Goal: Task Accomplishment & Management: Manage account settings

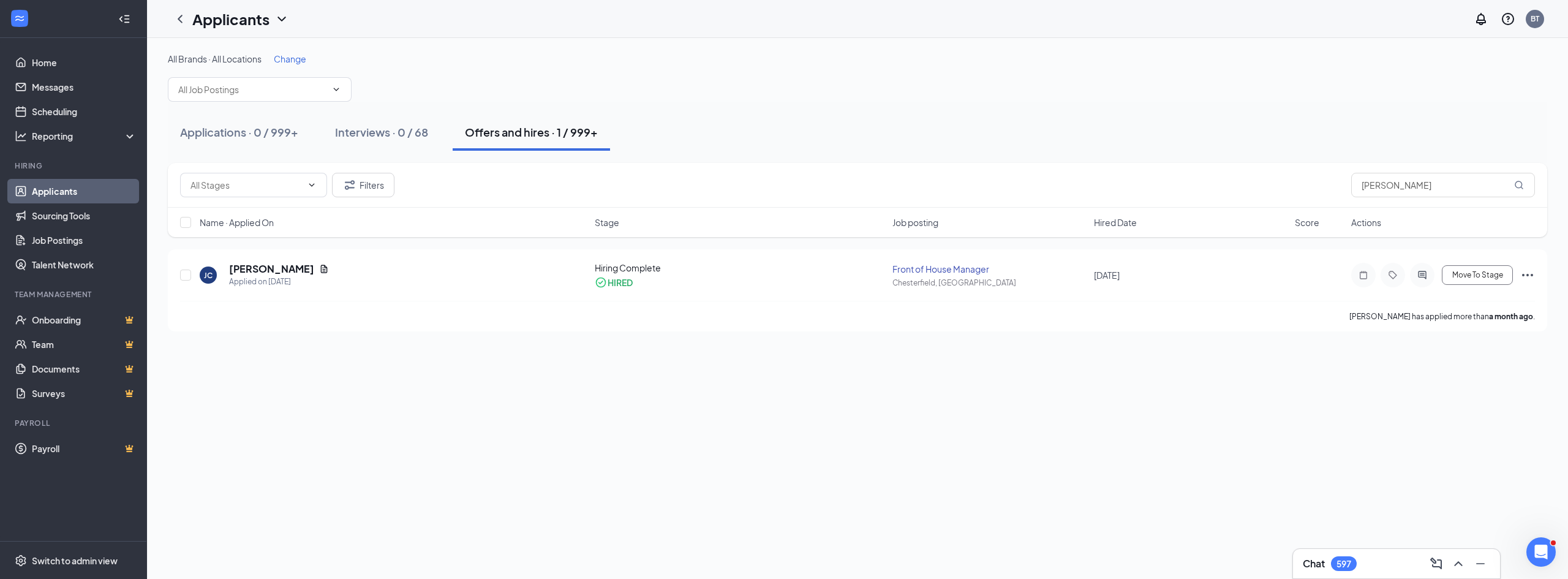
click at [88, 196] on link "Applicants" at bounding box center [84, 191] width 105 height 25
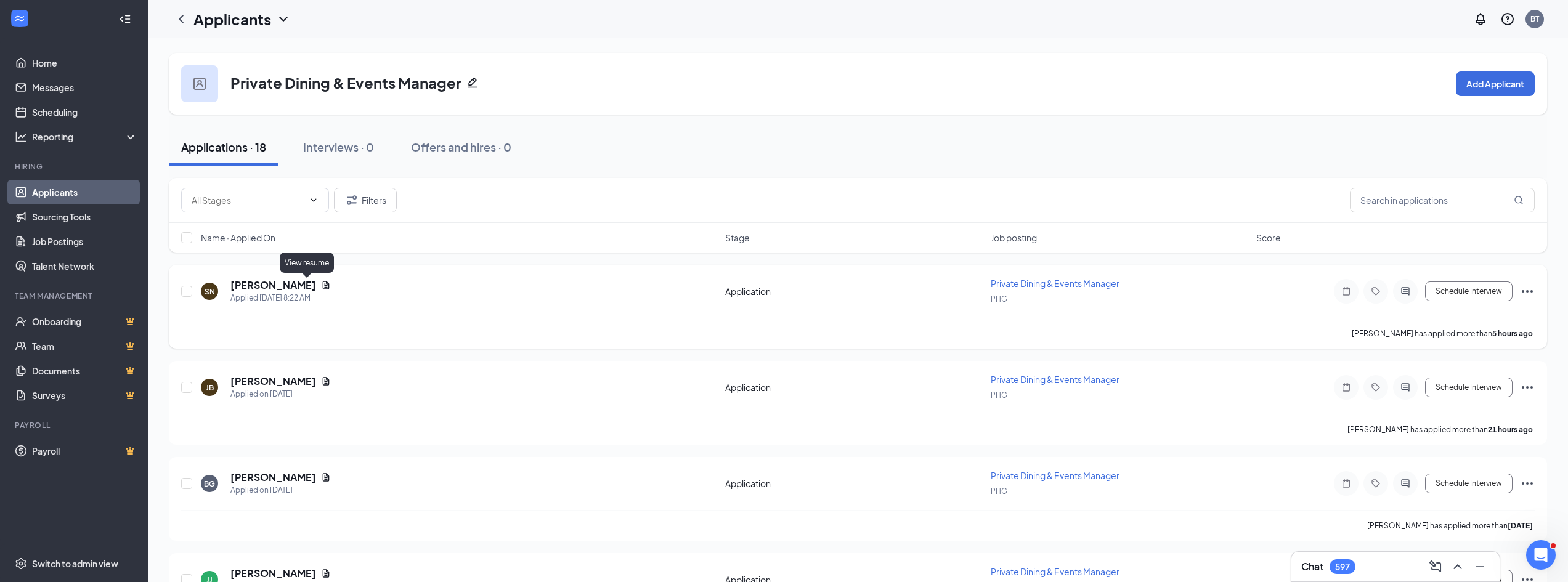
click at [321, 282] on icon "Document" at bounding box center [325, 285] width 10 height 10
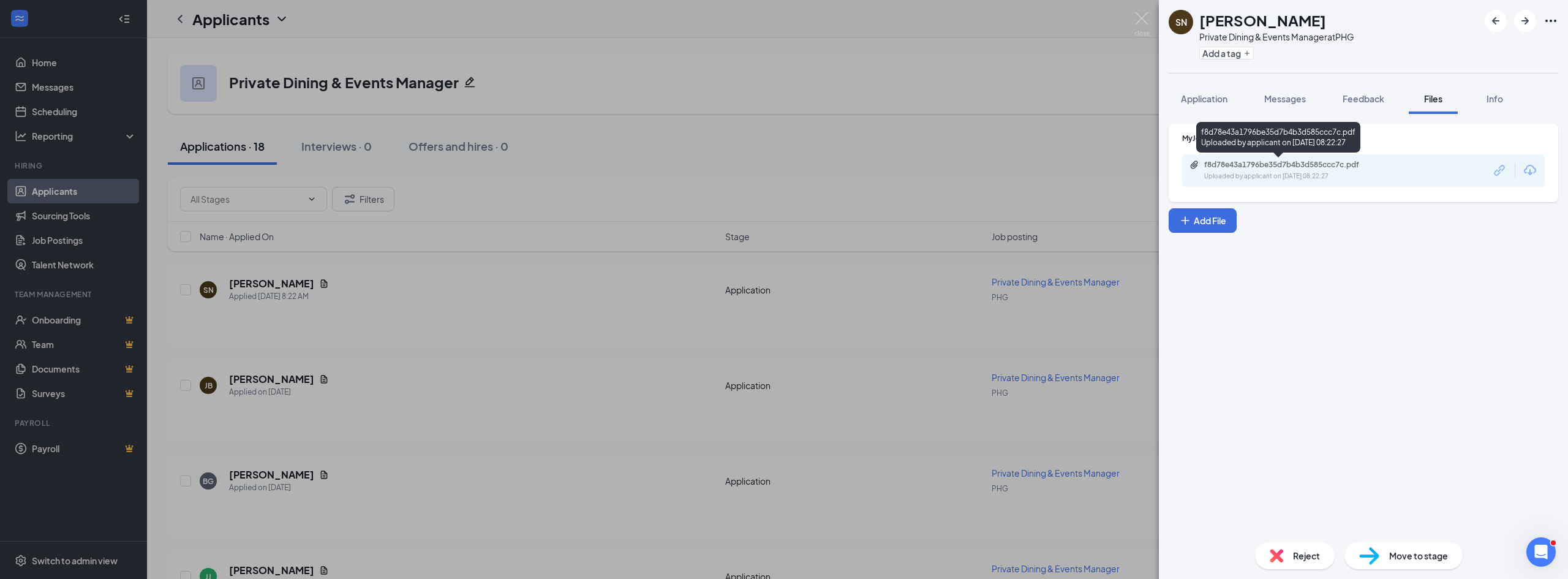
click at [1247, 166] on div "f8d78e43a1796be35d7b4b3d585ccc7c.pdf" at bounding box center [1290, 165] width 172 height 10
click at [1293, 559] on span "Reject" at bounding box center [1306, 556] width 27 height 13
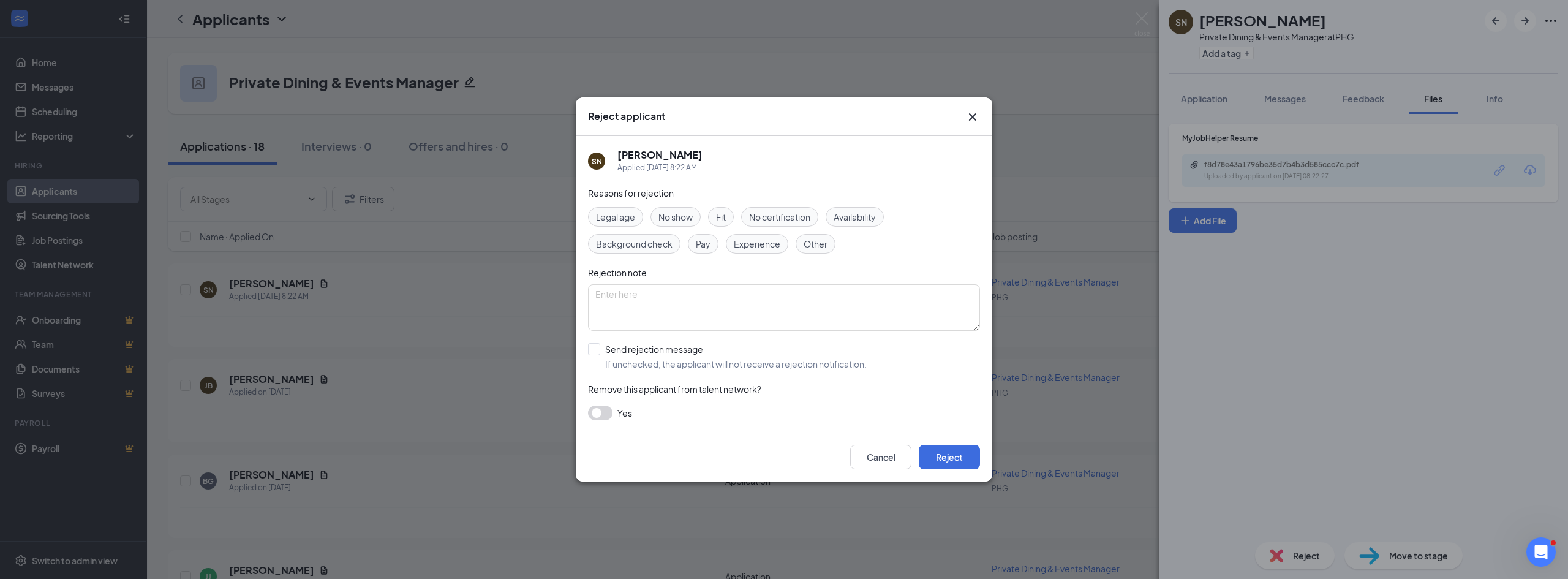
click at [765, 249] on span "Experience" at bounding box center [757, 244] width 47 height 13
click at [656, 356] on input "Send rejection message If unchecked, the applicant will not receive a rejection…" at bounding box center [727, 356] width 278 height 27
checkbox input "true"
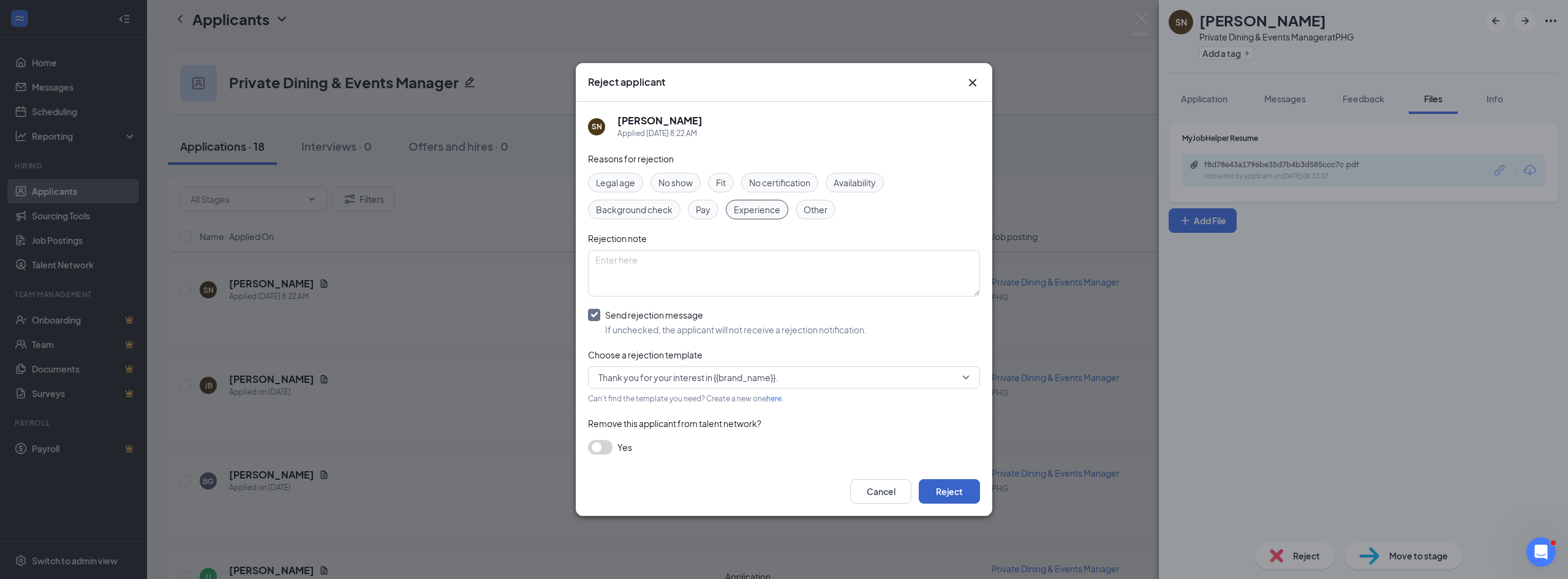
click at [936, 491] on button "Reject" at bounding box center [949, 492] width 61 height 25
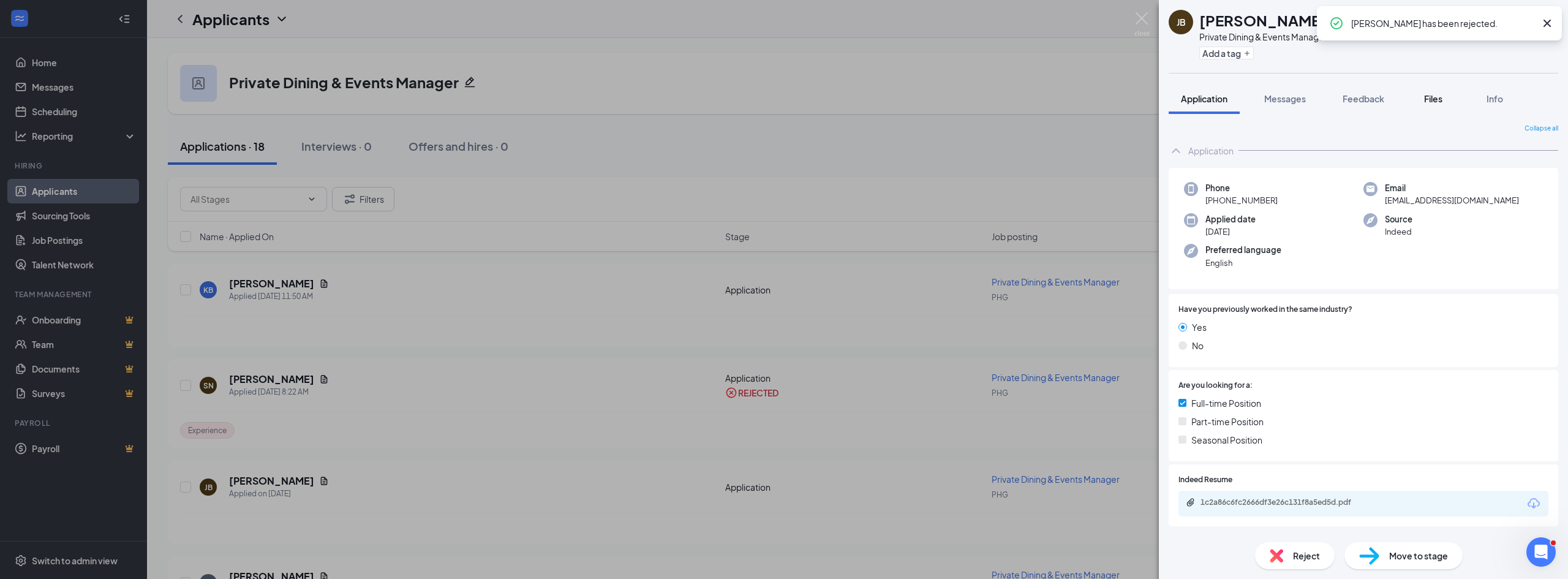
drag, startPoint x: 1440, startPoint y: 88, endPoint x: 1437, endPoint y: 99, distance: 11.4
click at [1438, 92] on button "Files" at bounding box center [1433, 98] width 49 height 30
click at [1437, 99] on span "Files" at bounding box center [1433, 99] width 19 height 11
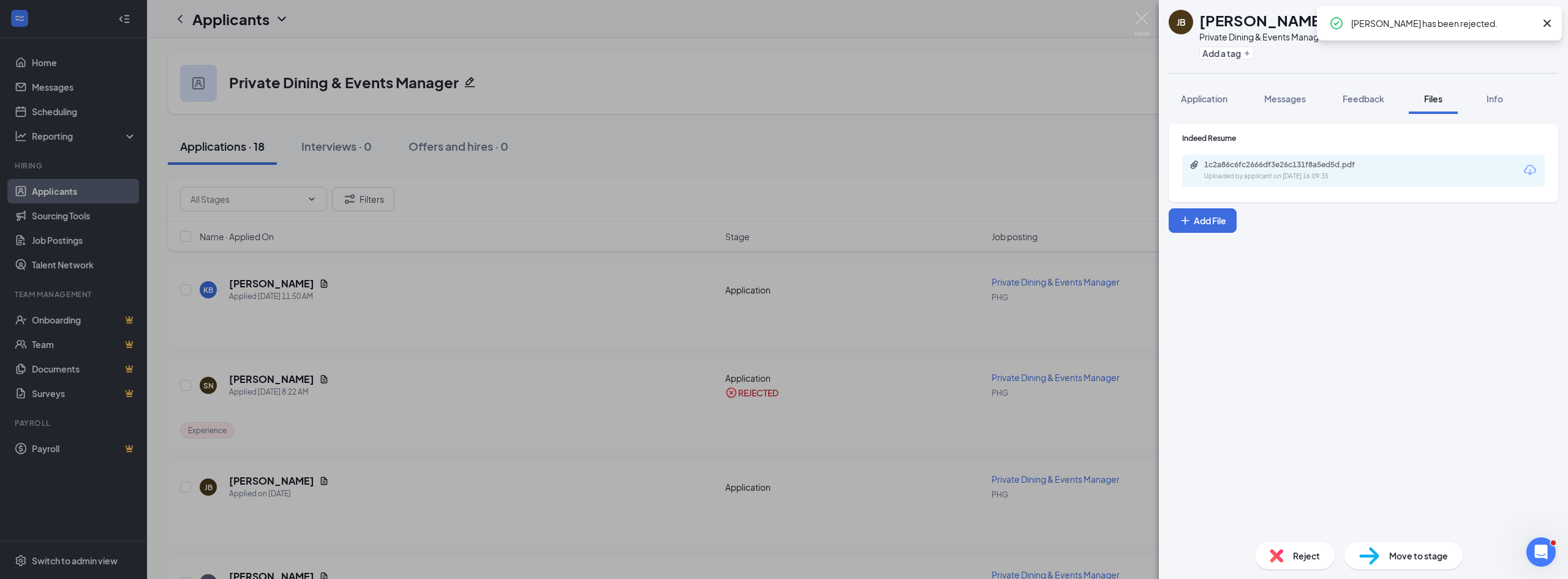
click at [1313, 163] on div "1c2a86c6fc2666df3e26c131f8a5ed5d.pdf" at bounding box center [1290, 165] width 172 height 10
click at [1307, 558] on span "Reject" at bounding box center [1306, 556] width 27 height 13
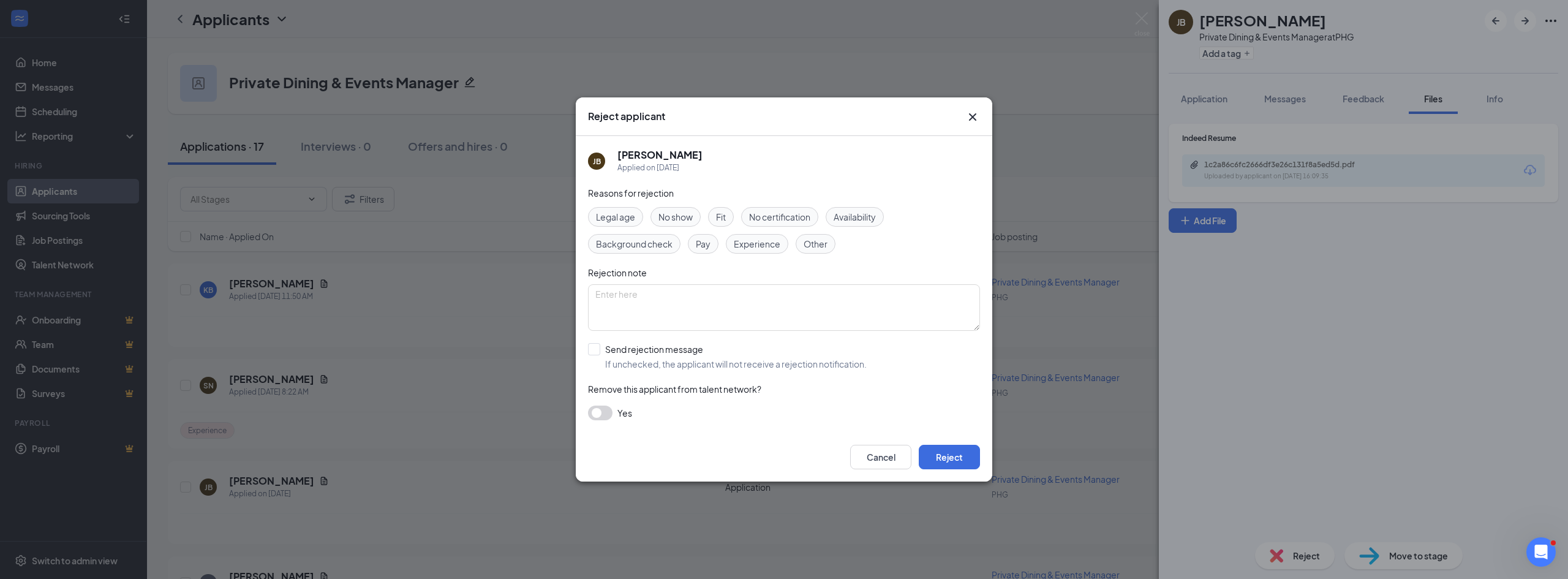
drag, startPoint x: 743, startPoint y: 233, endPoint x: 742, endPoint y: 240, distance: 7.1
click at [742, 233] on div "Legal age No show Fit No certification Availability Background check Pay Experi…" at bounding box center [784, 230] width 392 height 47
click at [742, 242] on span "Experience" at bounding box center [757, 244] width 47 height 13
click at [642, 350] on input "Send rejection message If unchecked, the applicant will not receive a rejection…" at bounding box center [727, 356] width 278 height 27
checkbox input "true"
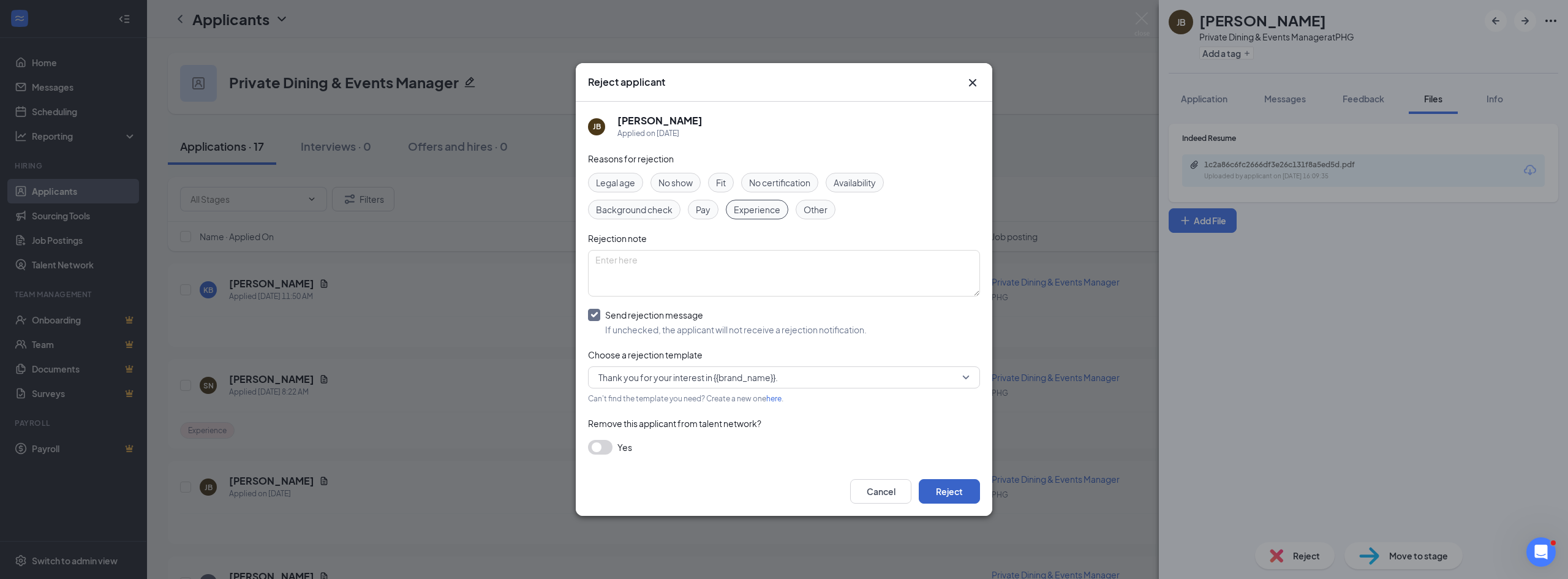
click at [959, 490] on button "Reject" at bounding box center [949, 492] width 61 height 25
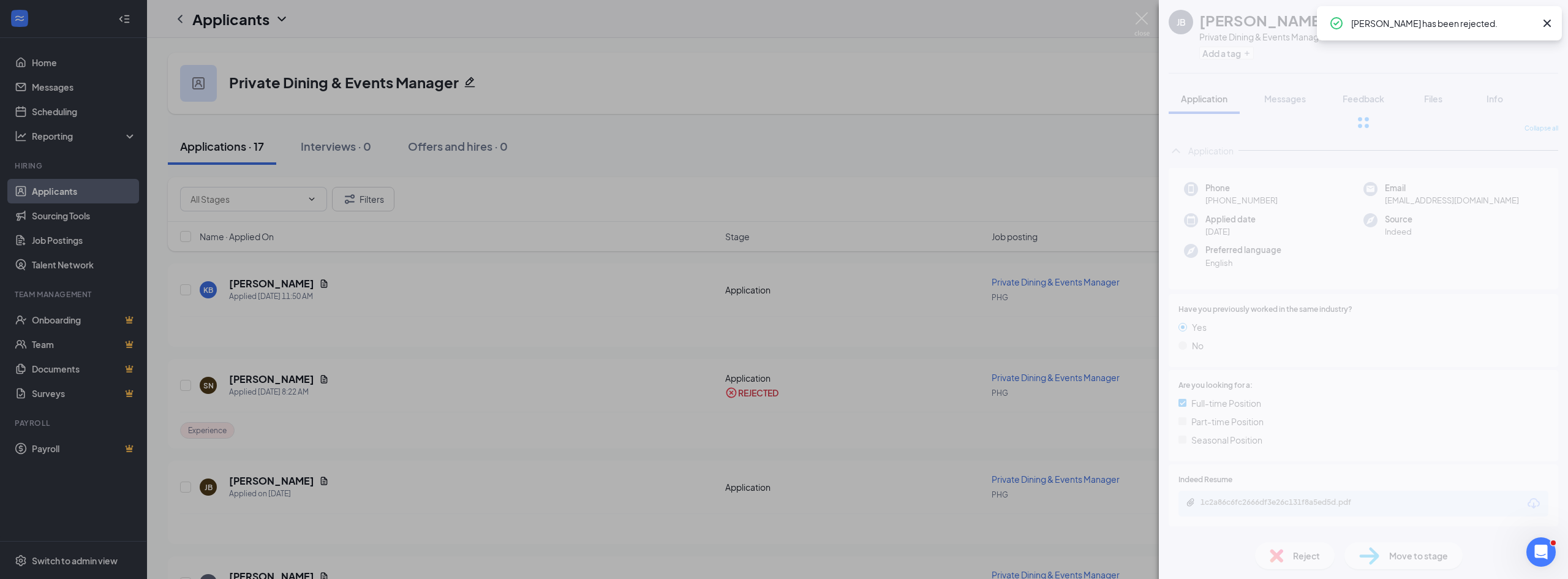
click at [1440, 102] on div at bounding box center [1363, 122] width 409 height 245
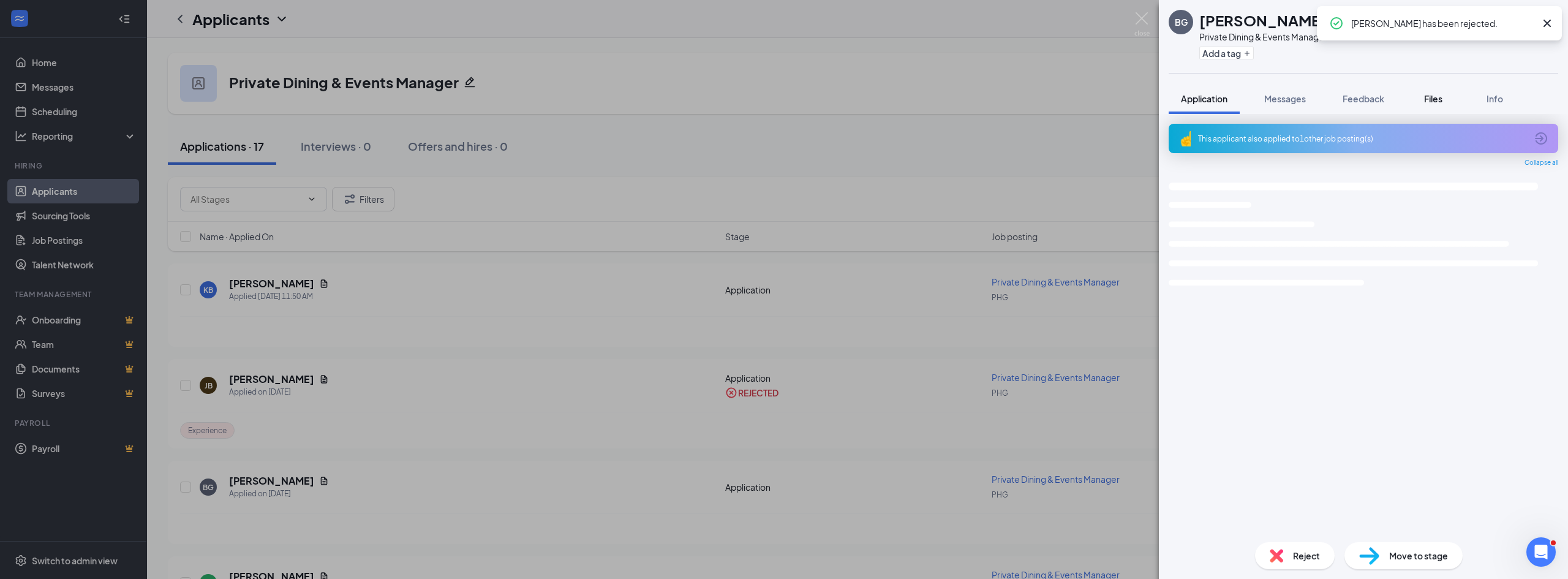
click at [1431, 100] on span "Files" at bounding box center [1433, 99] width 19 height 11
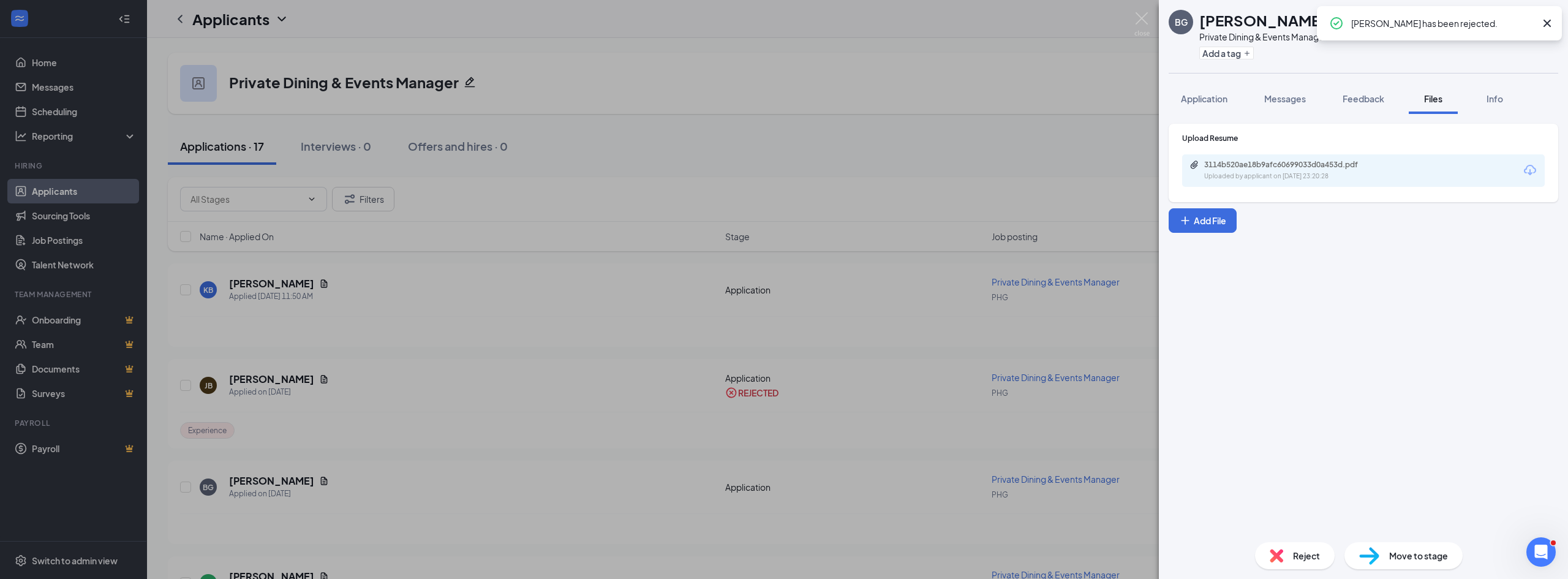
click at [1264, 169] on div "3114b520ae18b9afc60699033d0a453d.pdf" at bounding box center [1290, 165] width 172 height 10
click at [1288, 553] on div "Reject" at bounding box center [1295, 556] width 79 height 27
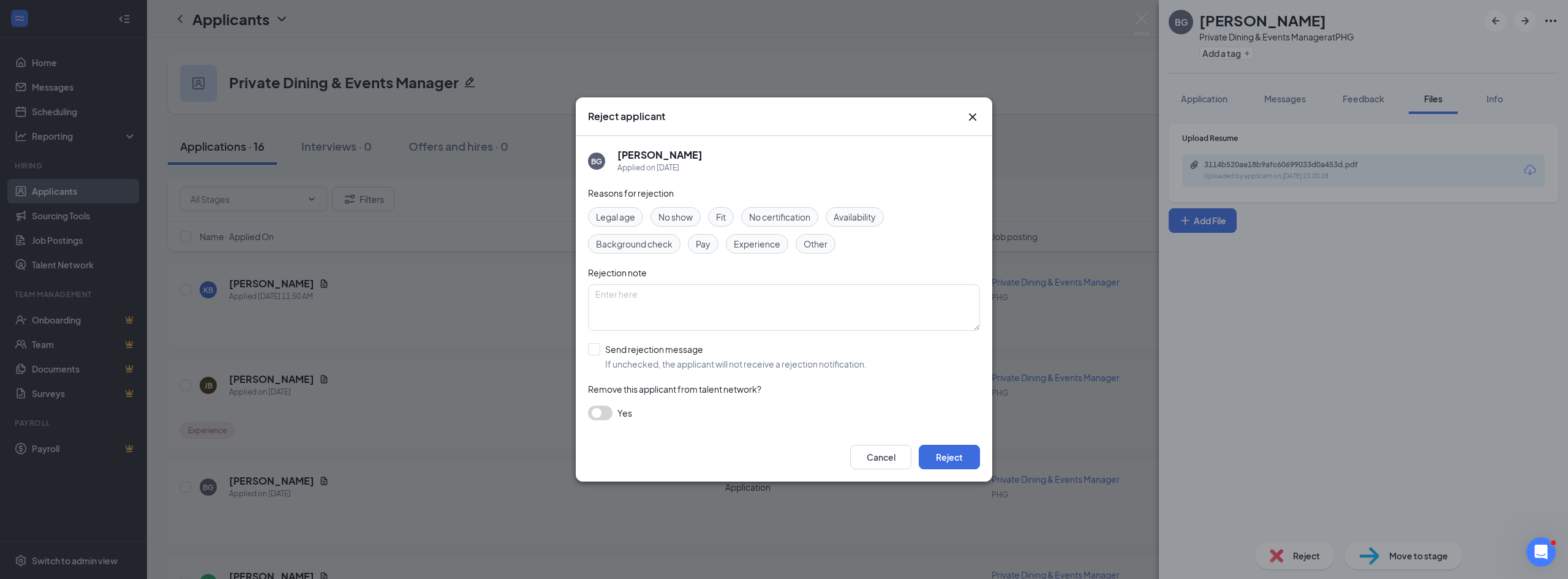
click at [753, 243] on span "Experience" at bounding box center [757, 244] width 47 height 13
click at [644, 349] on input "Send rejection message If unchecked, the applicant will not receive a rejection…" at bounding box center [727, 356] width 278 height 27
checkbox input "true"
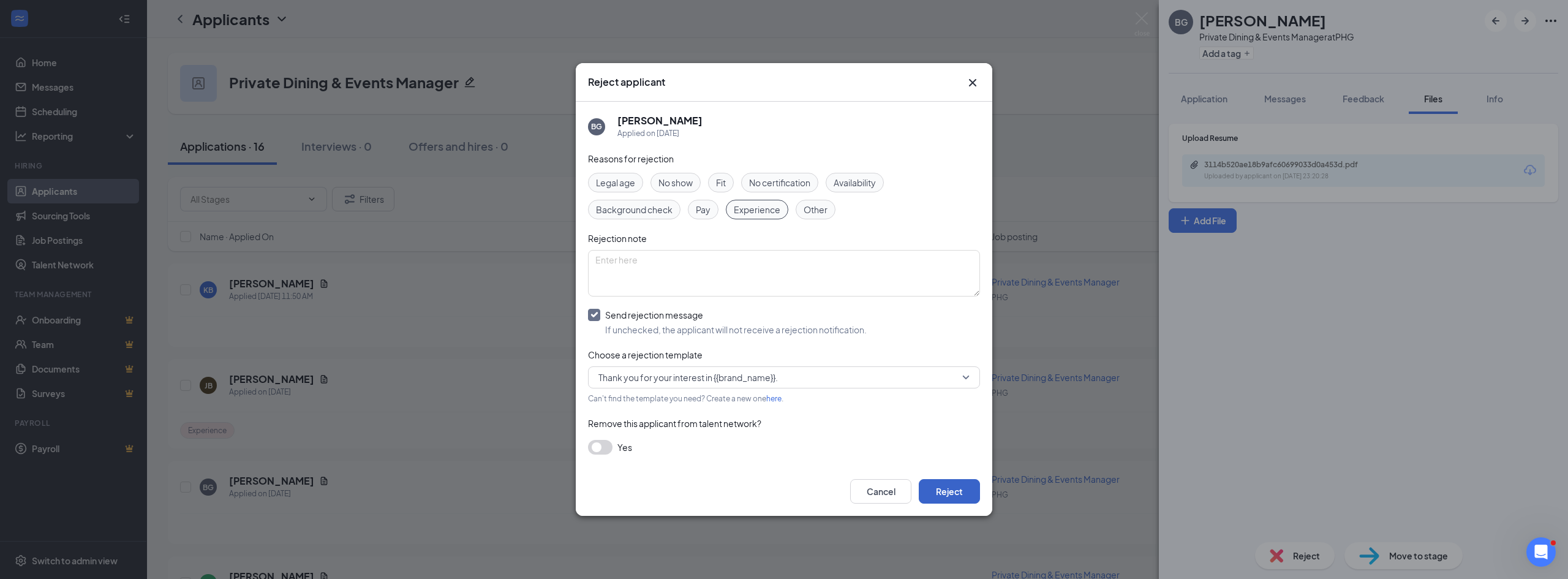
click at [950, 483] on button "Reject" at bounding box center [949, 492] width 61 height 25
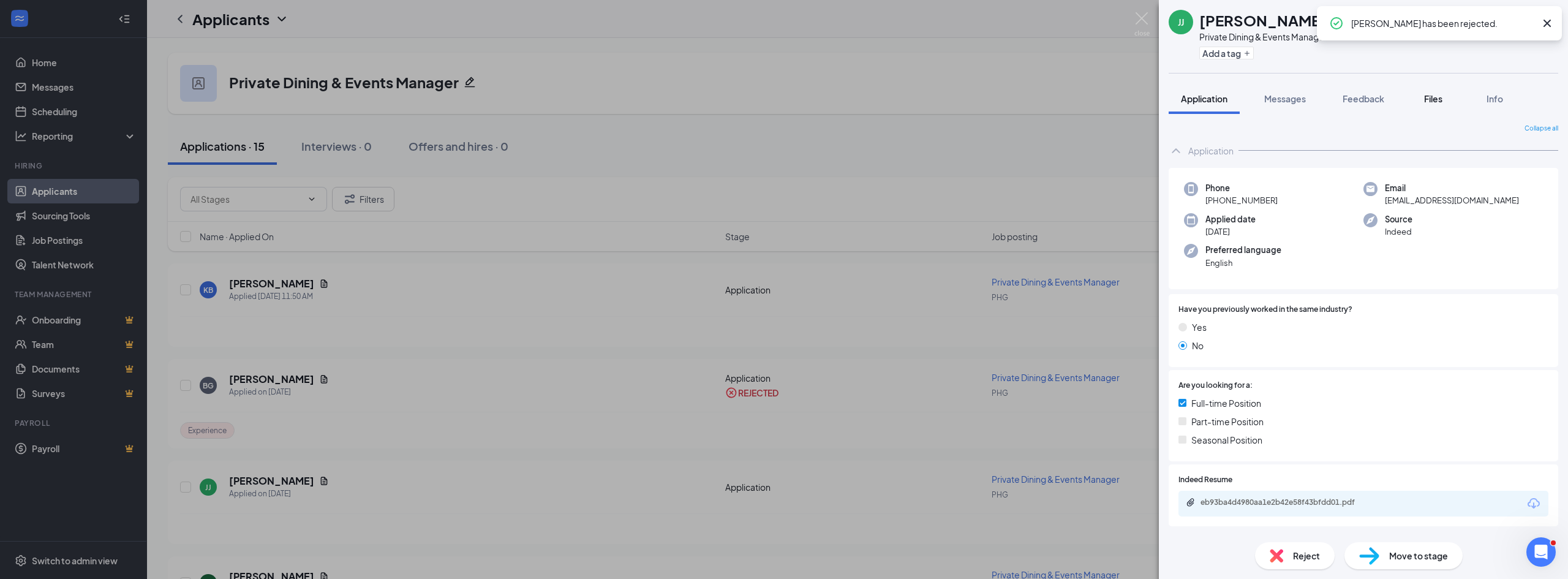
click at [1446, 103] on div "Files" at bounding box center [1433, 99] width 25 height 12
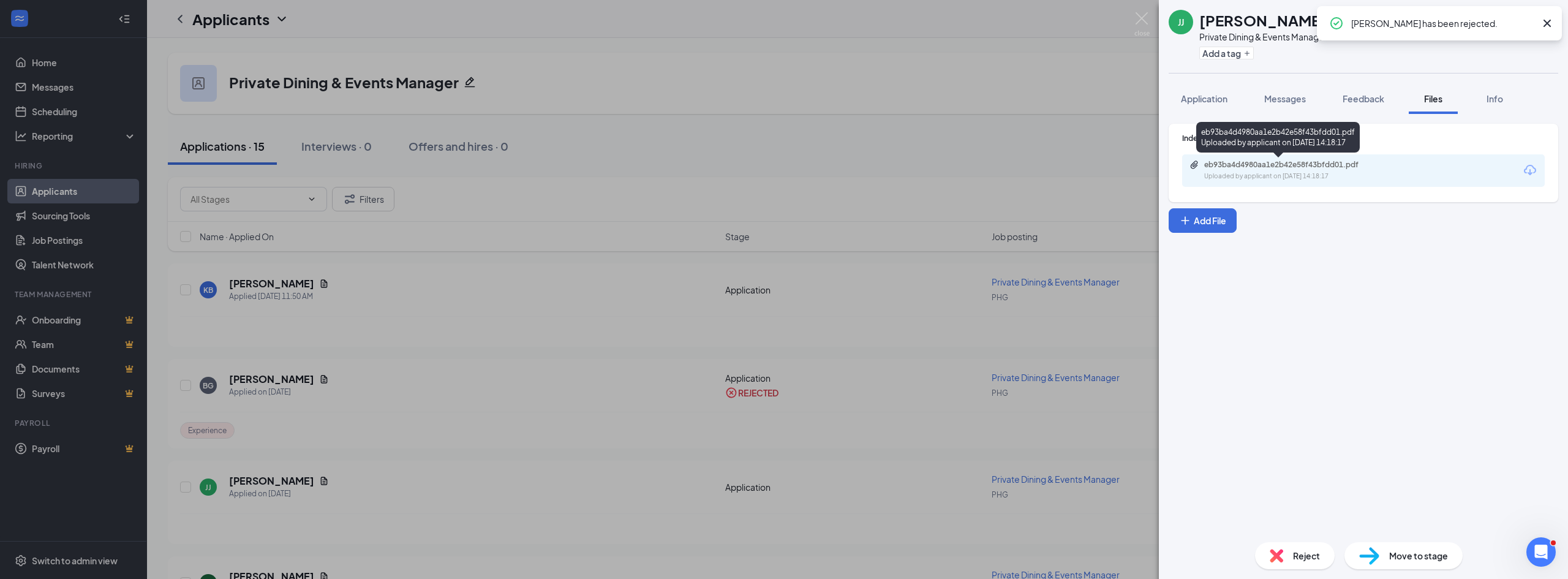
click at [1269, 166] on div "eb93ba4d4980aa1e2b42e58f43bfdd01.pdf" at bounding box center [1290, 165] width 172 height 10
click at [1270, 541] on div "Reject Move to stage" at bounding box center [1363, 556] width 409 height 47
click at [1271, 546] on div "Reject" at bounding box center [1295, 556] width 79 height 27
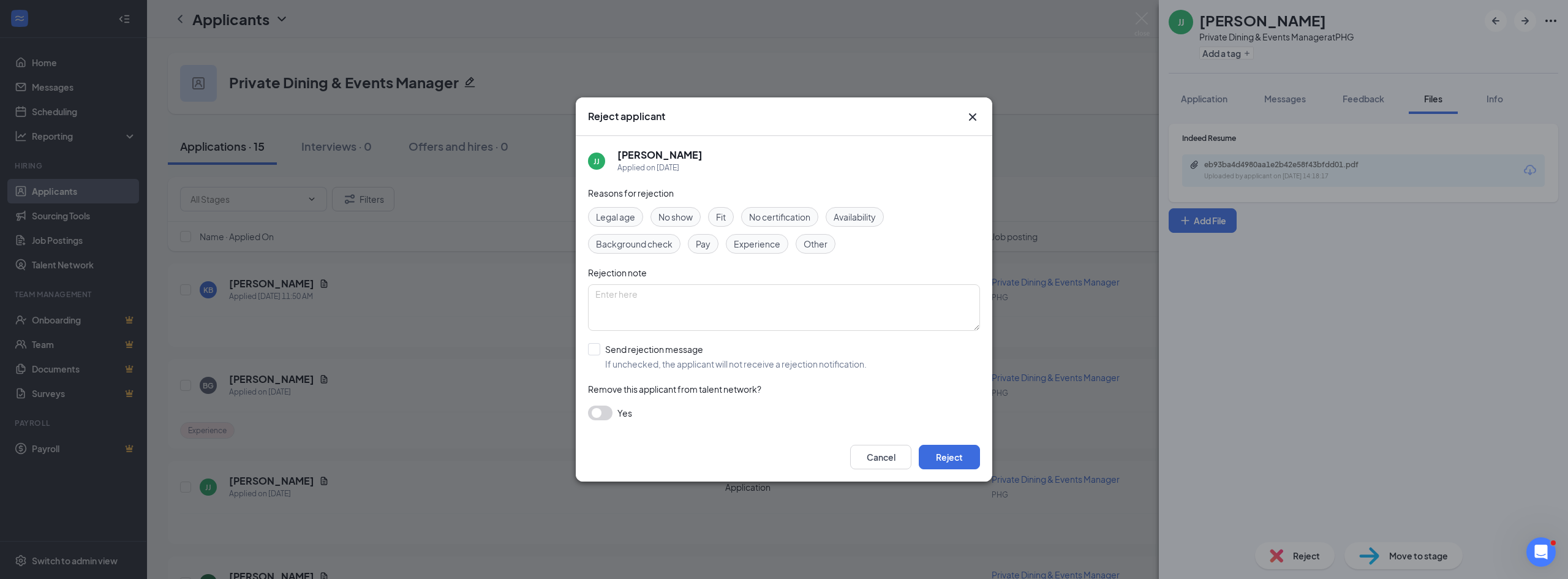
click at [760, 245] on span "Experience" at bounding box center [757, 244] width 47 height 13
click at [642, 342] on div "Reasons for rejection Legal age No show Fit No certification Availability Backg…" at bounding box center [784, 309] width 392 height 247
click at [638, 356] on input "Send rejection message If unchecked, the applicant will not receive a rejection…" at bounding box center [727, 356] width 278 height 27
checkbox input "true"
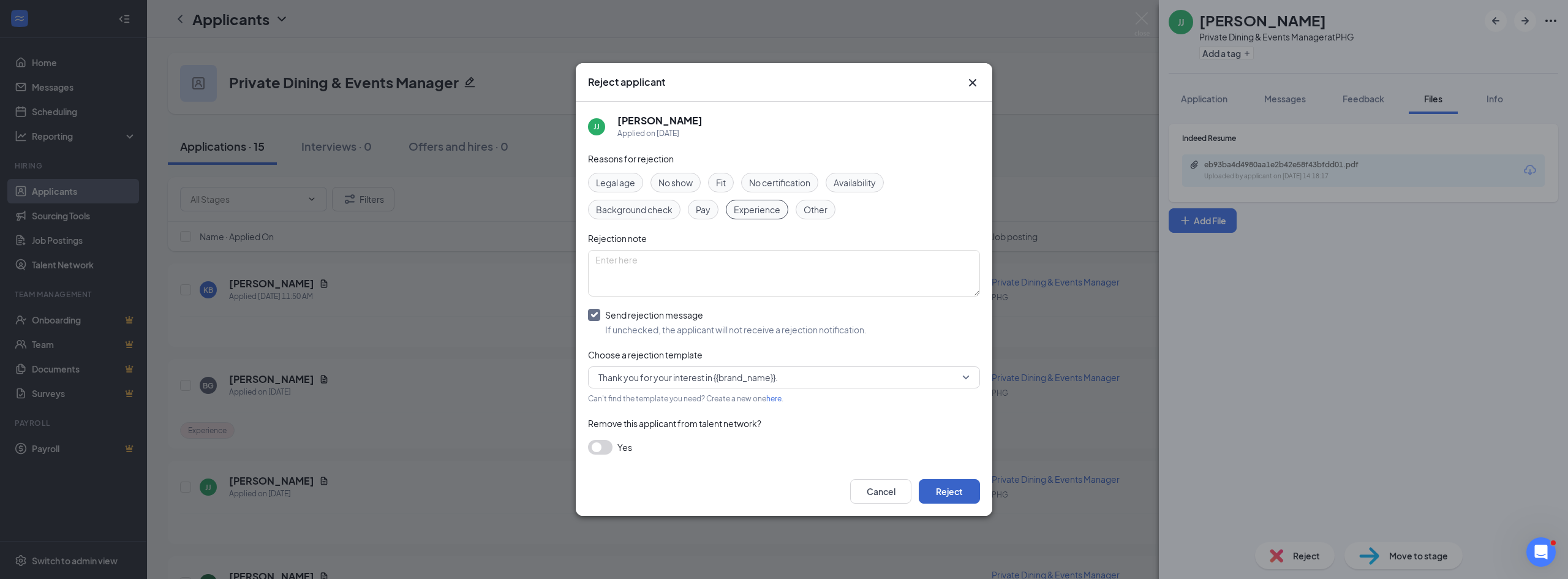
click at [937, 488] on button "Reject" at bounding box center [949, 492] width 61 height 25
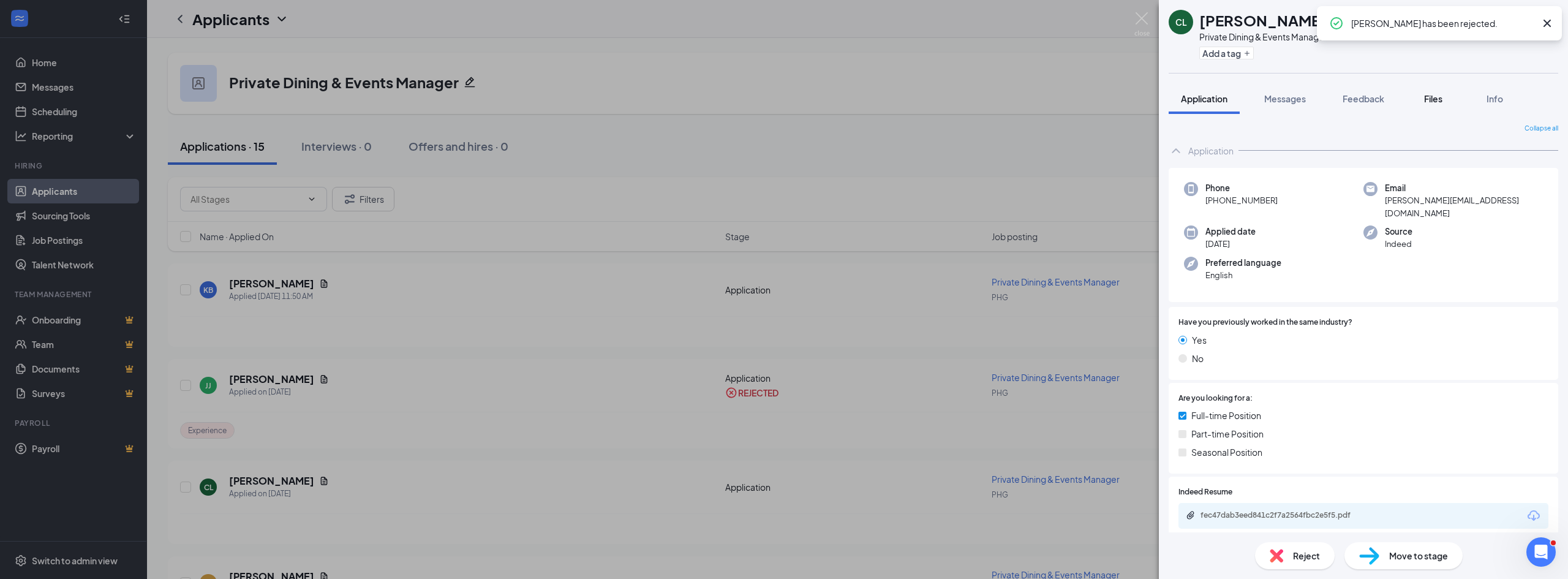
click at [1428, 106] on button "Files" at bounding box center [1433, 98] width 49 height 30
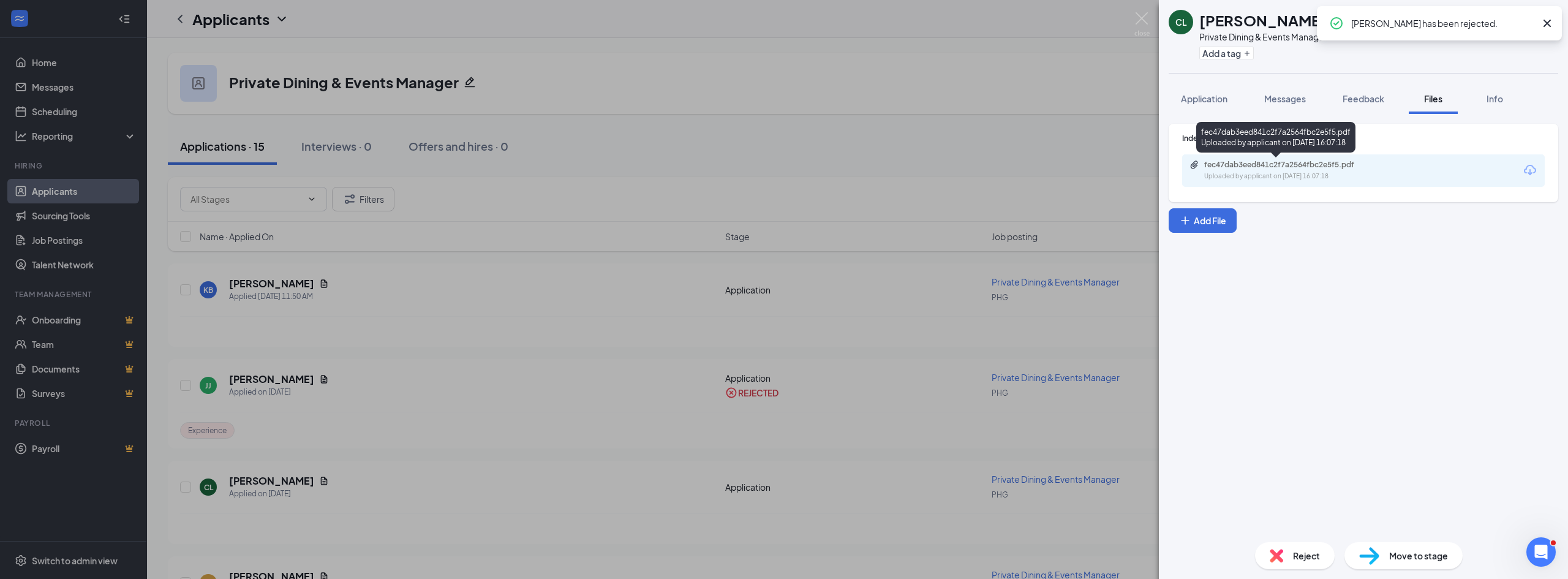
click at [1260, 177] on div "Uploaded by applicant on Aug 22, 2025 at 16:07:18" at bounding box center [1296, 177] width 184 height 10
click at [1287, 550] on div "Reject" at bounding box center [1295, 556] width 79 height 27
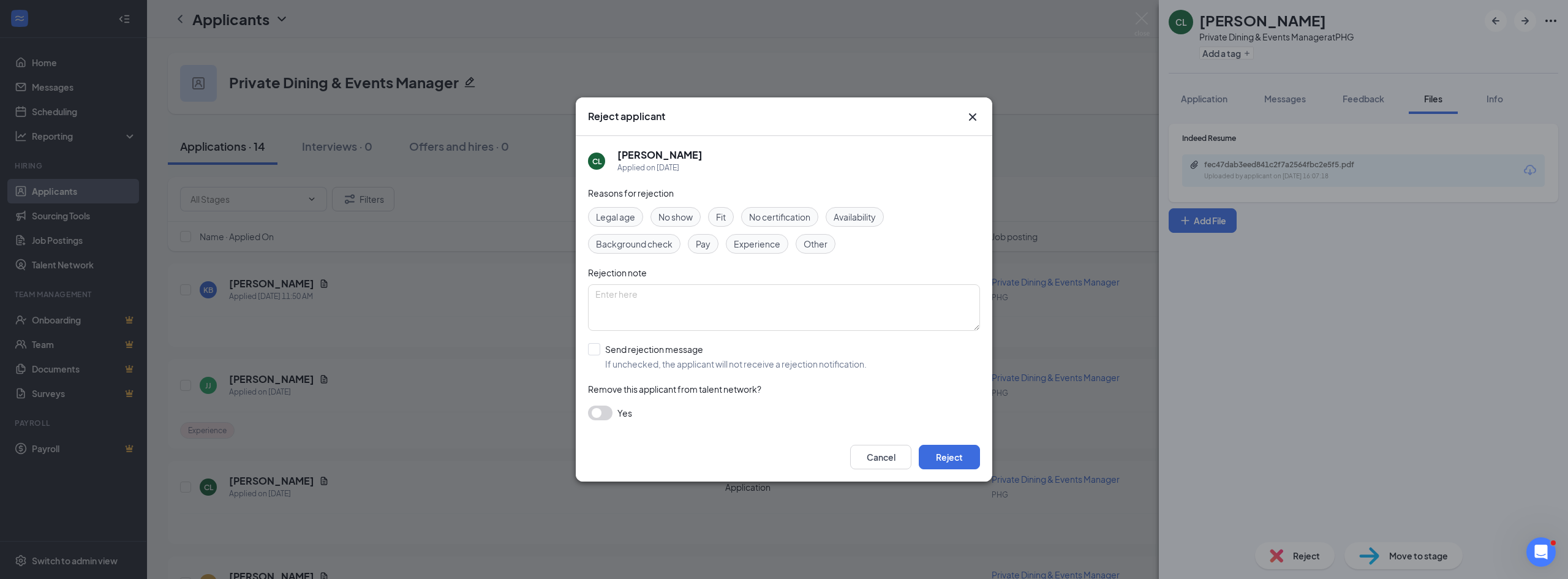
click at [761, 235] on div "Experience" at bounding box center [757, 244] width 62 height 19
click at [662, 345] on input "Send rejection message If unchecked, the applicant will not receive a rejection…" at bounding box center [727, 356] width 278 height 27
checkbox input "true"
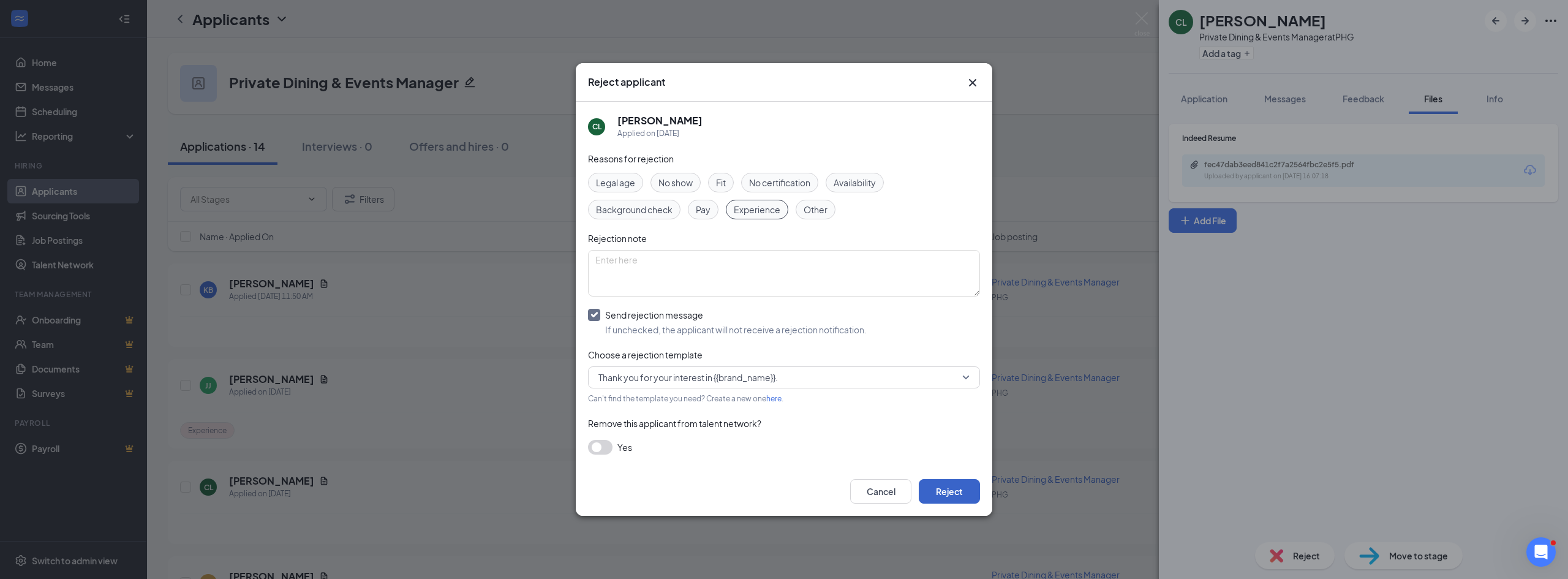
click at [952, 486] on button "Reject" at bounding box center [949, 492] width 61 height 25
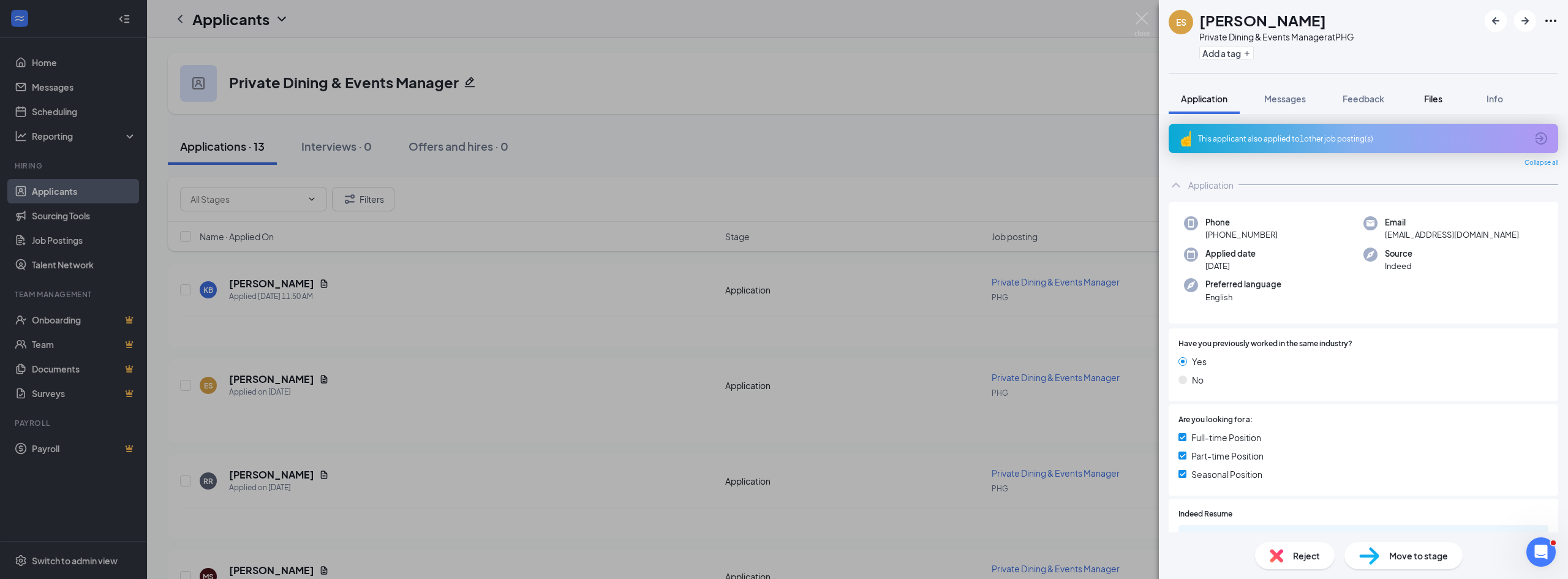
click at [1446, 104] on div "Files" at bounding box center [1433, 99] width 25 height 12
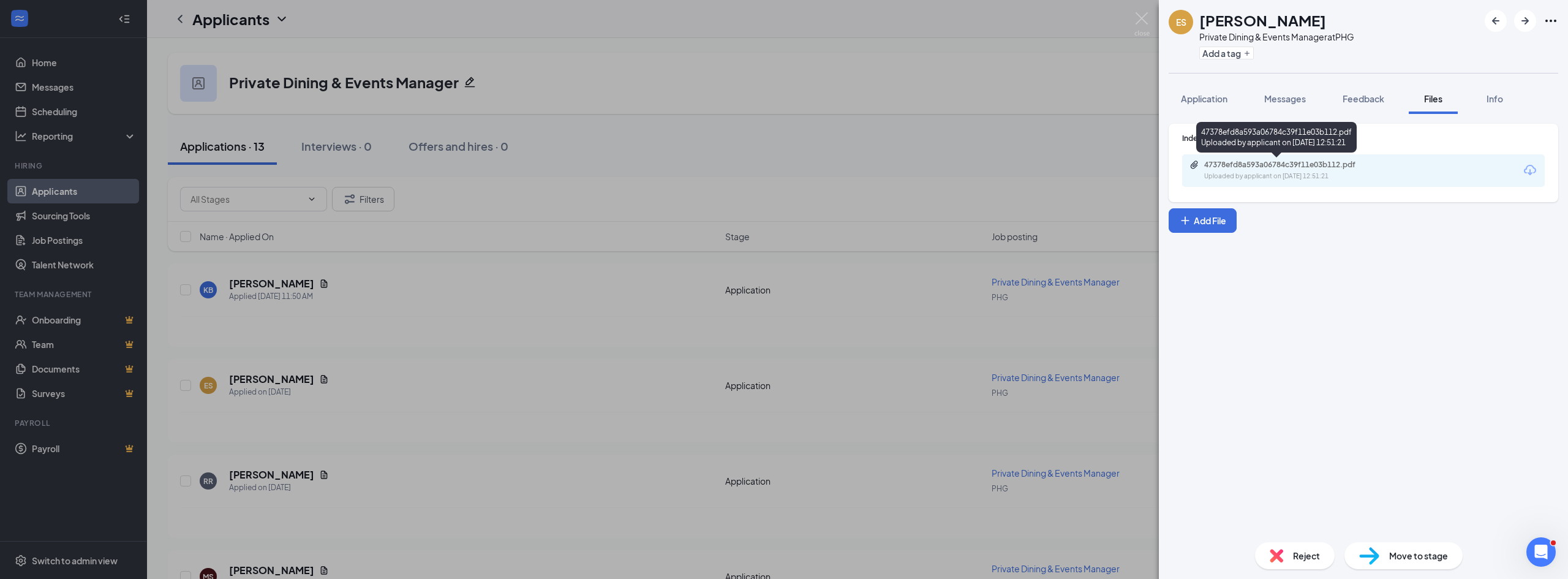
click at [1244, 166] on div "47378efd8a593a06784c39f11e03b112.pdf" at bounding box center [1290, 165] width 172 height 10
click at [1283, 563] on div "Reject" at bounding box center [1295, 556] width 79 height 27
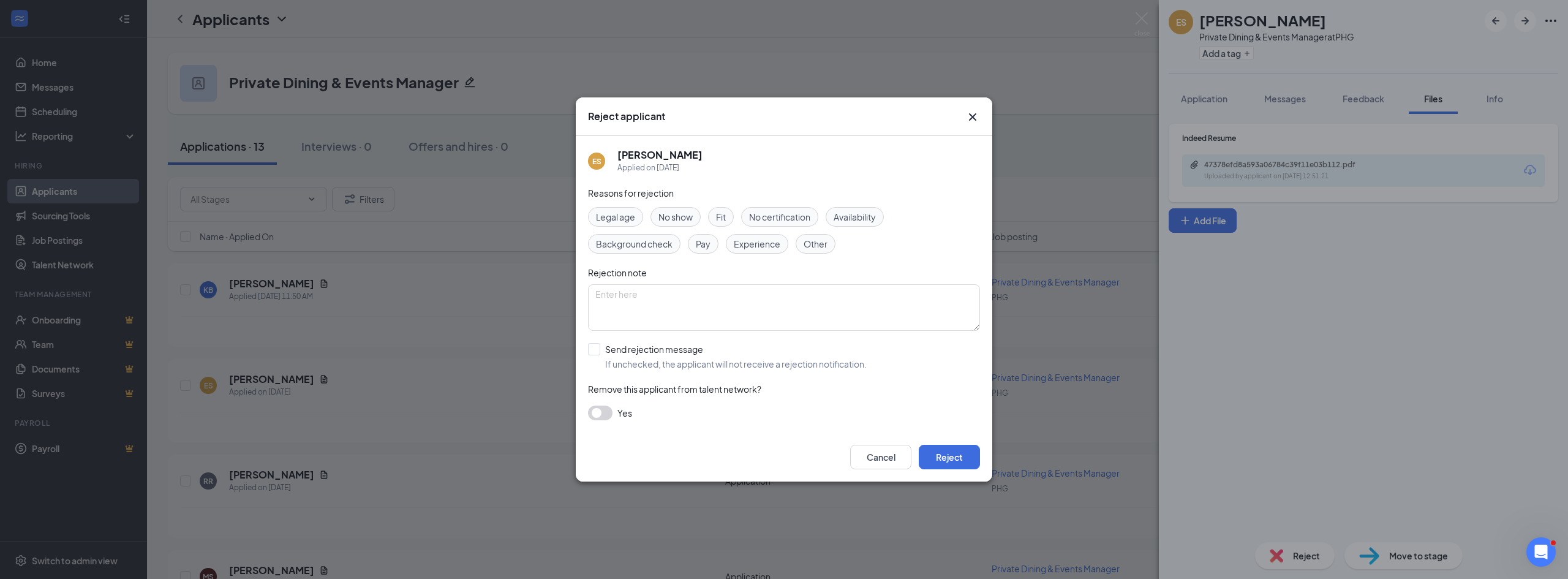
click at [772, 241] on span "Experience" at bounding box center [757, 244] width 47 height 13
click at [612, 353] on input "Send rejection message If unchecked, the applicant will not receive a rejection…" at bounding box center [727, 356] width 278 height 27
checkbox input "true"
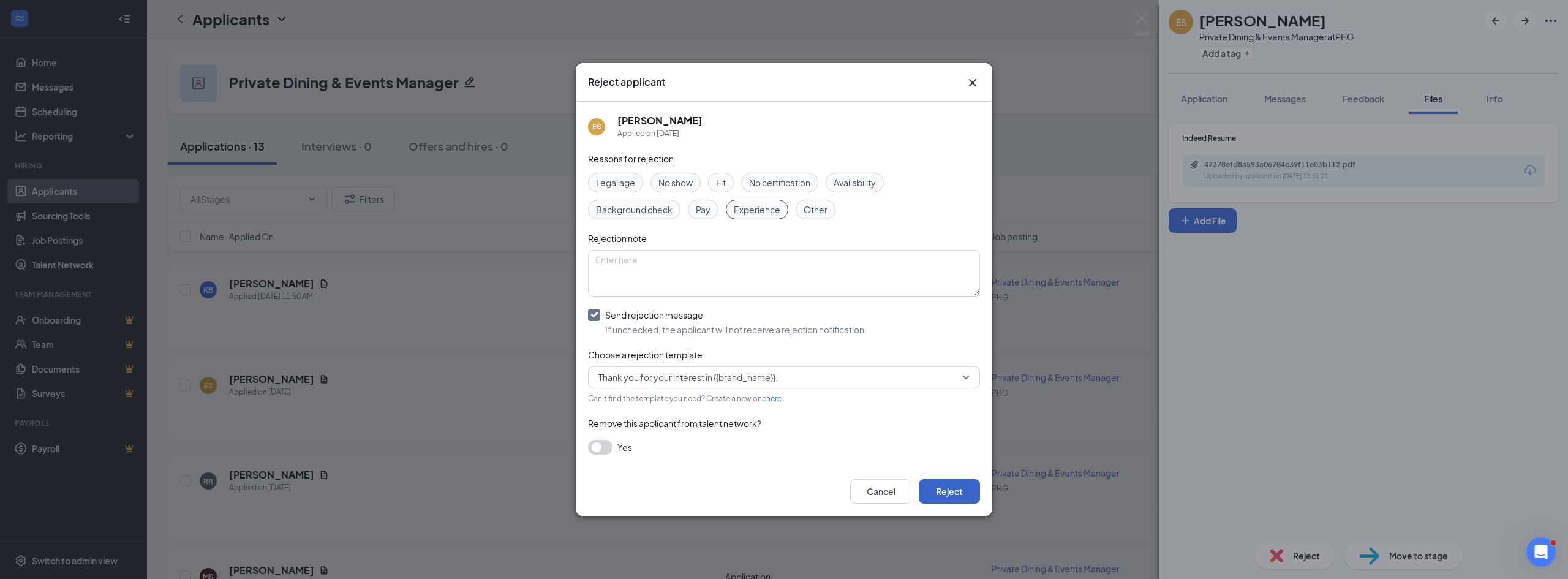
click at [945, 489] on button "Reject" at bounding box center [949, 492] width 61 height 25
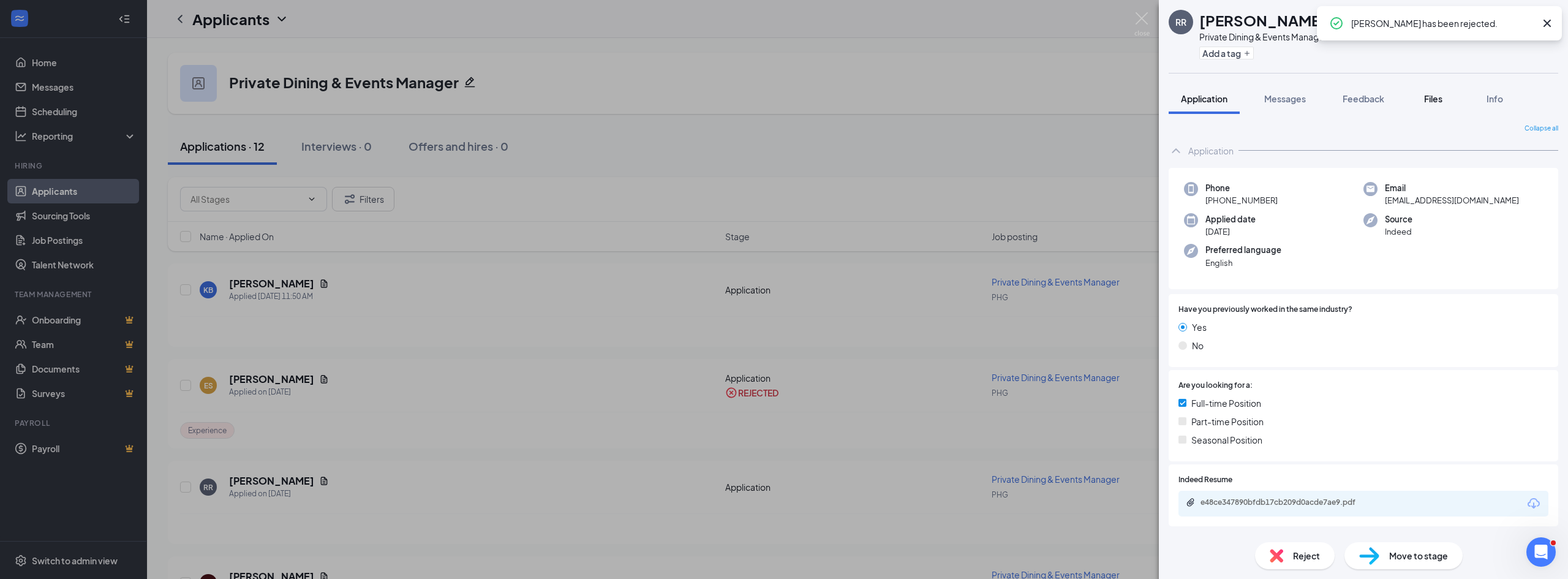
click at [1433, 96] on span "Files" at bounding box center [1433, 99] width 19 height 11
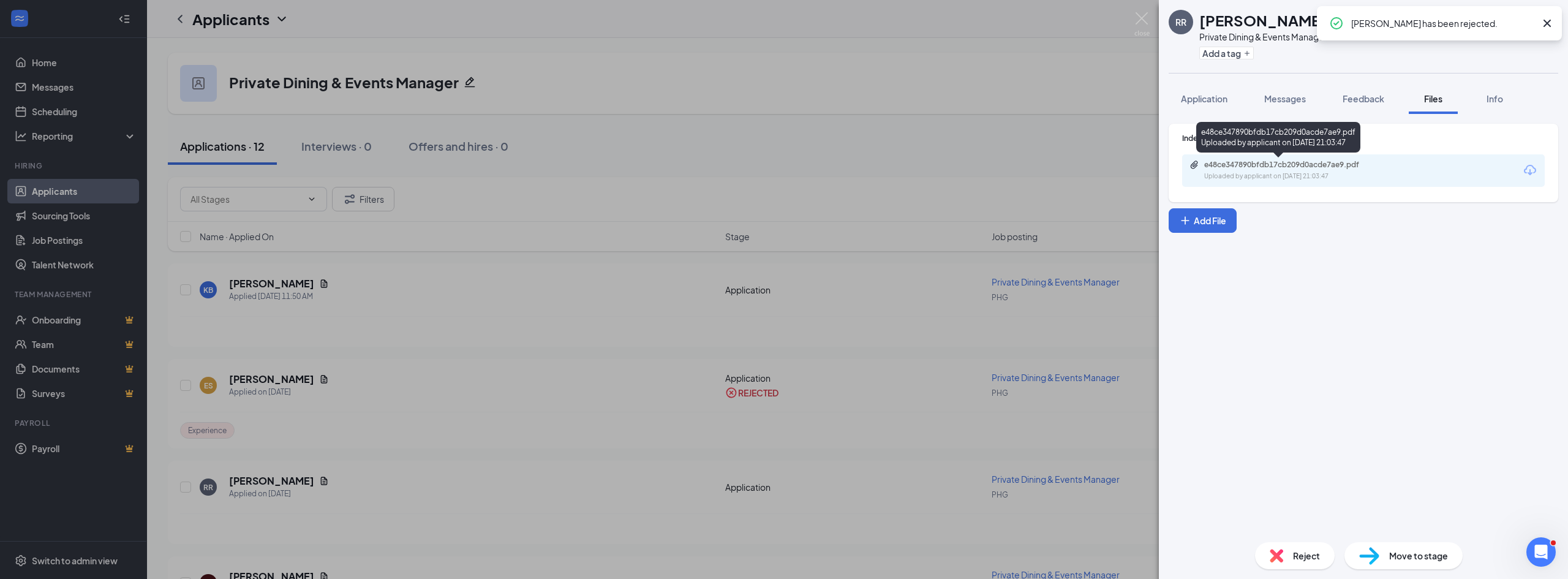
click at [1245, 172] on div "Uploaded by applicant on Aug 20, 2025 at 21:03:47" at bounding box center [1296, 177] width 184 height 10
click at [1296, 572] on div "Reject Move to stage" at bounding box center [1363, 556] width 409 height 47
click at [1299, 558] on span "Reject" at bounding box center [1306, 556] width 27 height 13
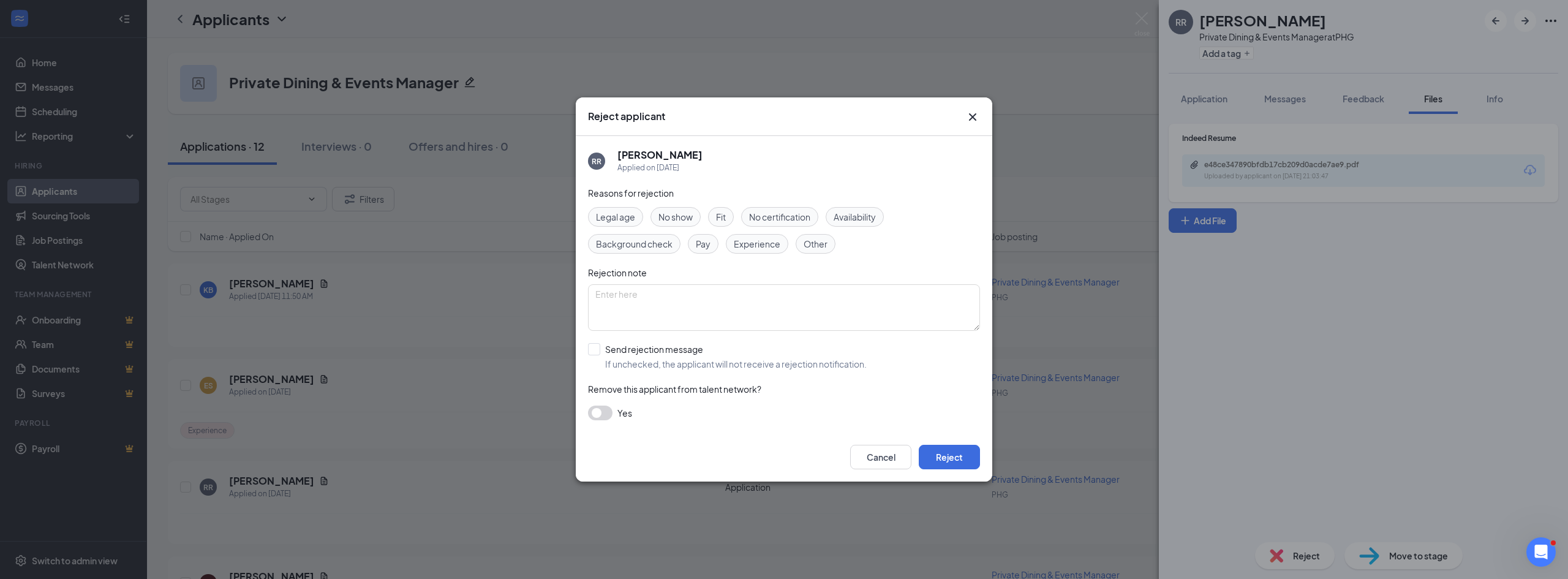
click at [772, 240] on span "Experience" at bounding box center [757, 244] width 47 height 13
click at [681, 348] on input "Send rejection message If unchecked, the applicant will not receive a rejection…" at bounding box center [727, 356] width 278 height 27
checkbox input "true"
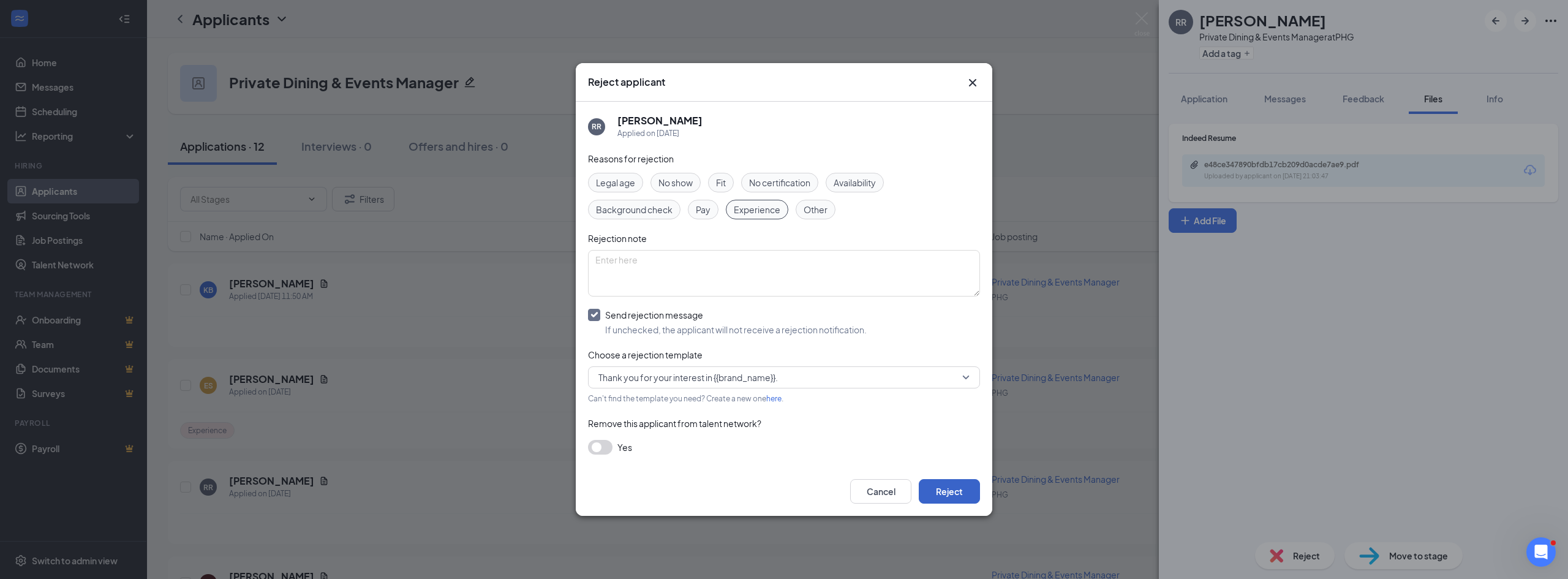
click at [965, 496] on button "Reject" at bounding box center [949, 492] width 61 height 25
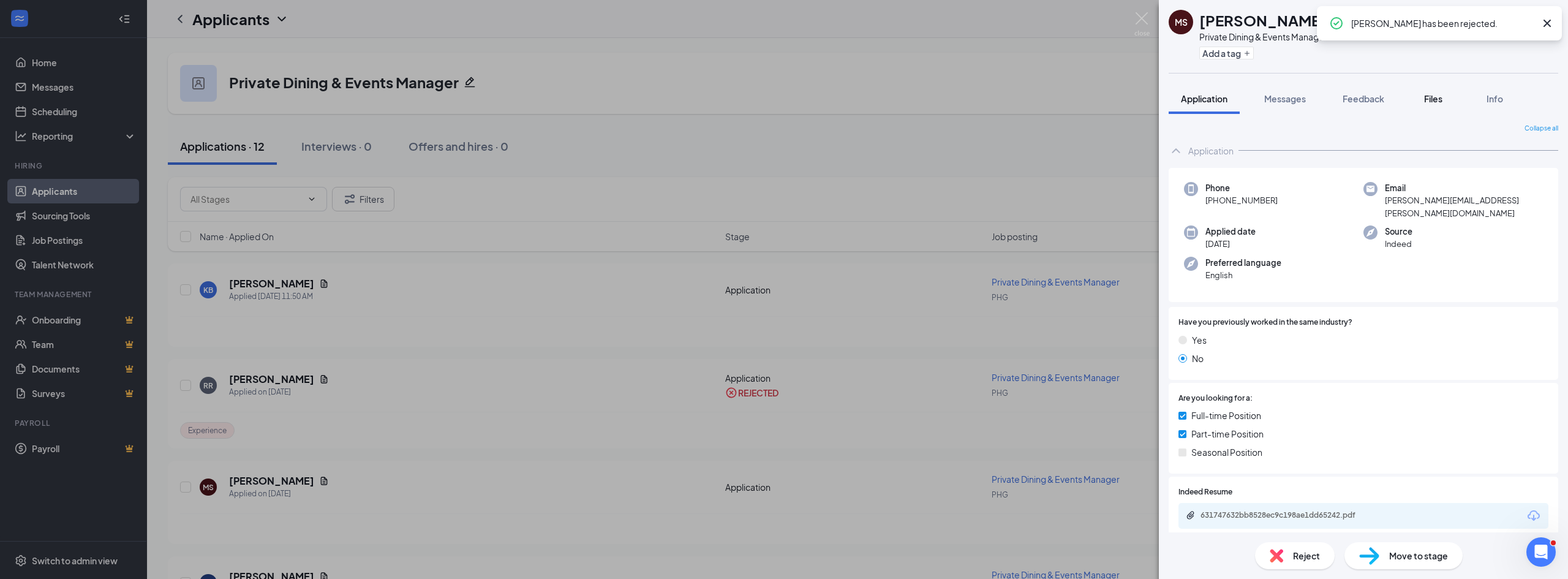
click at [1443, 102] on span "Files" at bounding box center [1433, 99] width 19 height 11
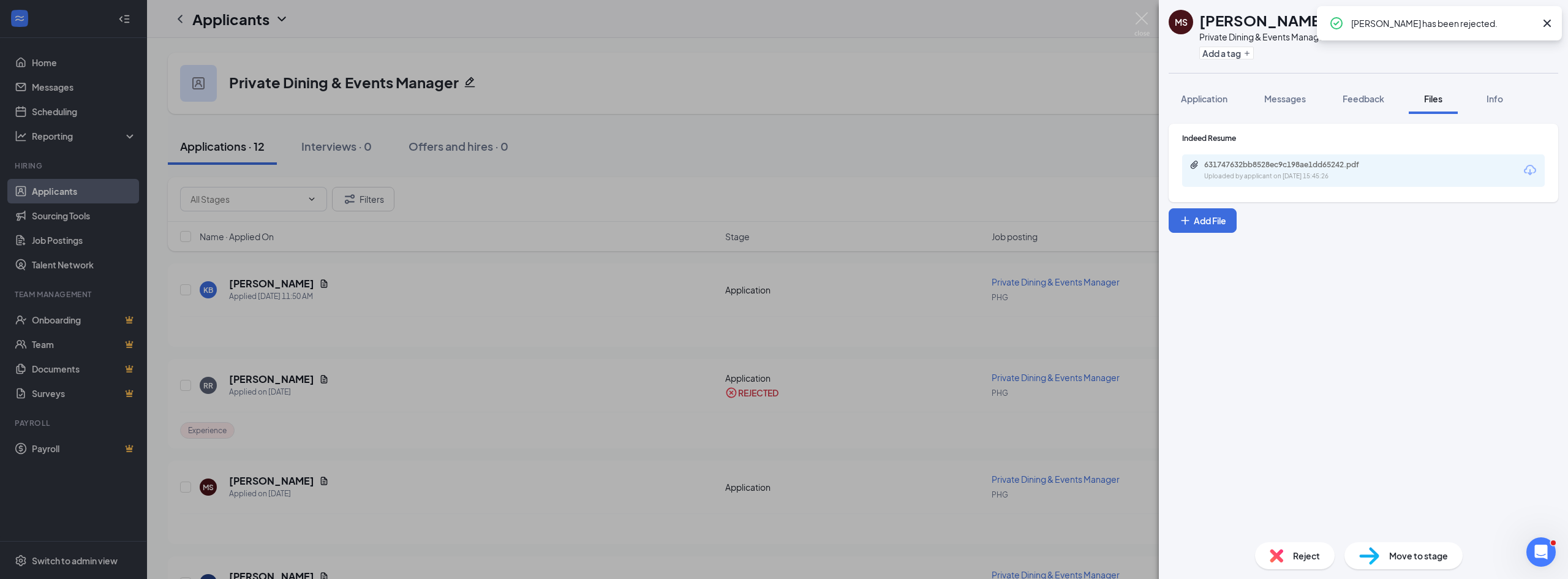
click at [1282, 180] on div "Uploaded by applicant on Aug 19, 2025 at 15:45:26" at bounding box center [1296, 177] width 184 height 10
click at [1286, 553] on div "Reject" at bounding box center [1295, 556] width 79 height 27
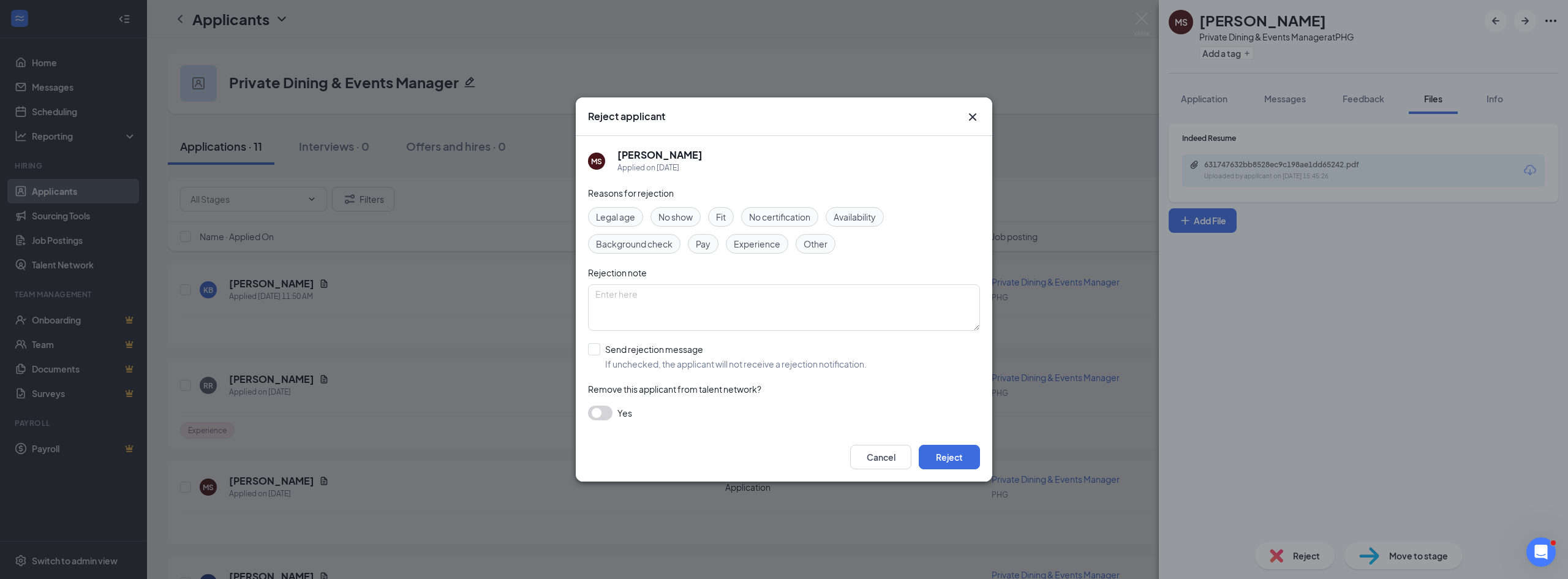
click at [760, 247] on span "Experience" at bounding box center [757, 244] width 47 height 13
click at [642, 354] on input "Send rejection message If unchecked, the applicant will not receive a rejection…" at bounding box center [727, 356] width 278 height 27
checkbox input "true"
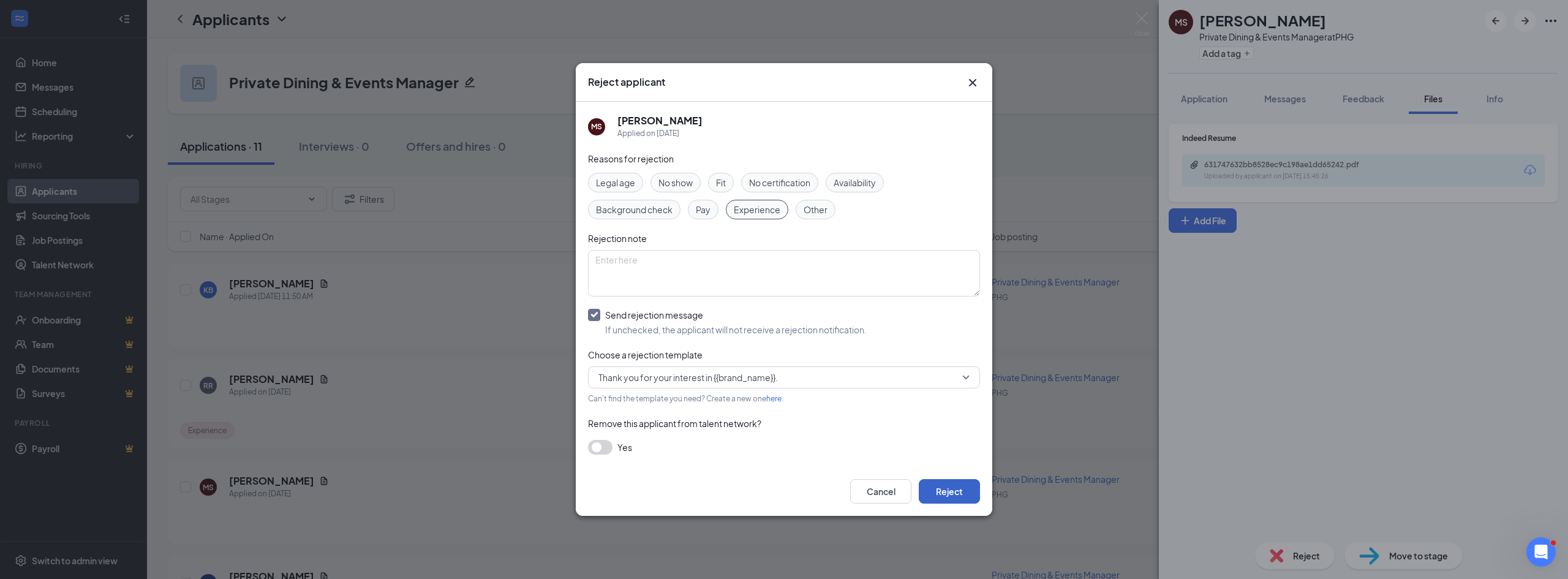
click at [953, 495] on button "Reject" at bounding box center [949, 492] width 61 height 25
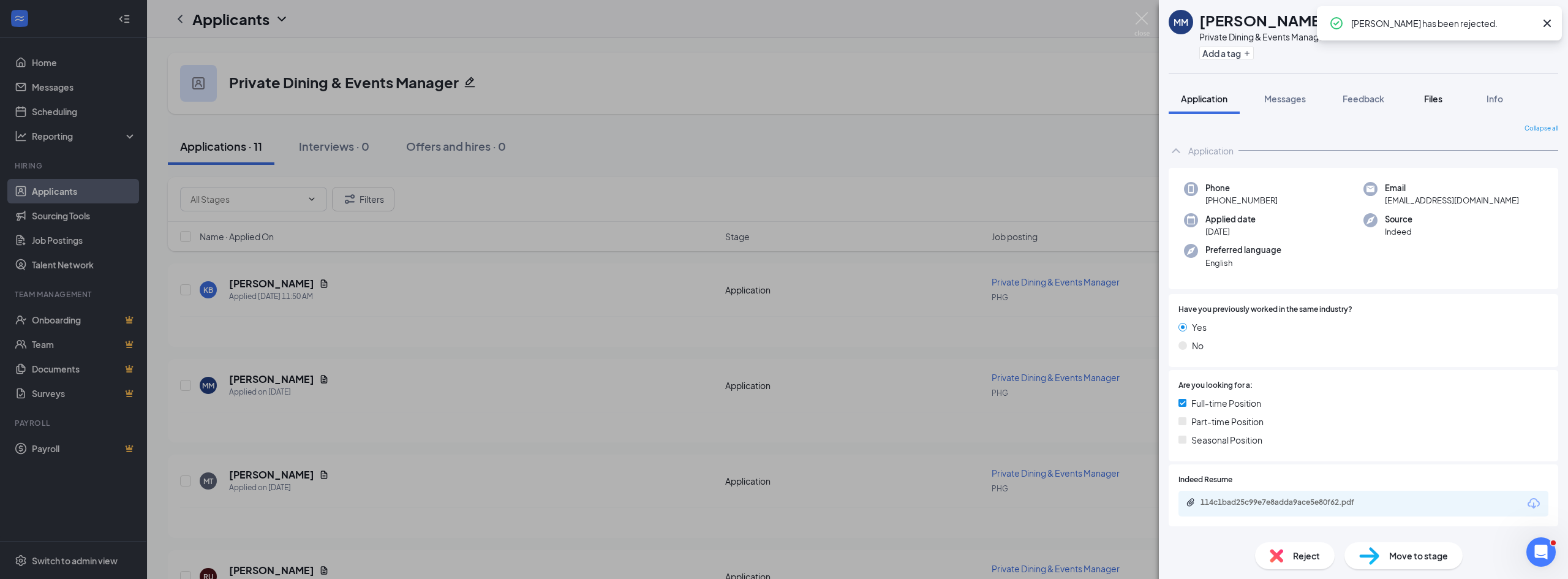
click at [1426, 98] on span "Files" at bounding box center [1433, 99] width 19 height 11
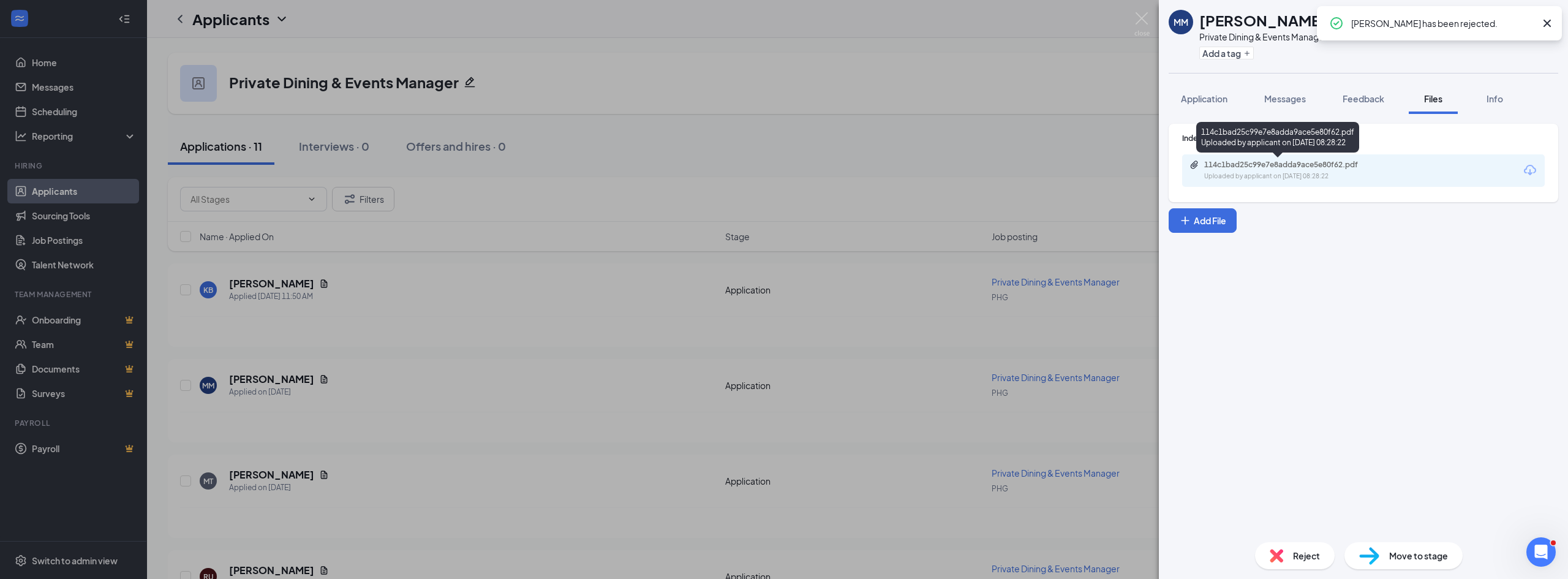
click at [1227, 167] on div "114c1bad25c99e7e8adda9ace5e80f62.pdf" at bounding box center [1290, 165] width 172 height 10
click at [1308, 558] on span "Reject" at bounding box center [1306, 556] width 27 height 13
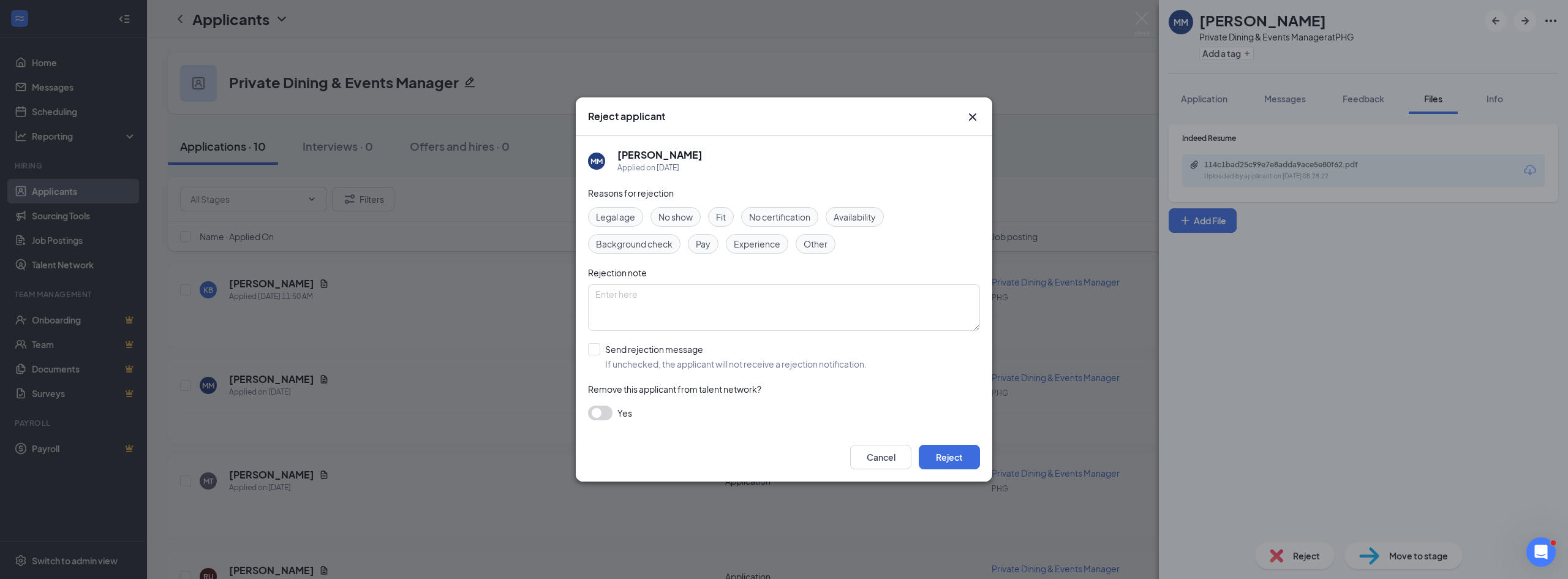
click at [760, 253] on div "Experience" at bounding box center [757, 244] width 62 height 19
click at [664, 345] on input "Send rejection message If unchecked, the applicant will not receive a rejection…" at bounding box center [727, 356] width 278 height 27
checkbox input "true"
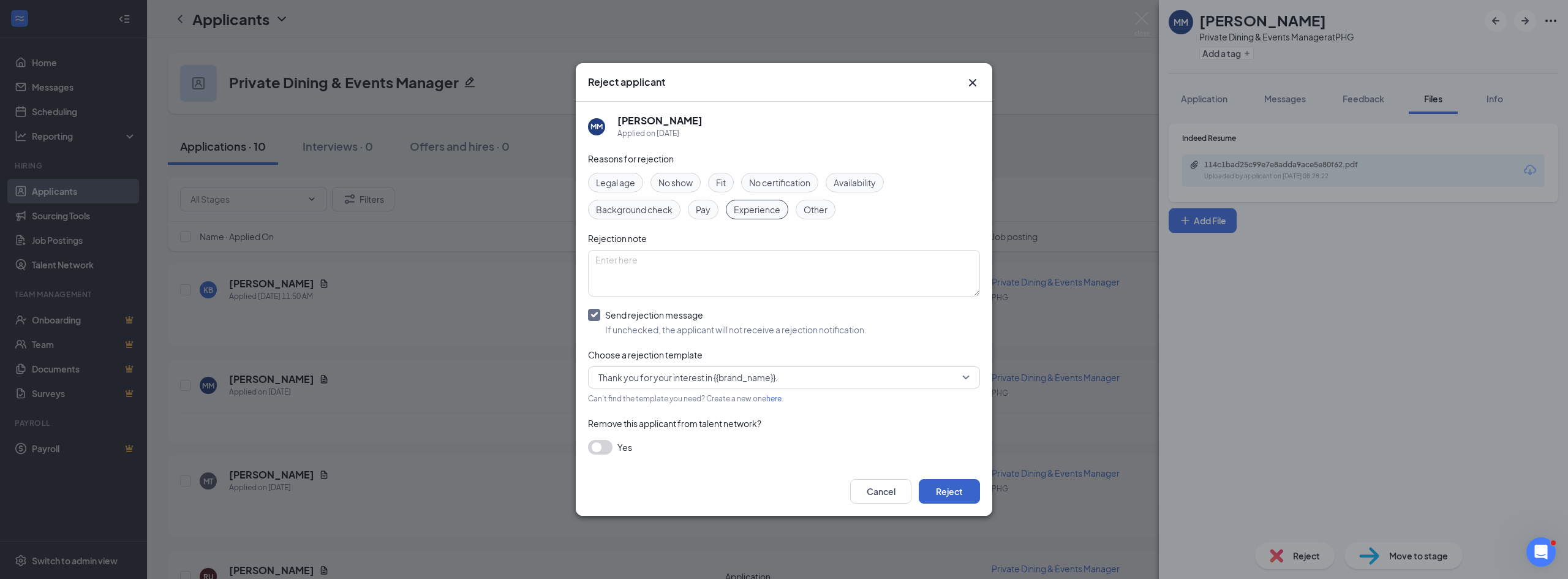
click at [947, 493] on button "Reject" at bounding box center [949, 492] width 61 height 25
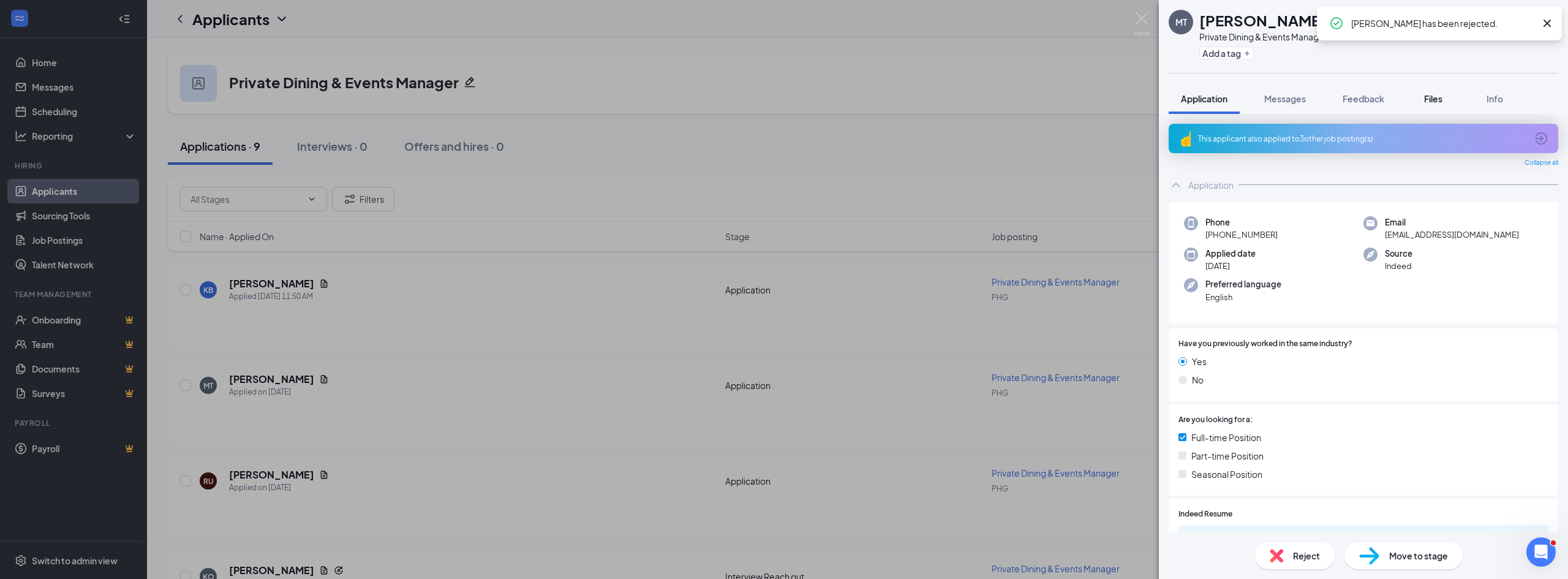
click at [1437, 100] on span "Files" at bounding box center [1433, 99] width 19 height 11
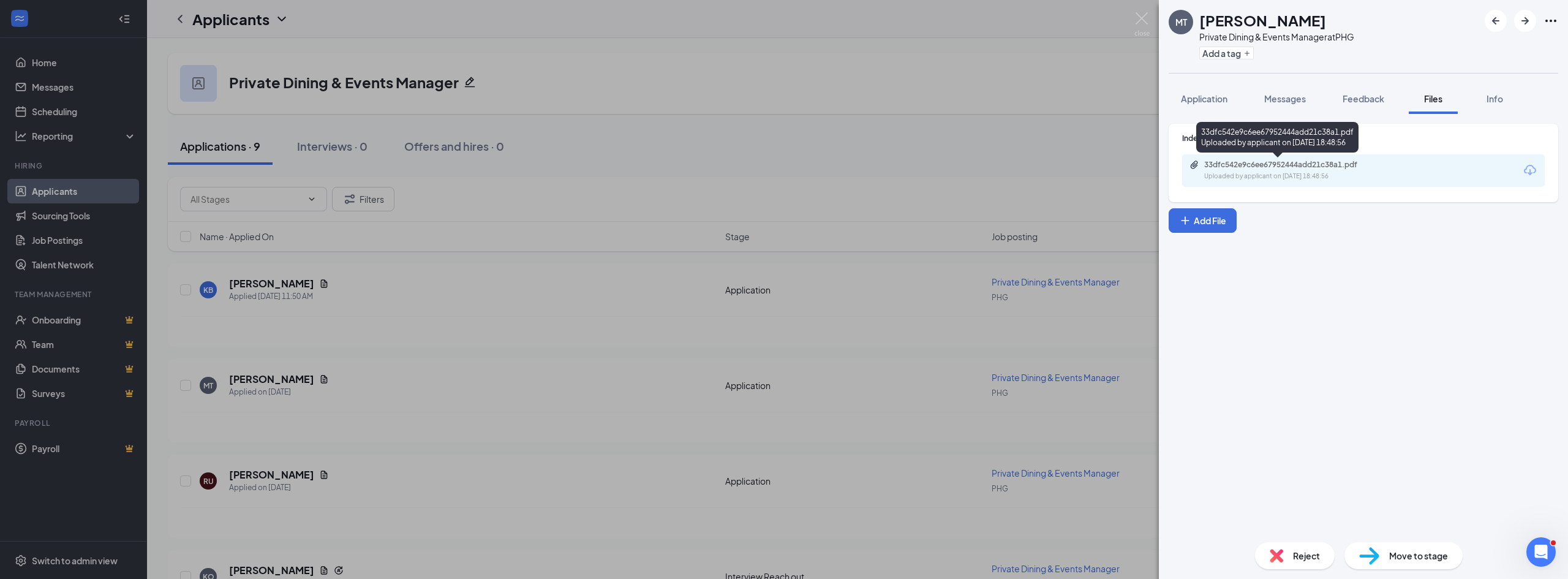
click at [1272, 167] on div "33dfc542e9c6ee67952444add21c38a1.pdf" at bounding box center [1290, 165] width 172 height 10
click at [1146, 20] on img at bounding box center [1142, 24] width 16 height 24
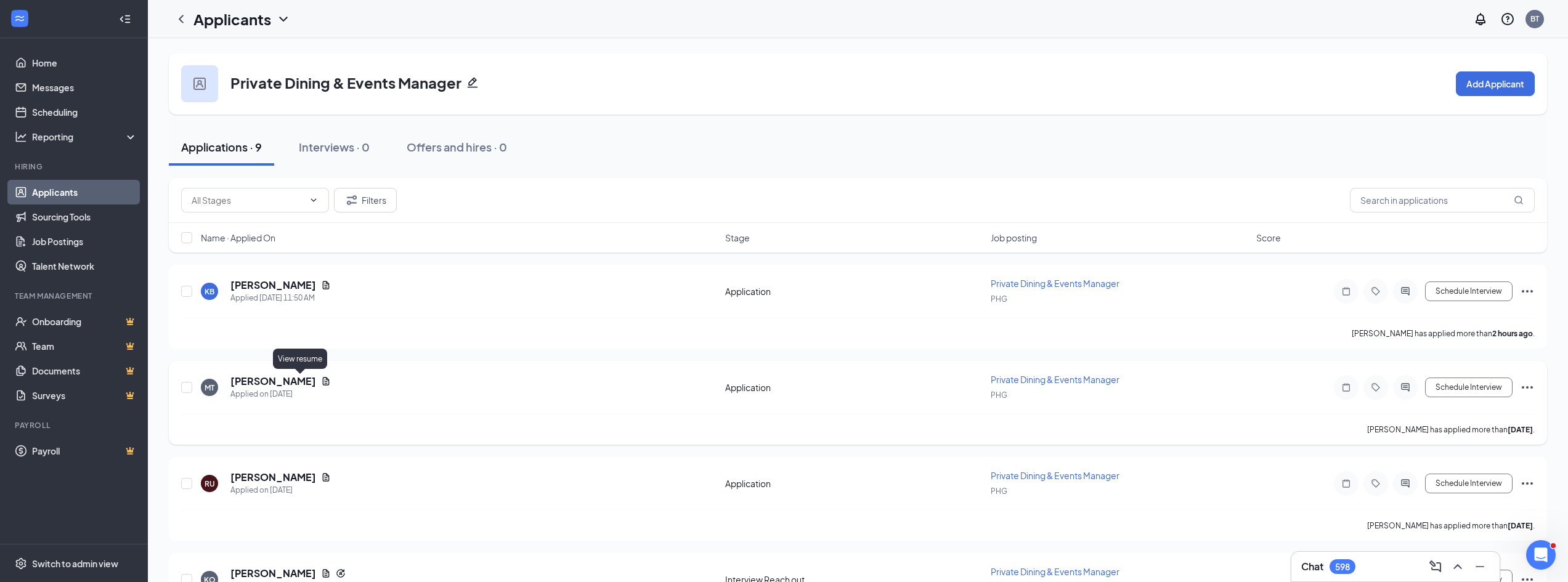
click at [323, 378] on icon "Document" at bounding box center [326, 381] width 7 height 8
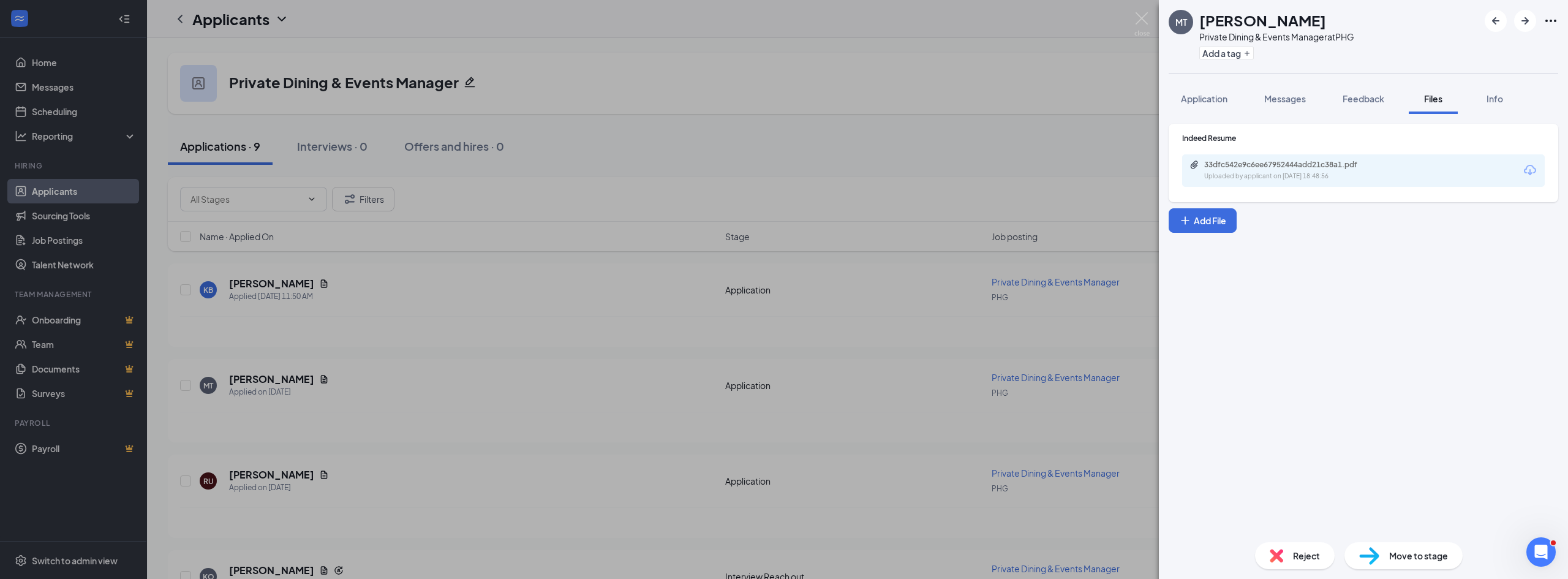
click at [1293, 553] on span "Reject" at bounding box center [1306, 556] width 27 height 13
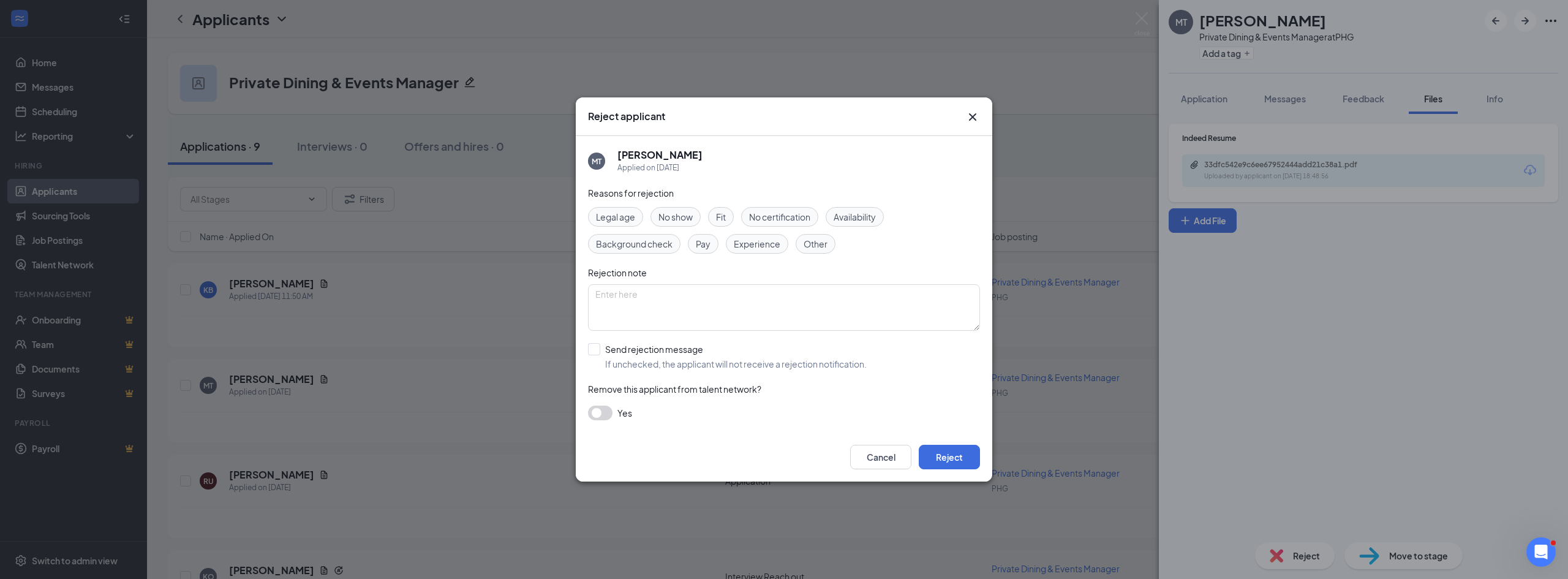
click at [744, 241] on span "Experience" at bounding box center [757, 244] width 47 height 13
click at [625, 351] on input "Send rejection message If unchecked, the applicant will not receive a rejection…" at bounding box center [727, 356] width 278 height 27
checkbox input "true"
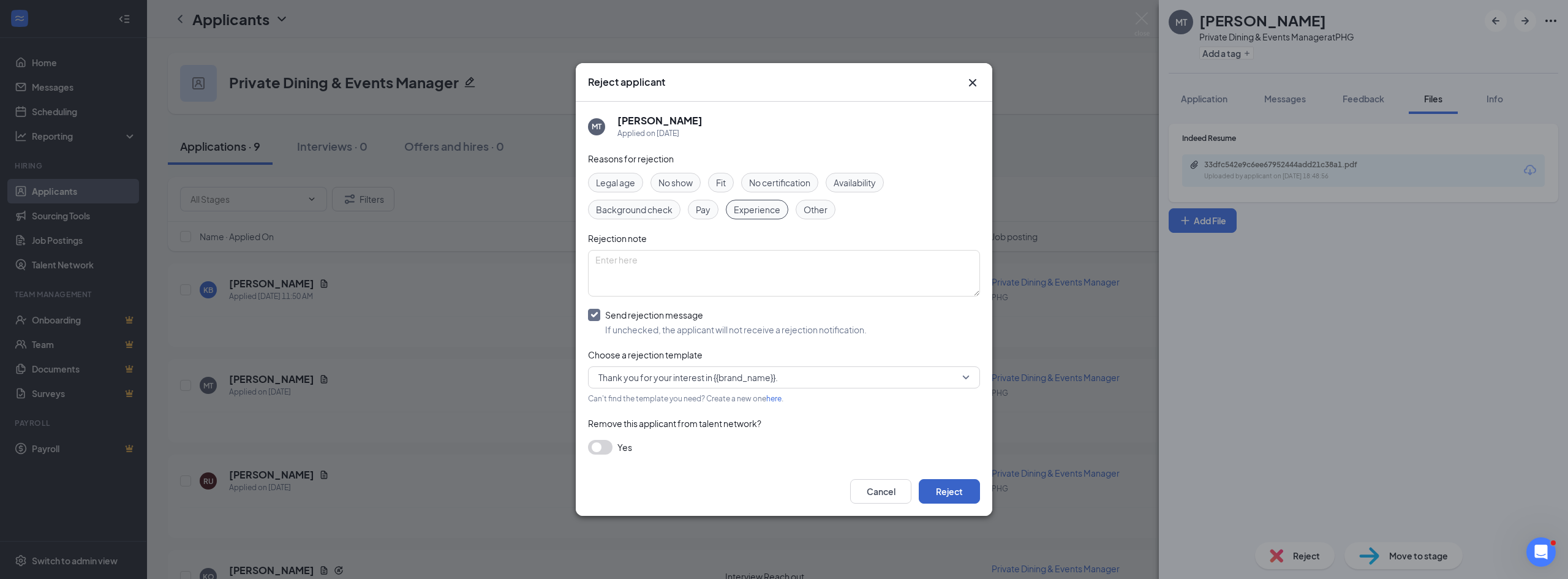
click at [947, 486] on button "Reject" at bounding box center [949, 492] width 61 height 25
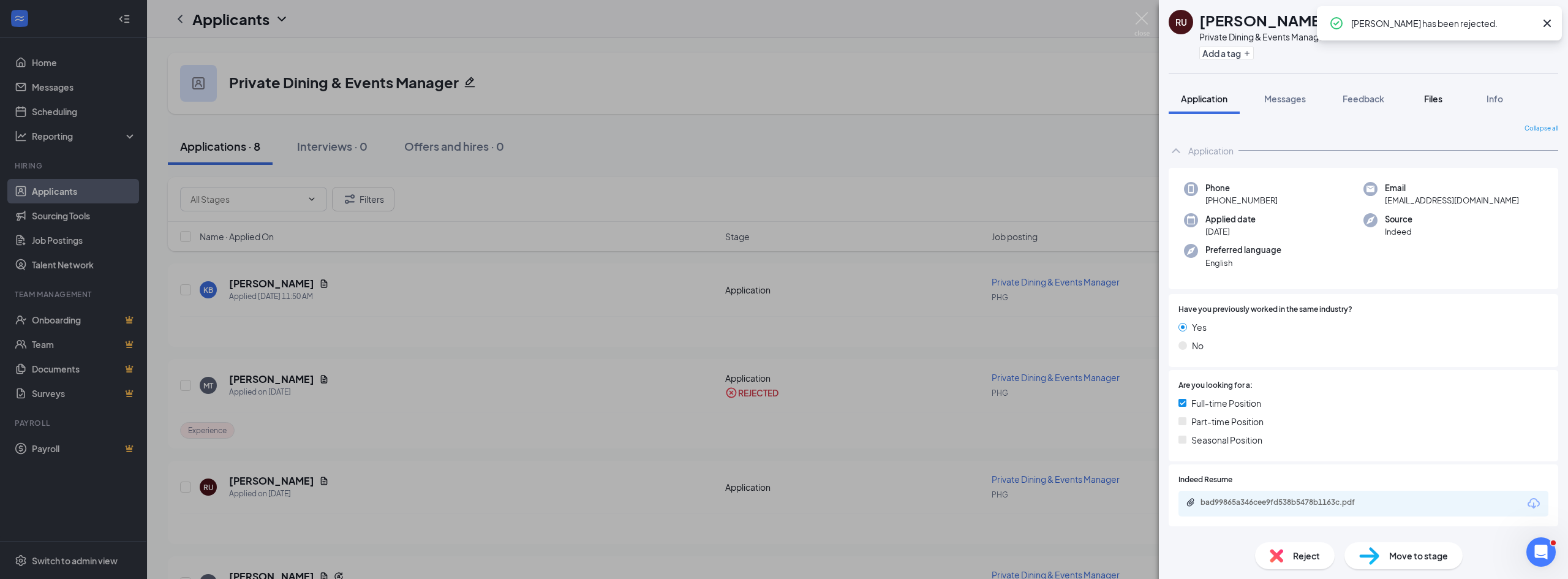
click at [1443, 105] on button "Files" at bounding box center [1433, 98] width 49 height 30
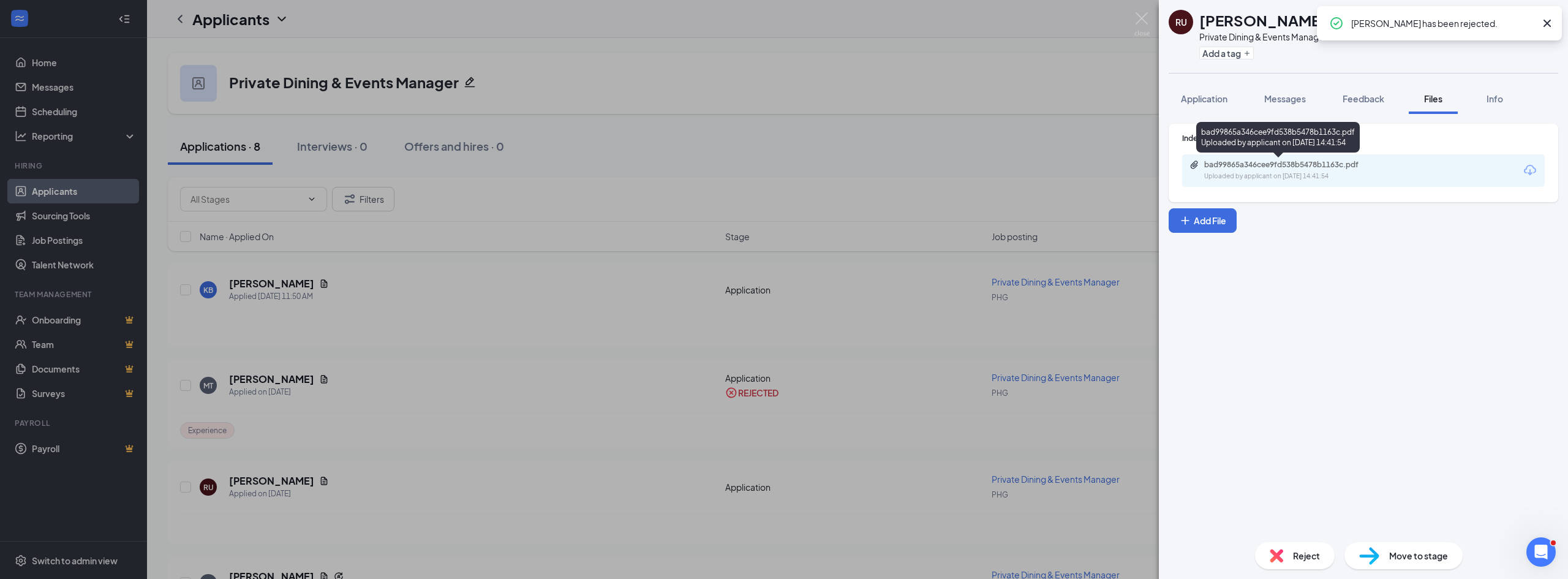
click at [1289, 174] on div "Uploaded by applicant on Aug 15, 2025 at 14:41:54" at bounding box center [1296, 177] width 184 height 10
click at [1293, 550] on span "Reject" at bounding box center [1306, 556] width 27 height 13
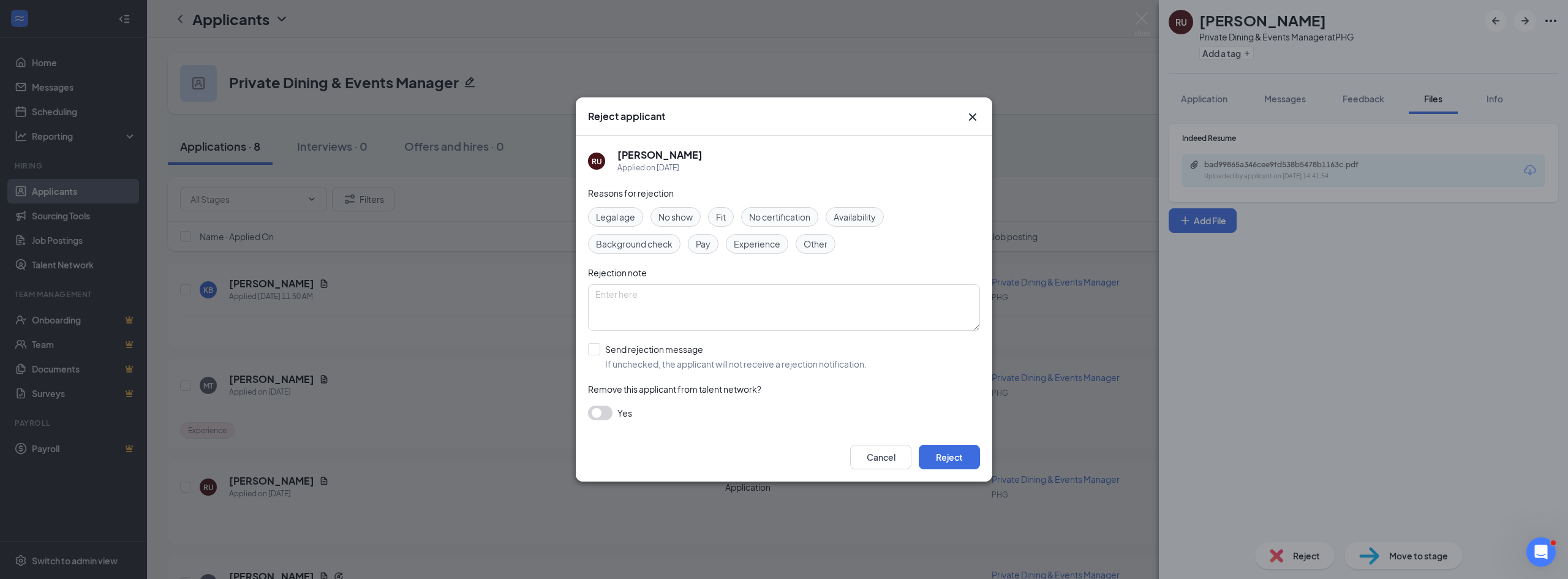
click at [777, 247] on span "Experience" at bounding box center [757, 244] width 47 height 13
click at [649, 351] on input "Send rejection message If unchecked, the applicant will not receive a rejection…" at bounding box center [727, 356] width 278 height 27
checkbox input "true"
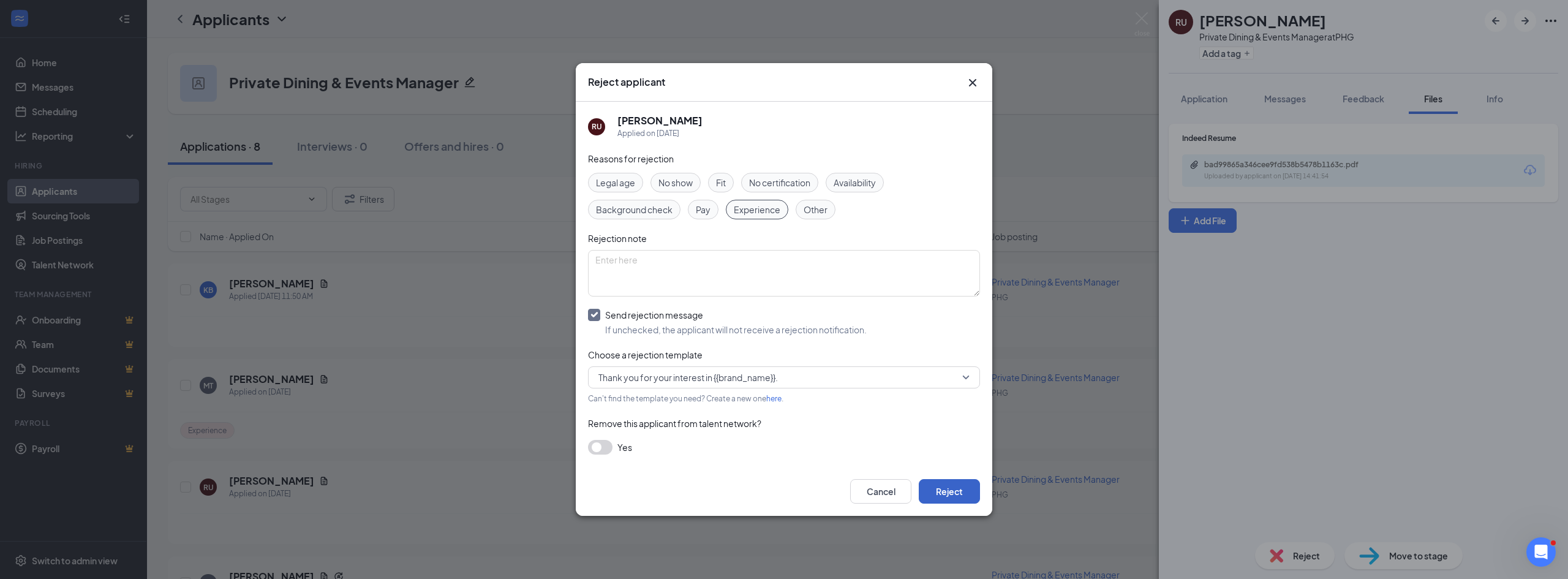
click at [950, 493] on button "Reject" at bounding box center [949, 492] width 61 height 25
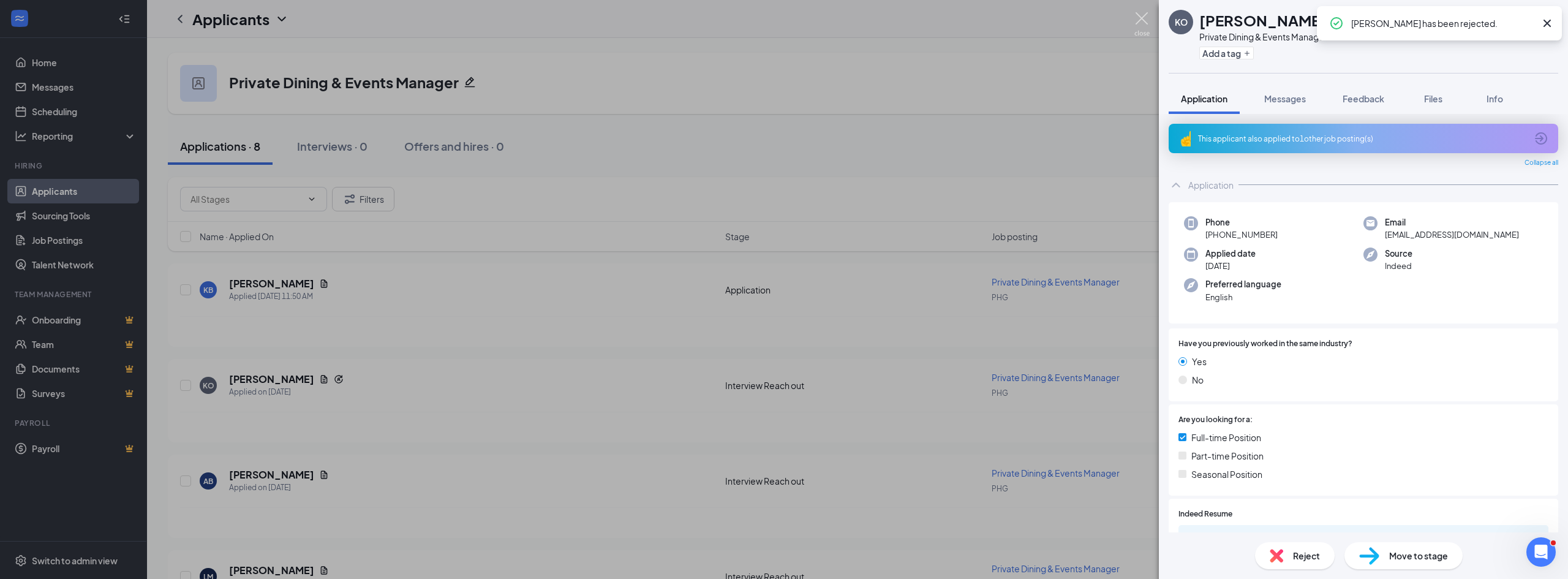
click at [1141, 21] on img at bounding box center [1142, 24] width 16 height 24
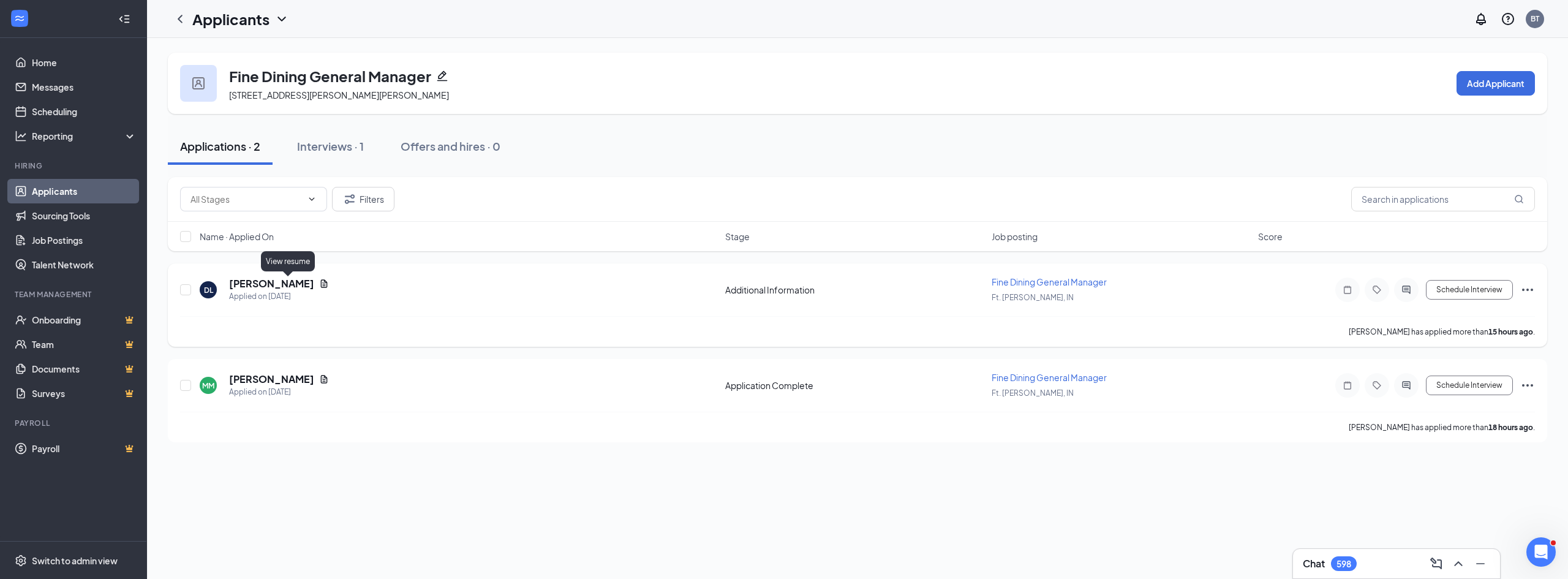
click at [319, 283] on icon "Document" at bounding box center [324, 283] width 10 height 10
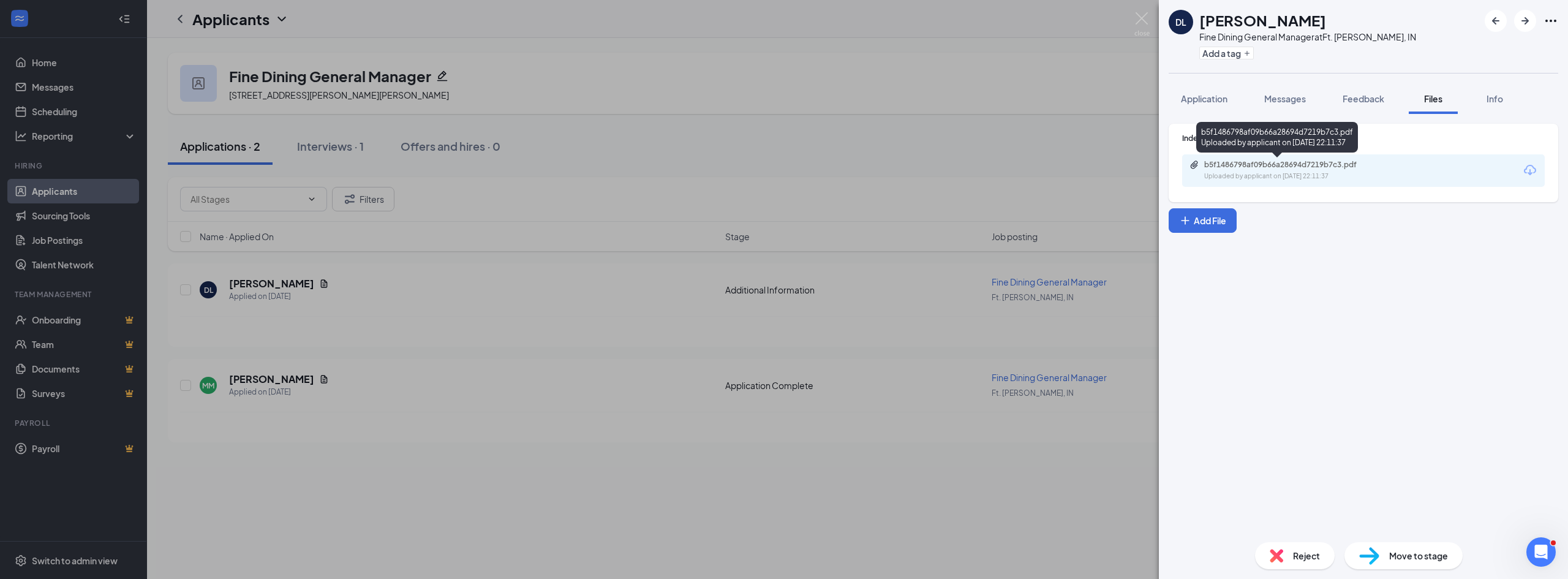
click at [1356, 167] on div "b5f1486798af09b66a28694d7219b7c3.pdf" at bounding box center [1290, 165] width 172 height 10
click at [1318, 560] on div "Reject" at bounding box center [1295, 556] width 79 height 27
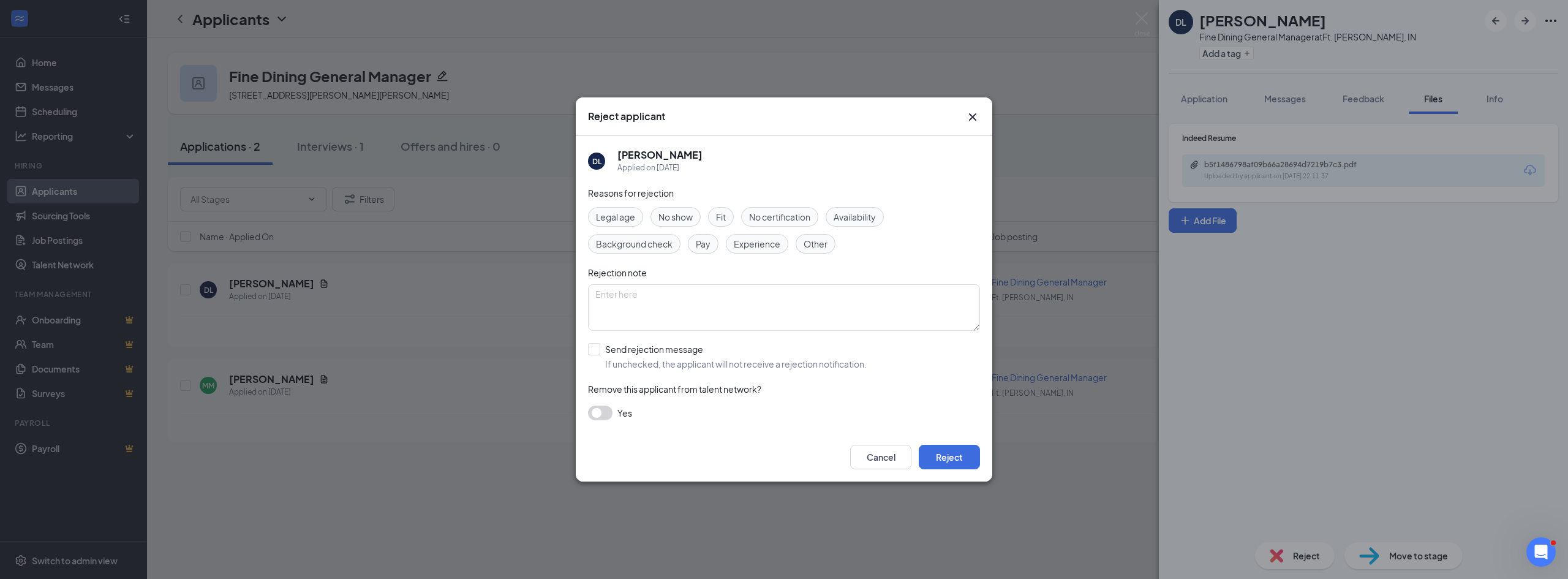
click at [729, 244] on div "Experience" at bounding box center [757, 244] width 62 height 19
click at [628, 346] on input "Send rejection message If unchecked, the applicant will not receive a rejection…" at bounding box center [727, 356] width 278 height 27
checkbox input "true"
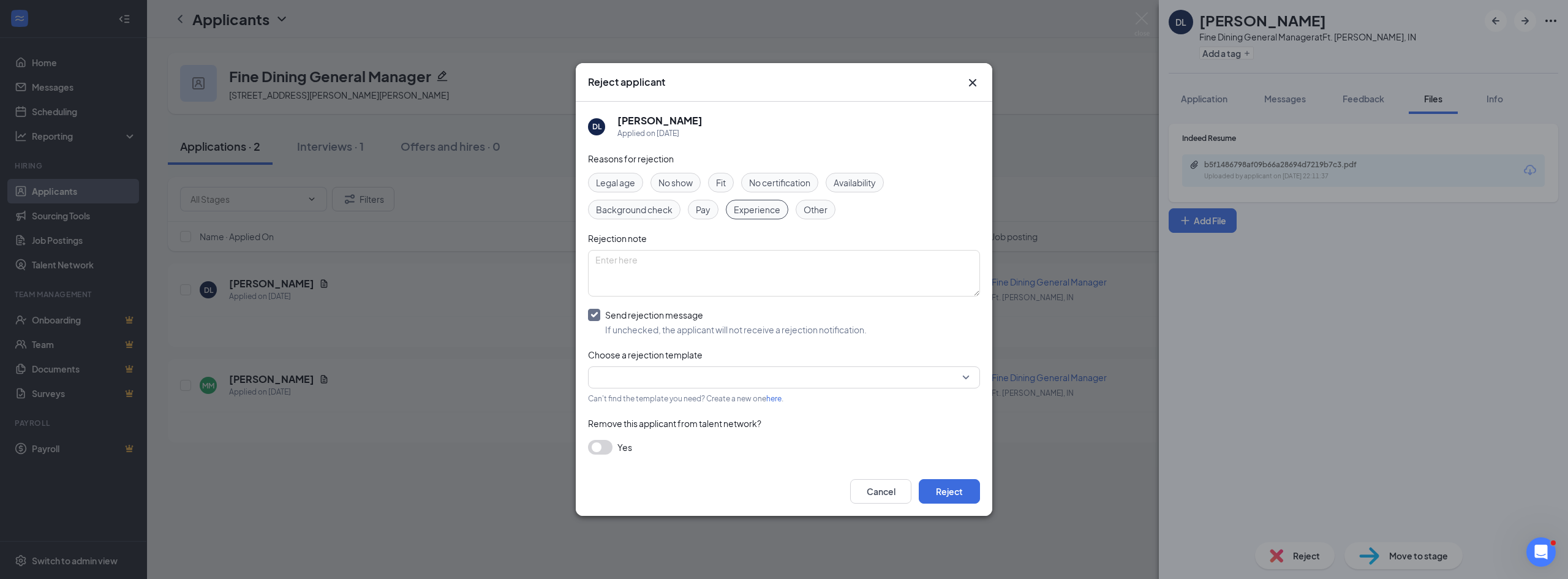
click at [774, 381] on input "search" at bounding box center [779, 377] width 369 height 21
click at [770, 405] on span "Thank you for your interest in {{brand_name}}." at bounding box center [688, 409] width 180 height 13
click at [957, 491] on button "Reject" at bounding box center [949, 492] width 61 height 25
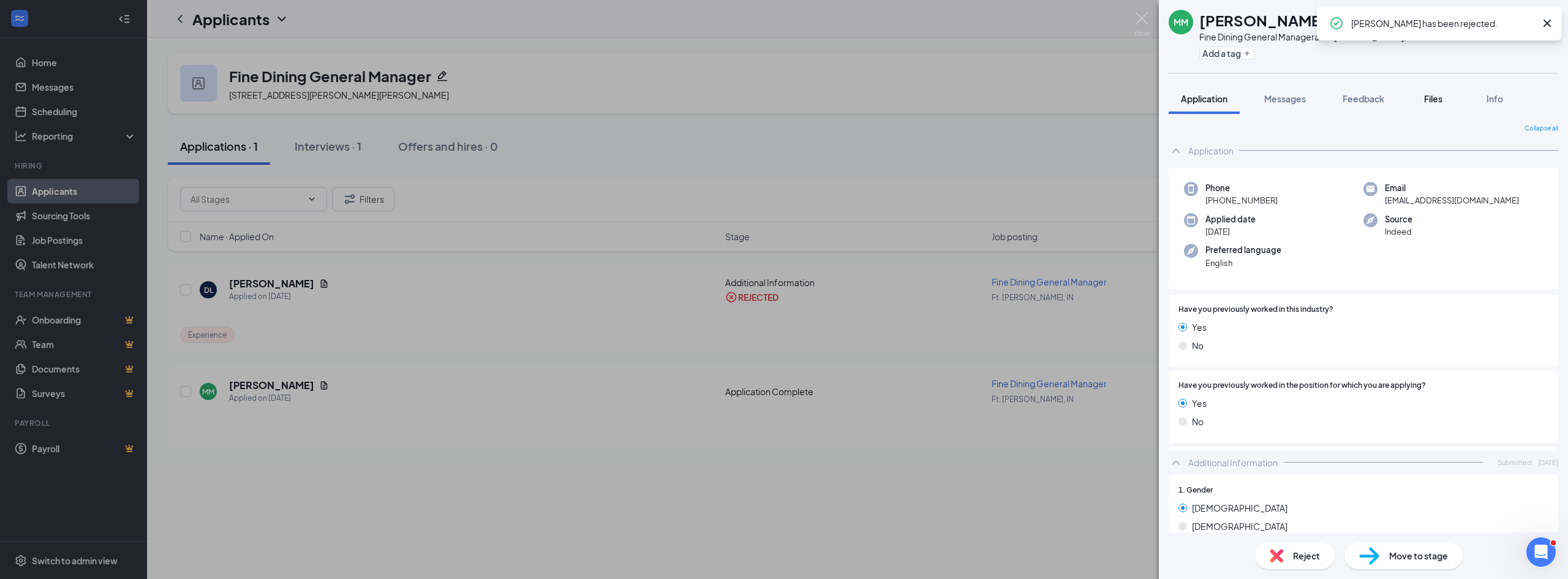
click at [1427, 97] on span "Files" at bounding box center [1433, 99] width 19 height 11
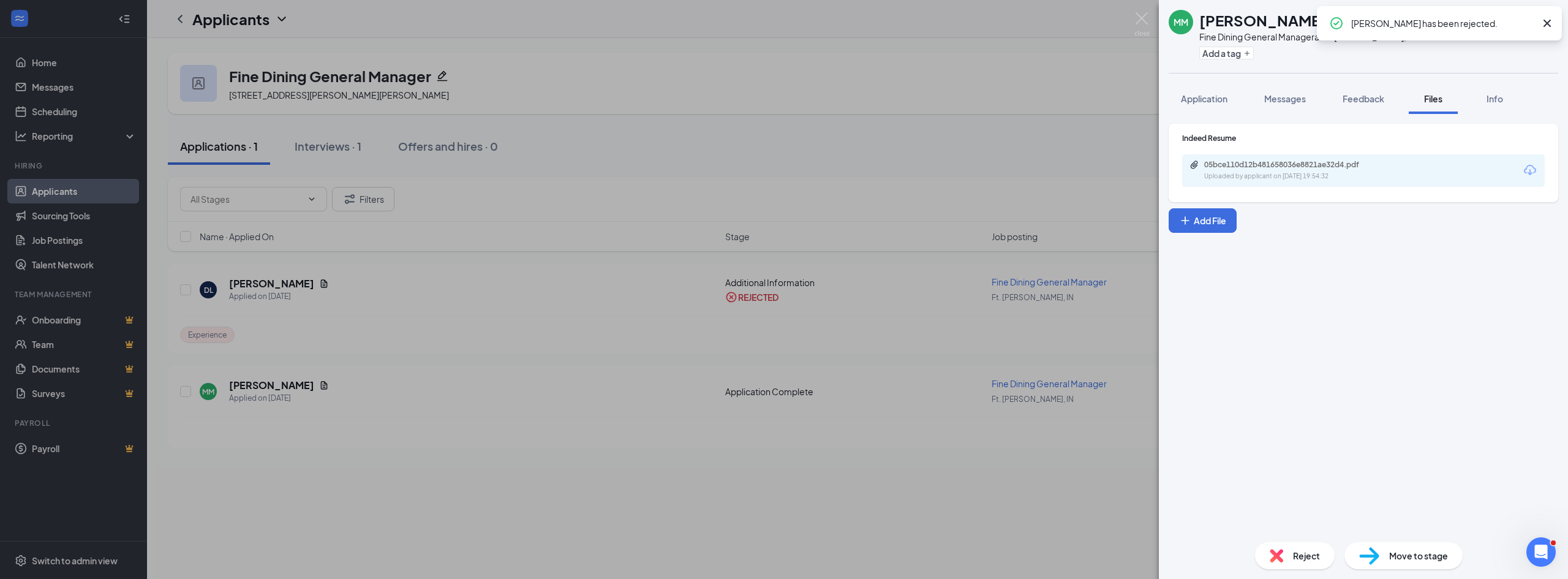
click at [1317, 163] on div "05bce110d12b481658036e8821ae32d4.pdf" at bounding box center [1290, 165] width 172 height 10
click at [1386, 556] on div "Move to stage" at bounding box center [1404, 556] width 118 height 27
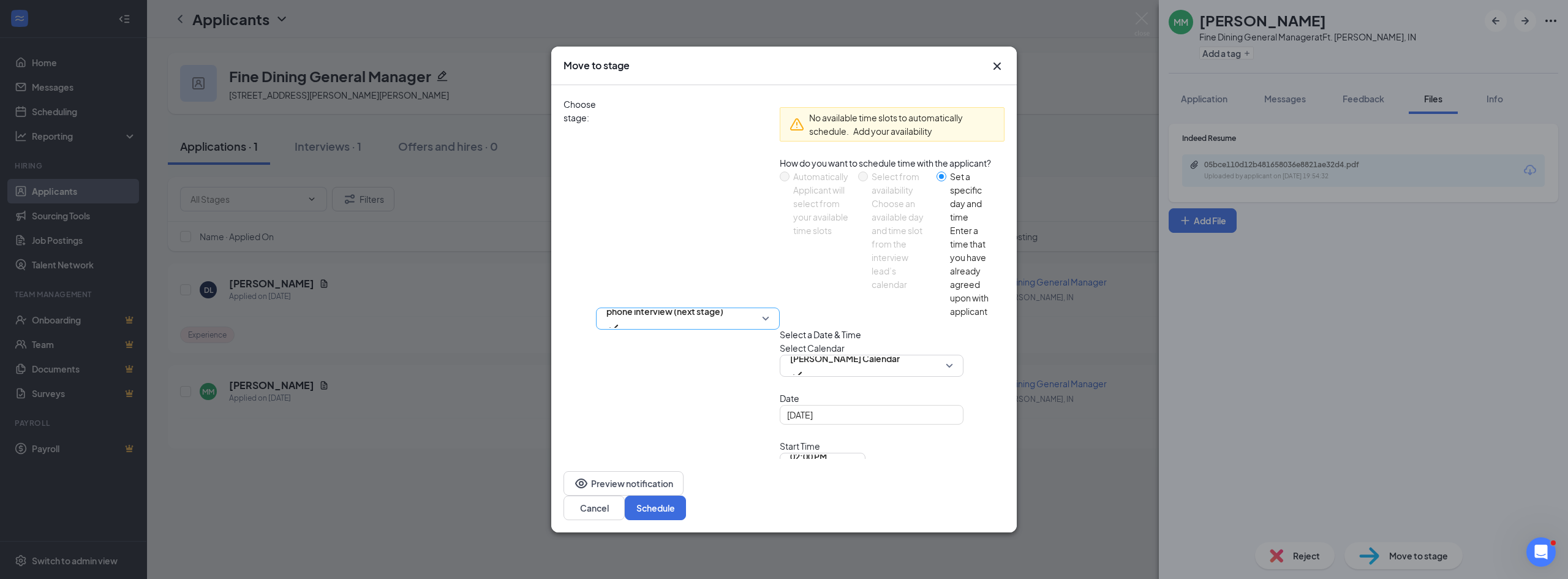
click at [723, 302] on span "phone interview (next stage)" at bounding box center [665, 311] width 117 height 19
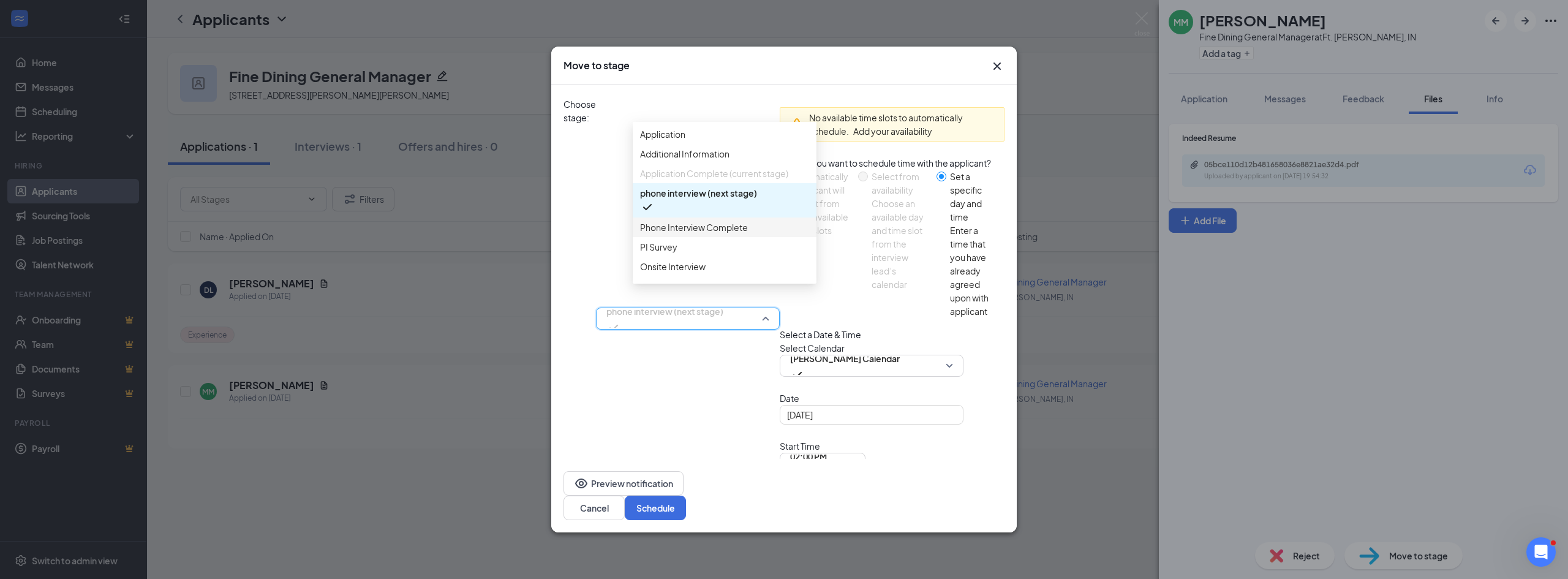
click at [718, 234] on span "Phone Interview Complete" at bounding box center [694, 227] width 108 height 13
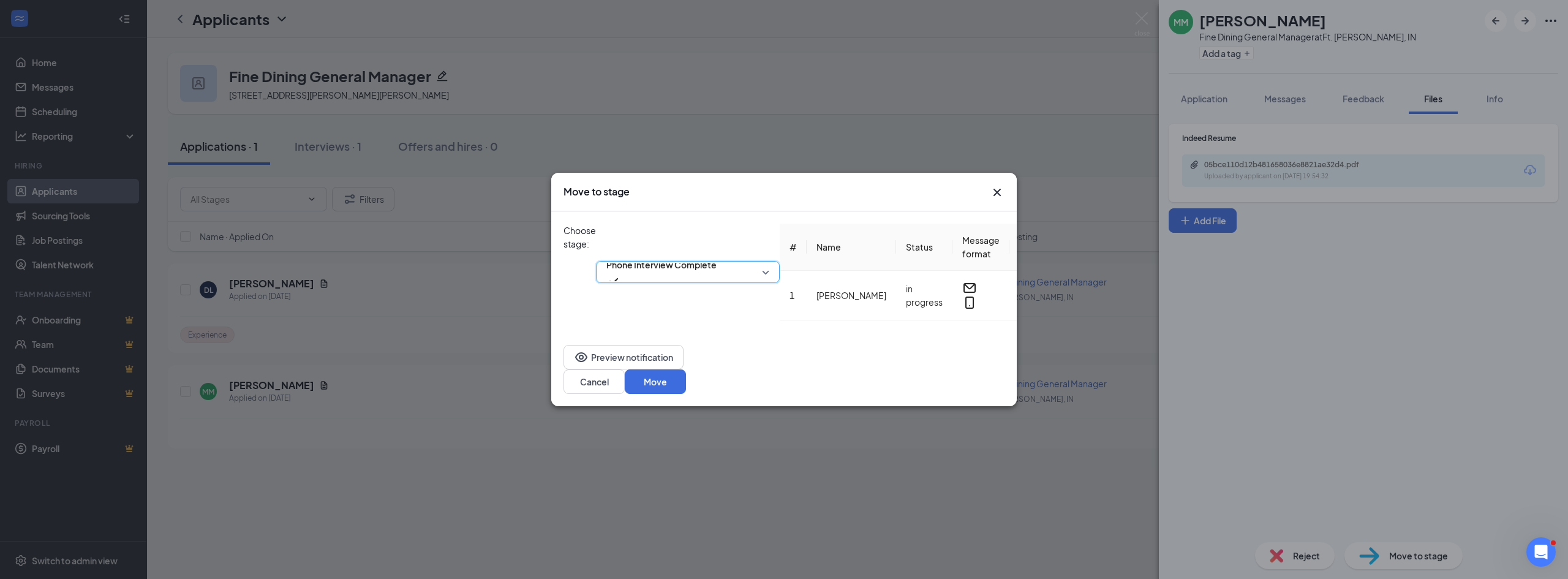
click at [736, 240] on div "3665707 Phone Interview Complete 3665705 3665707 3665708 Application Additional…" at bounding box center [688, 272] width 184 height 96
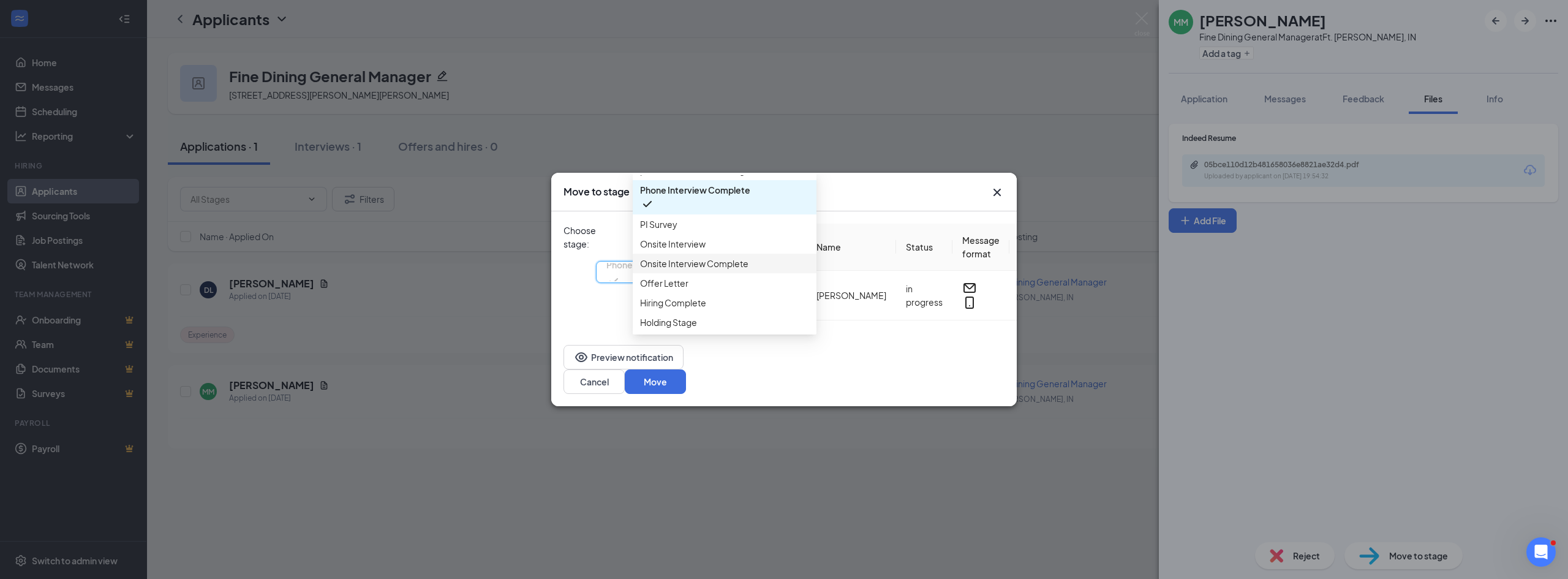
scroll to position [93, 0]
click at [734, 251] on span "Onsite Interview" at bounding box center [724, 244] width 169 height 13
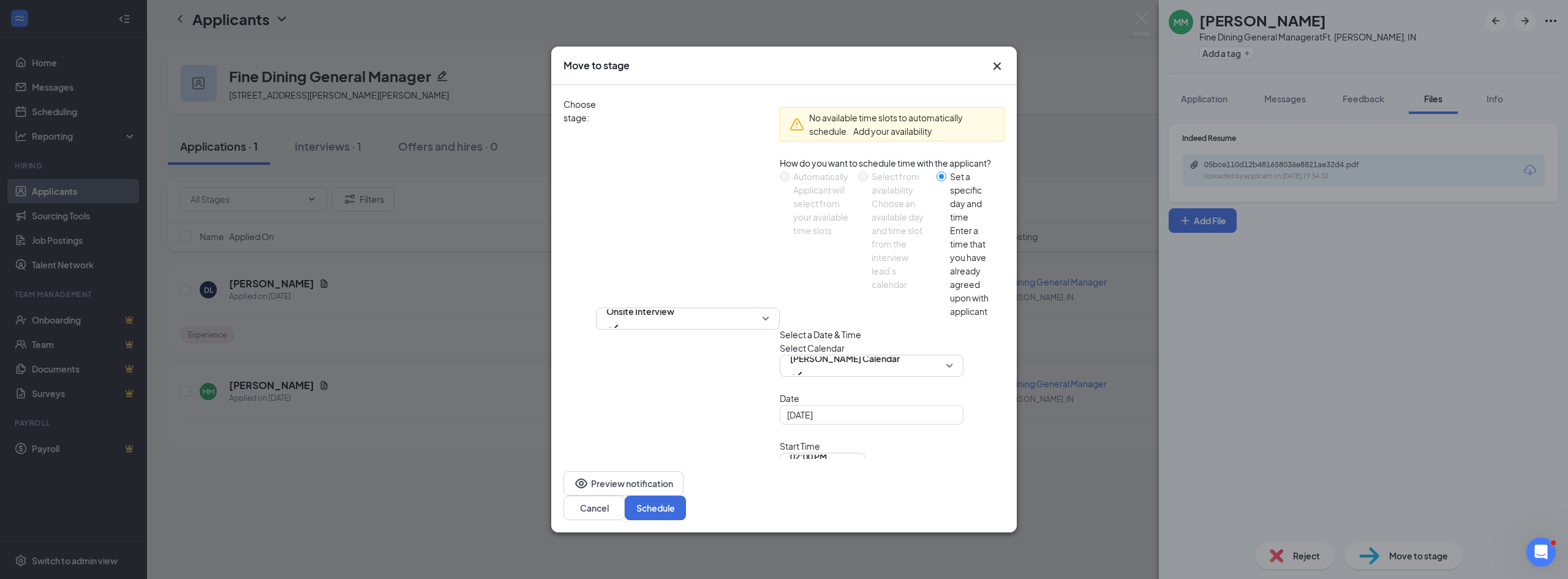
click at [725, 119] on div "Choose stage: Onsite Interview 3665708 3665706 3665709 Application Additional I…" at bounding box center [784, 318] width 441 height 467
click at [674, 302] on span "Onsite Interview" at bounding box center [640, 318] width 68 height 33
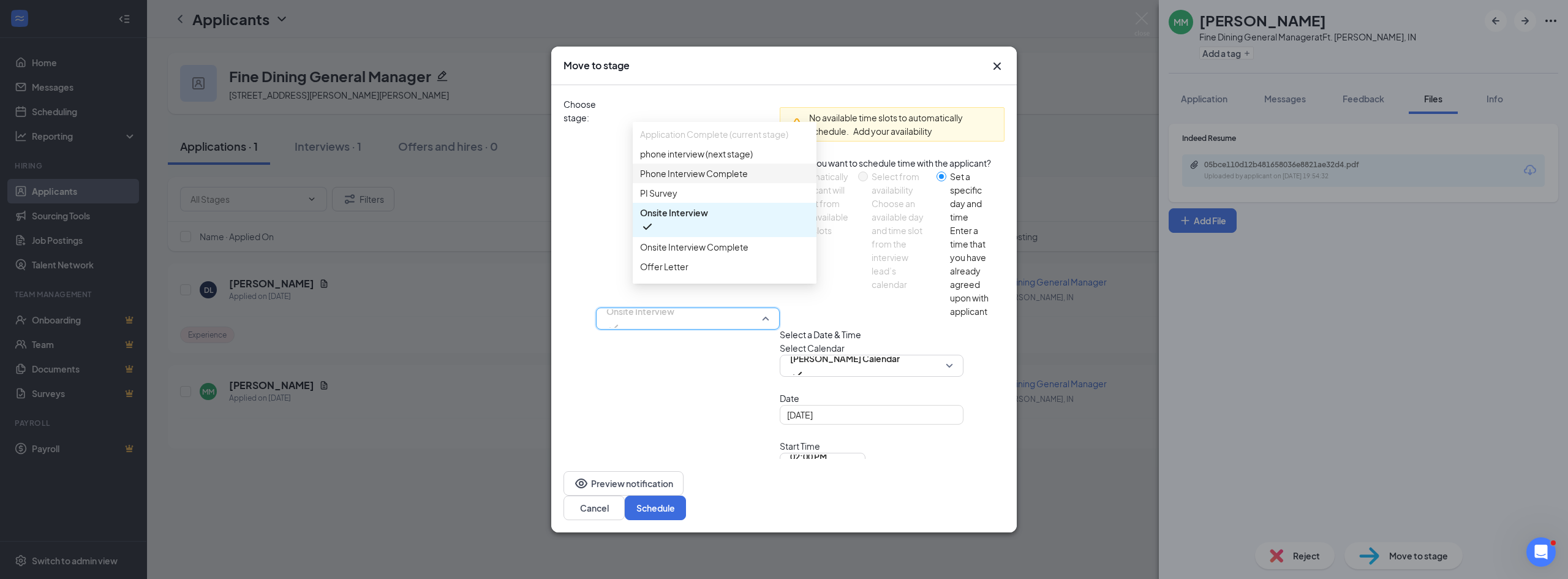
scroll to position [0, 0]
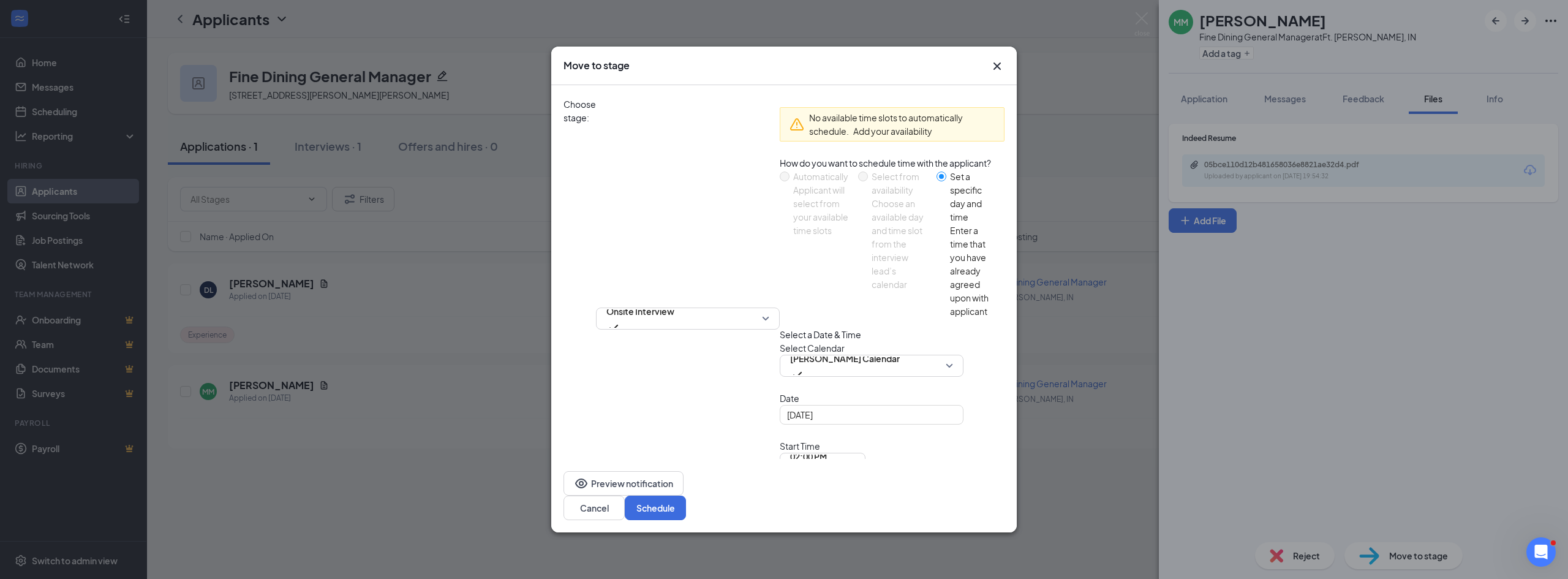
click at [999, 74] on icon "Cross" at bounding box center [997, 66] width 15 height 15
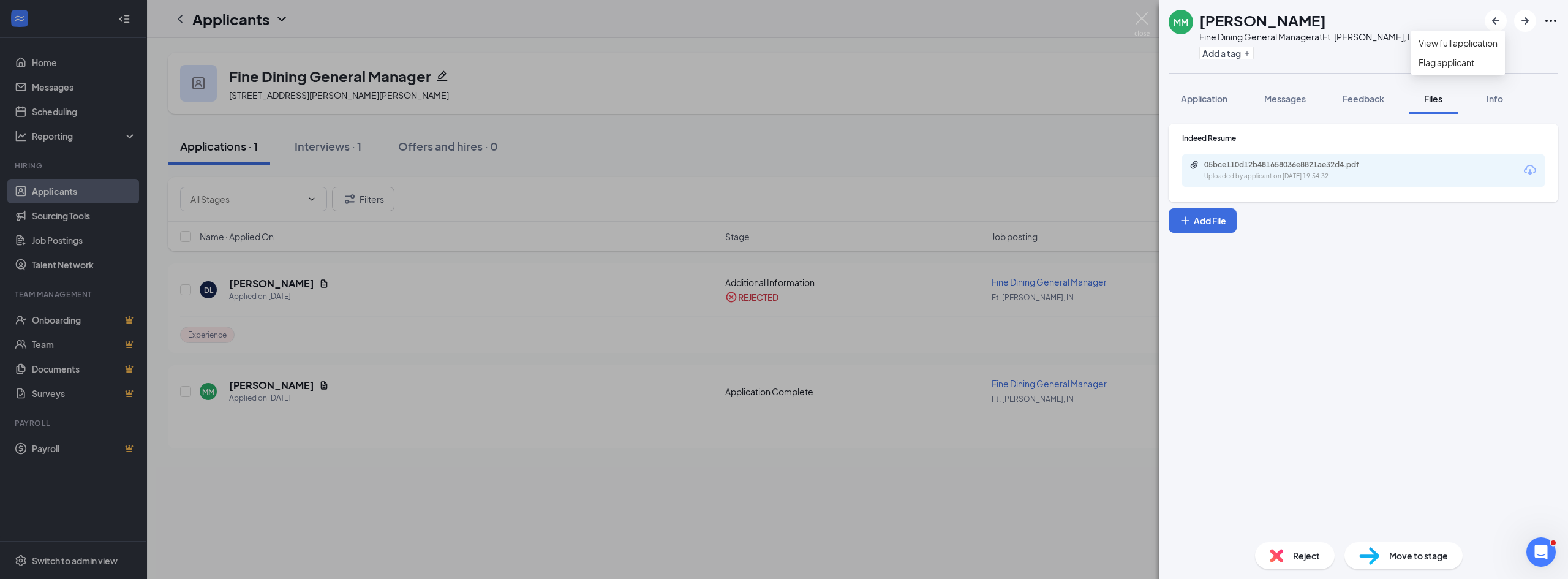
click at [1546, 19] on icon "Ellipses" at bounding box center [1551, 20] width 15 height 15
click at [934, 186] on div "MM Mark Mesing Fine Dining General Manager at Ft. Wayne, IN Add a tag Applicati…" at bounding box center [784, 290] width 1568 height 579
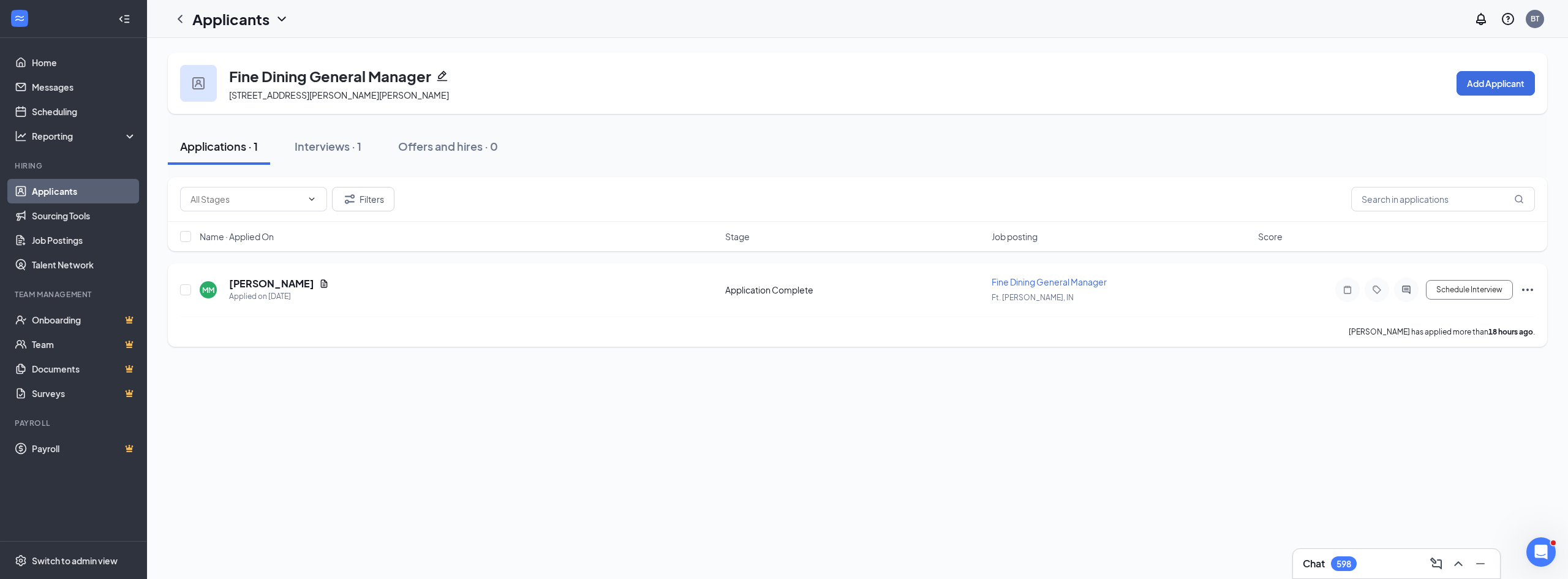
click at [1523, 286] on icon "Ellipses" at bounding box center [1528, 290] width 15 height 15
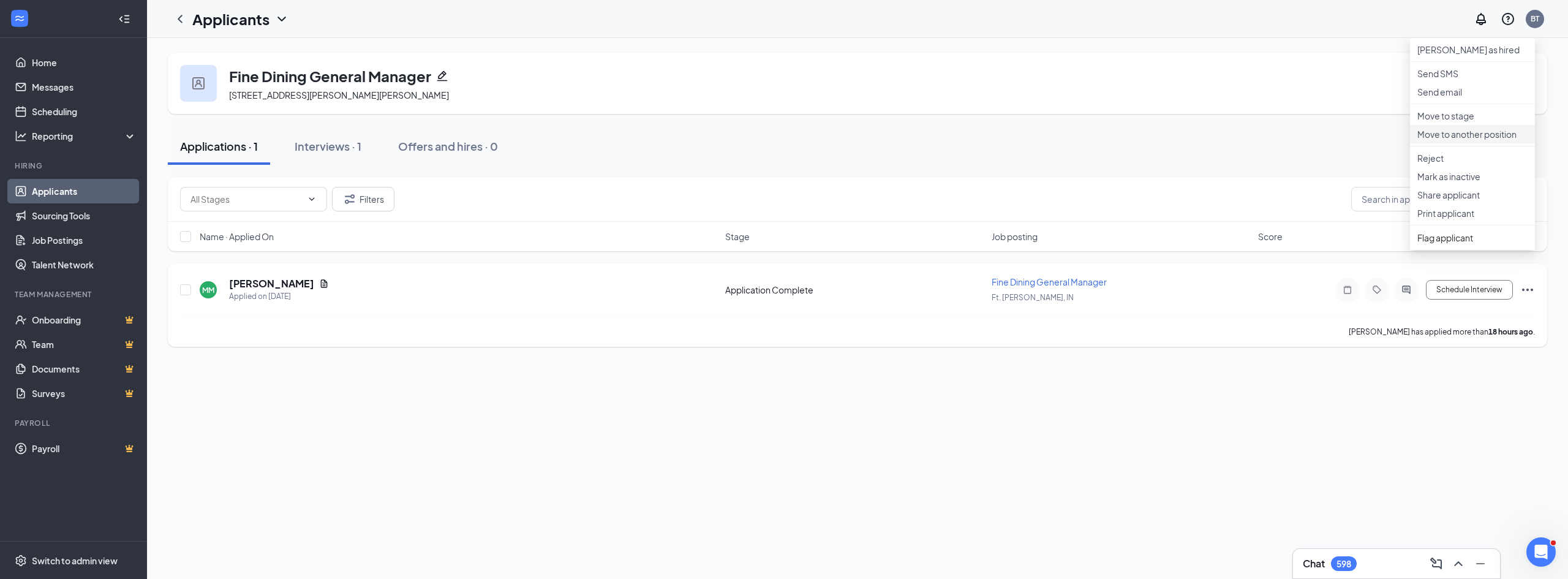
click at [1486, 140] on p "Move to another position" at bounding box center [1472, 135] width 110 height 12
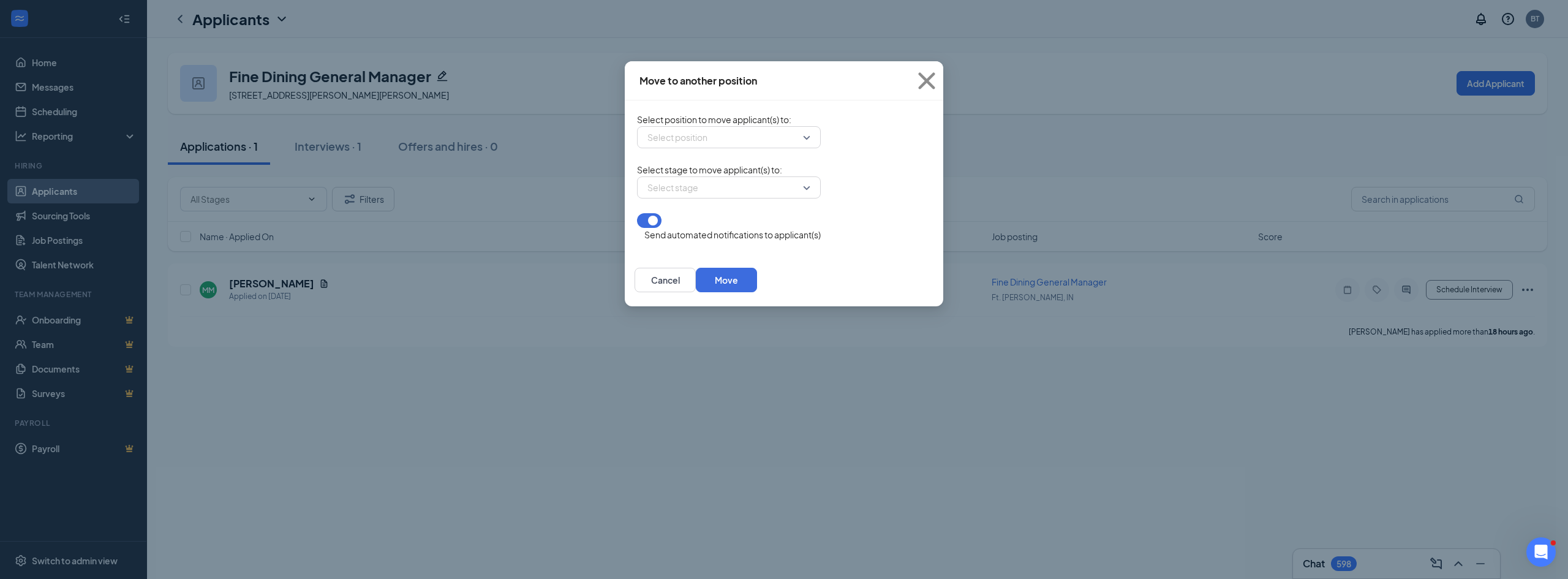
click at [637, 228] on button "button" at bounding box center [649, 220] width 25 height 15
click at [644, 145] on input "search" at bounding box center [724, 137] width 160 height 21
type input "R"
drag, startPoint x: 645, startPoint y: 144, endPoint x: 523, endPoint y: 137, distance: 122.2
click at [523, 137] on div "Move to another position Select position to move applicant(s) to : Fort wayne S…" at bounding box center [784, 290] width 1568 height 579
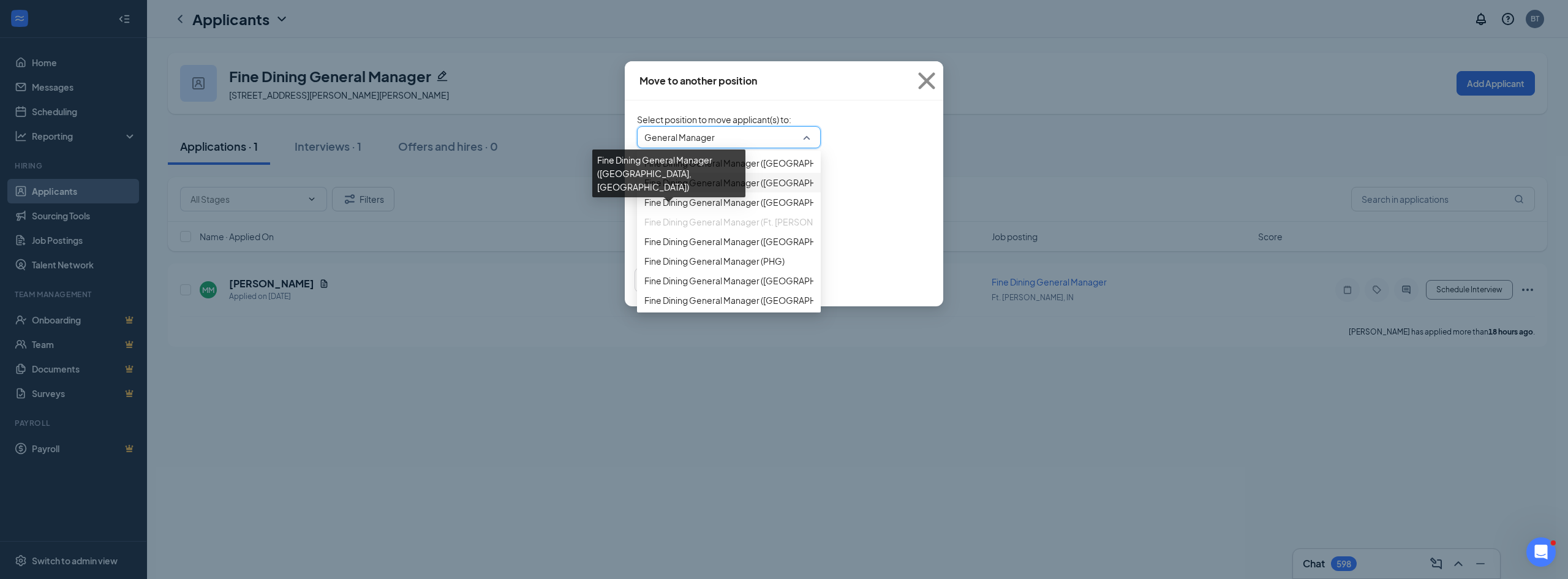
scroll to position [61, 0]
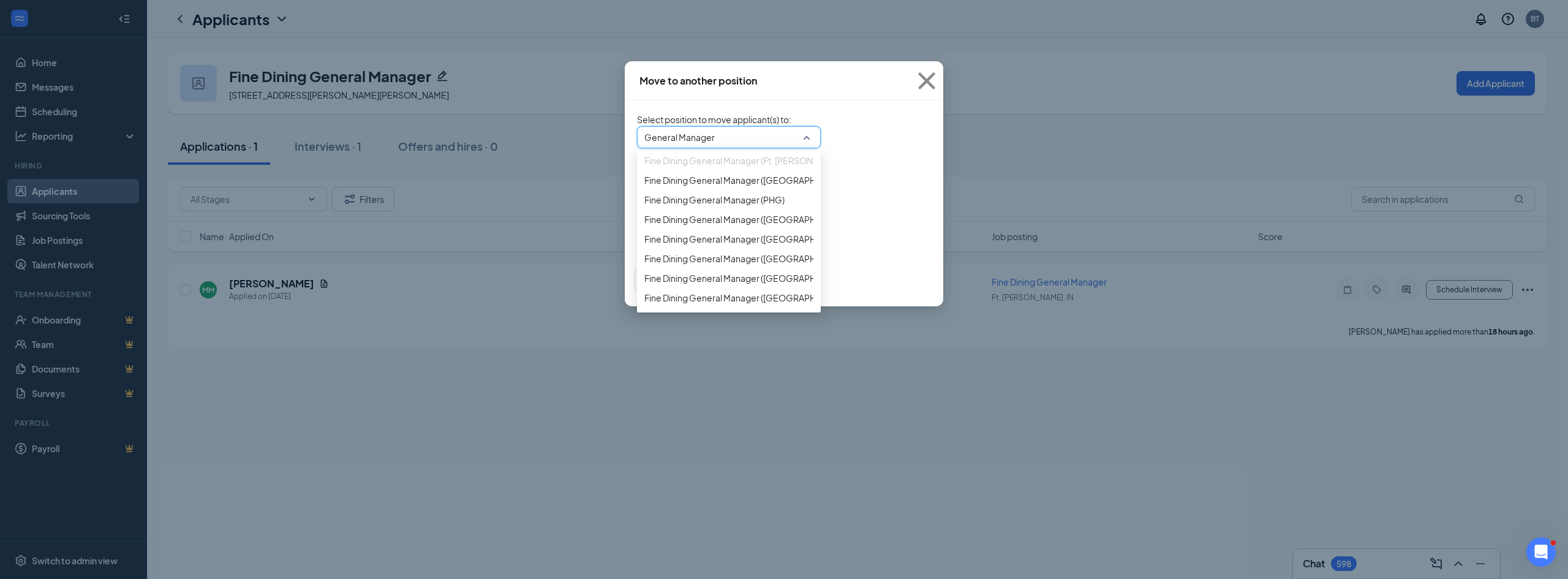
click at [650, 167] on span "Fine Dining General Manager (Ft. Wayne, IN)" at bounding box center [792, 160] width 296 height 13
click at [644, 167] on span "Fine Dining General Manager (Ft. Wayne, IN)" at bounding box center [792, 160] width 296 height 13
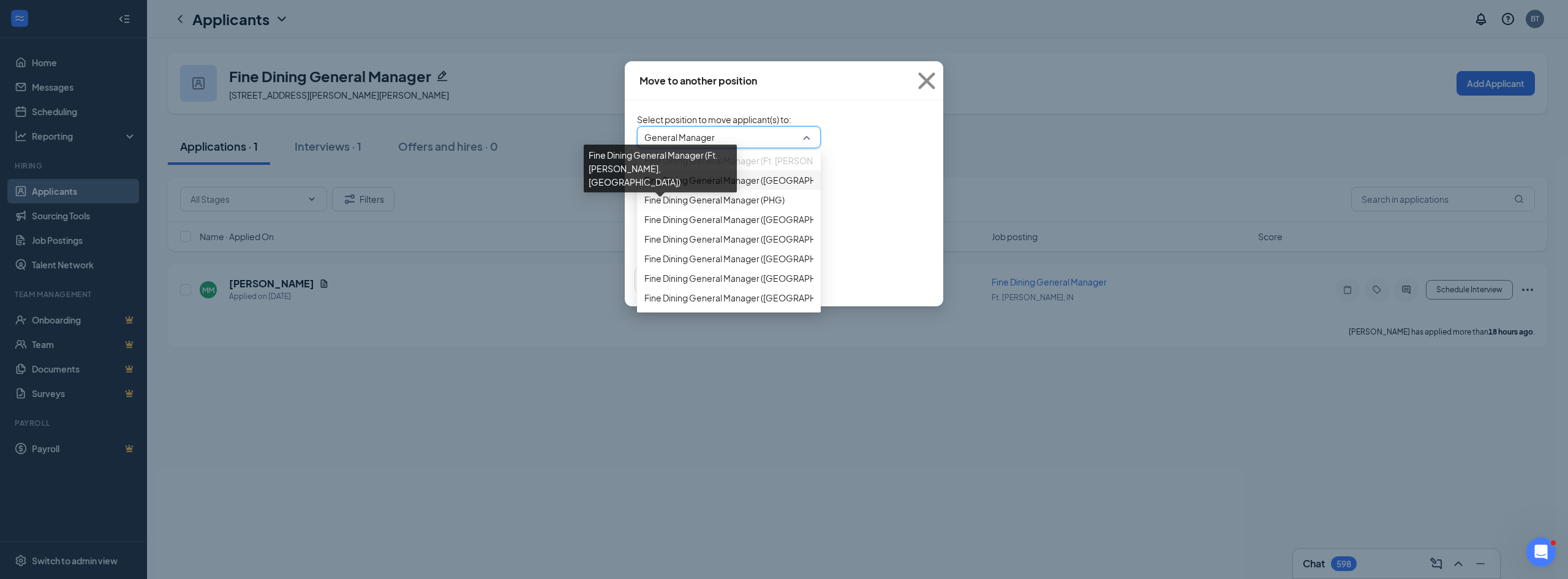
click at [644, 167] on span "Fine Dining General Manager (Ft. Wayne, IN)" at bounding box center [792, 160] width 296 height 13
click at [650, 167] on span "Fine Dining General Manager (Ft. Wayne, IN)" at bounding box center [792, 160] width 296 height 13
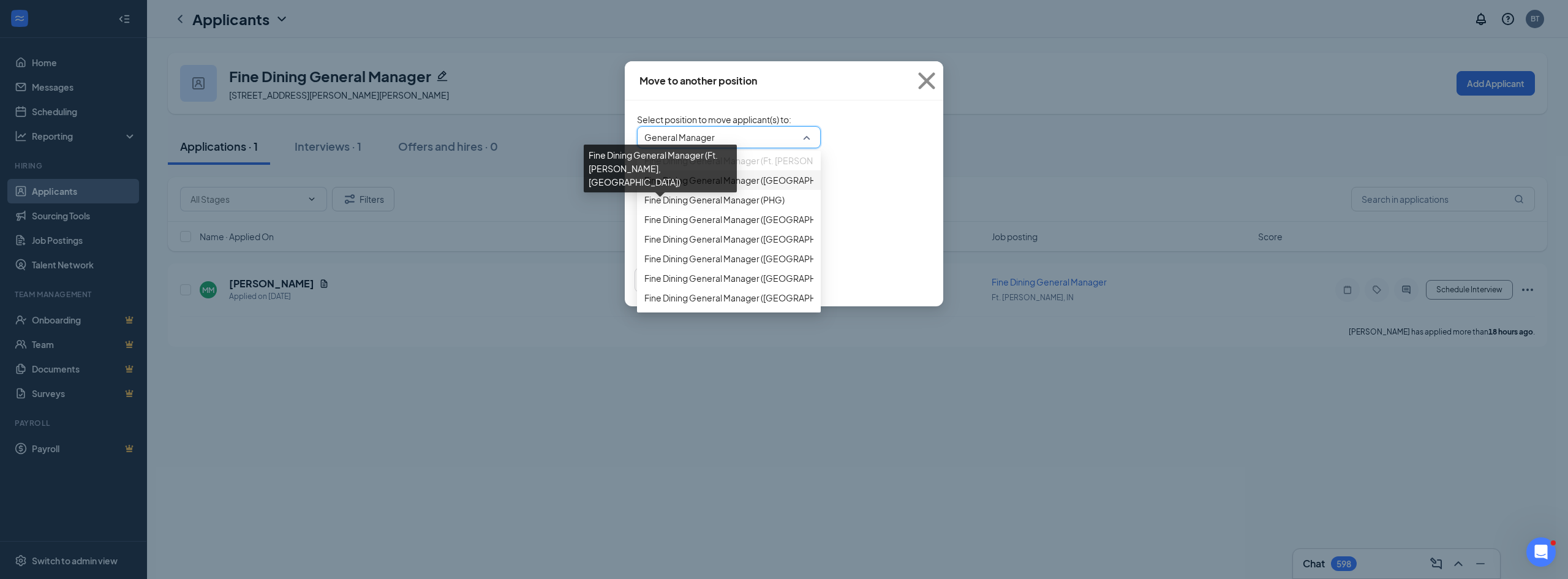
click at [650, 167] on span "Fine Dining General Manager (Ft. Wayne, IN)" at bounding box center [792, 160] width 296 height 13
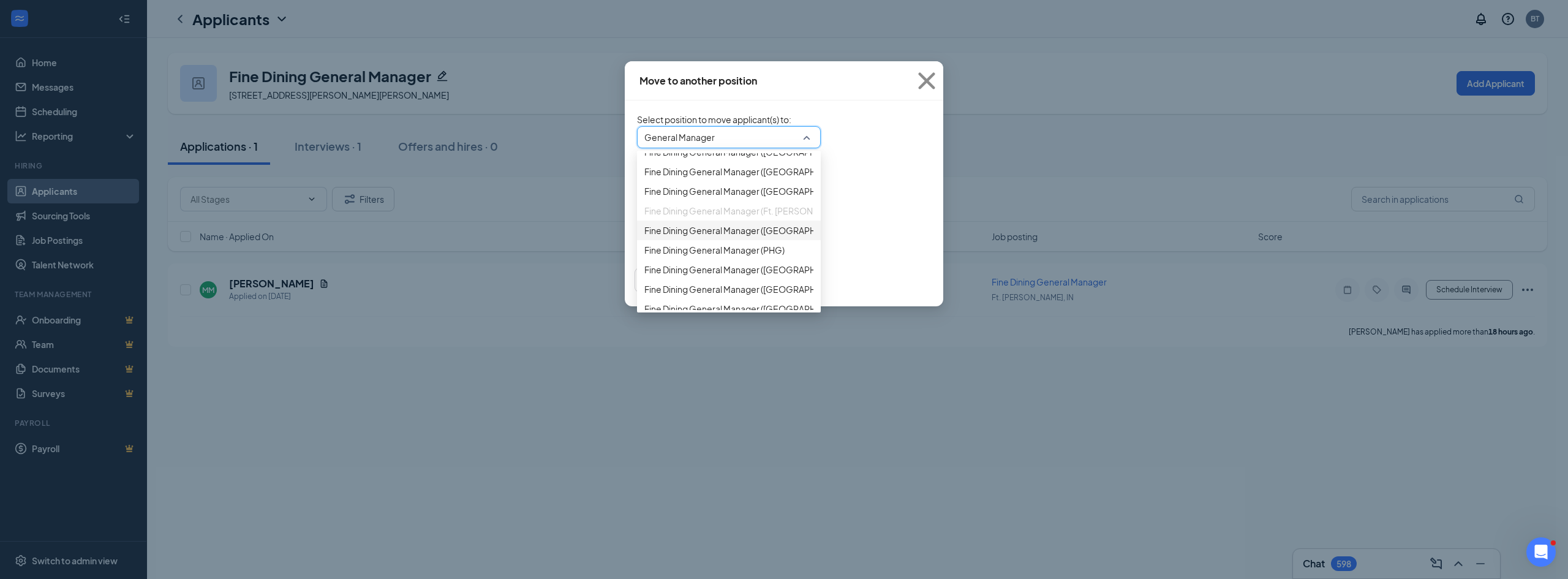
scroll to position [0, 0]
click at [653, 232] on div "Fine Dining General Manager (Ft. Wayne, IN)" at bounding box center [729, 221] width 184 height 19
type input "General Manager"
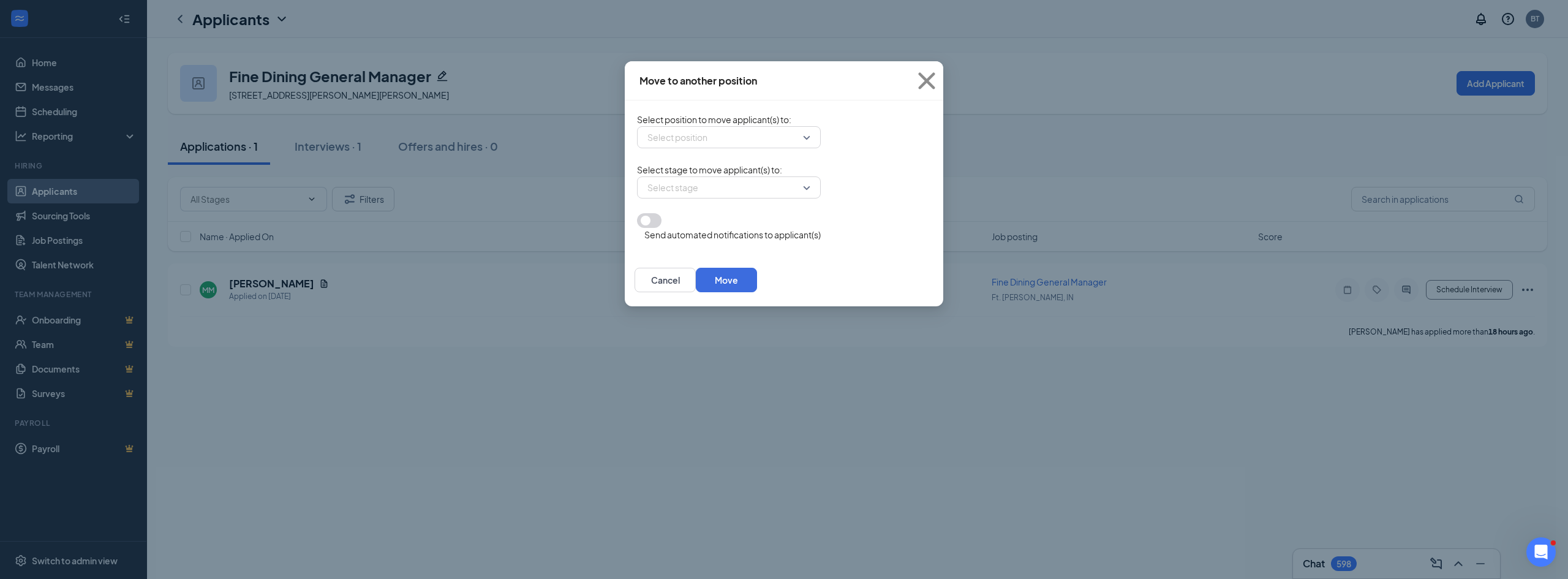
click at [821, 166] on form "Select position to move applicant(s) to : Select position 276152 34520 Fine Din…" at bounding box center [729, 177] width 184 height 128
click at [696, 282] on button "Cancel" at bounding box center [665, 280] width 61 height 25
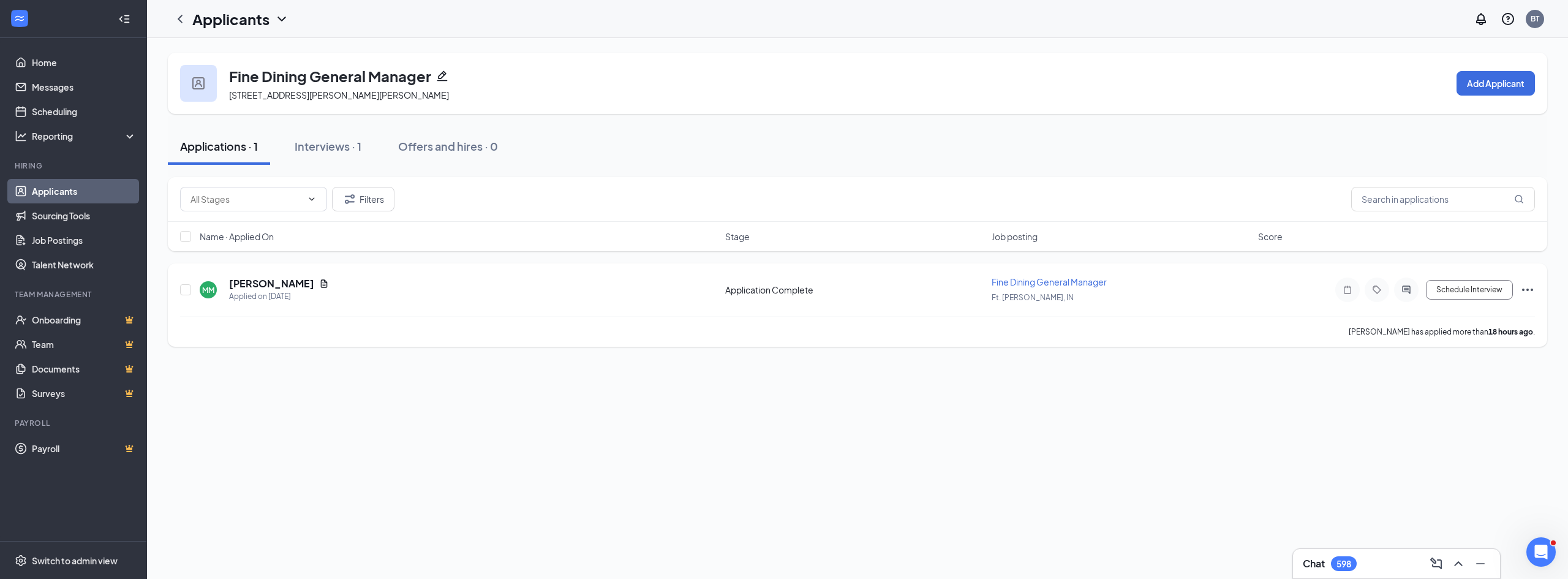
click at [1524, 290] on icon "Ellipses" at bounding box center [1528, 290] width 15 height 15
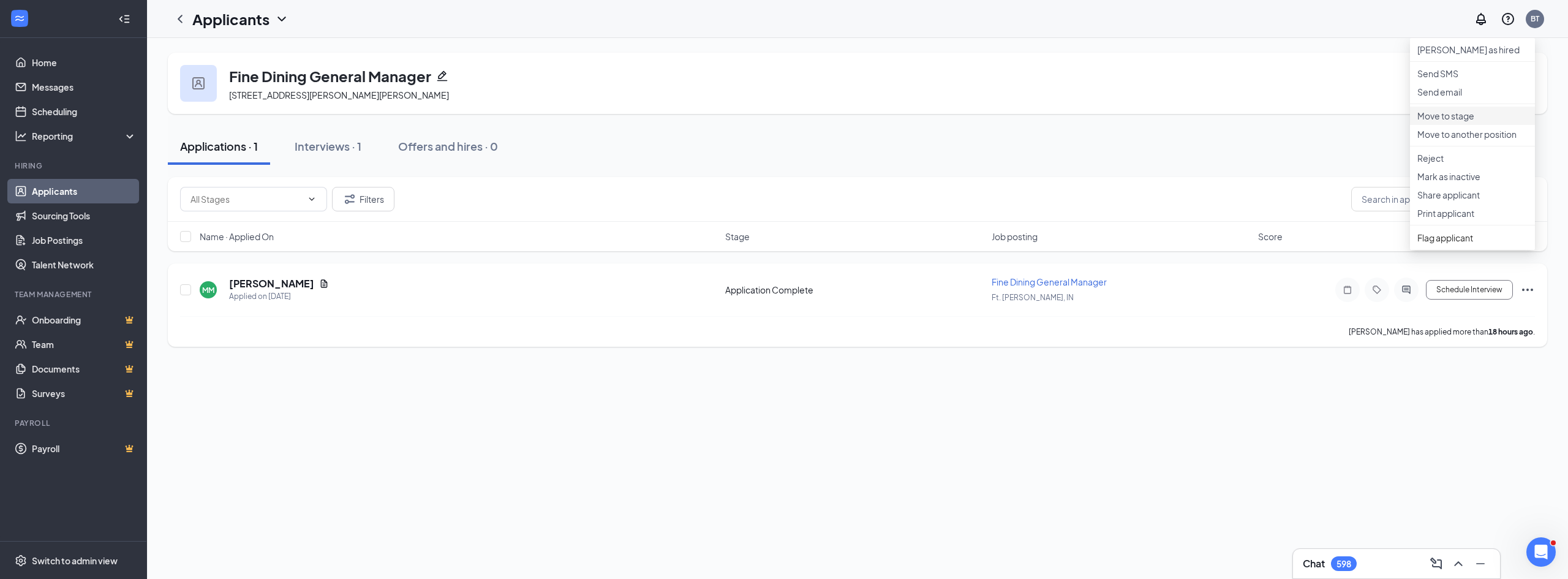
click at [1468, 125] on li "Move to stage" at bounding box center [1472, 116] width 125 height 19
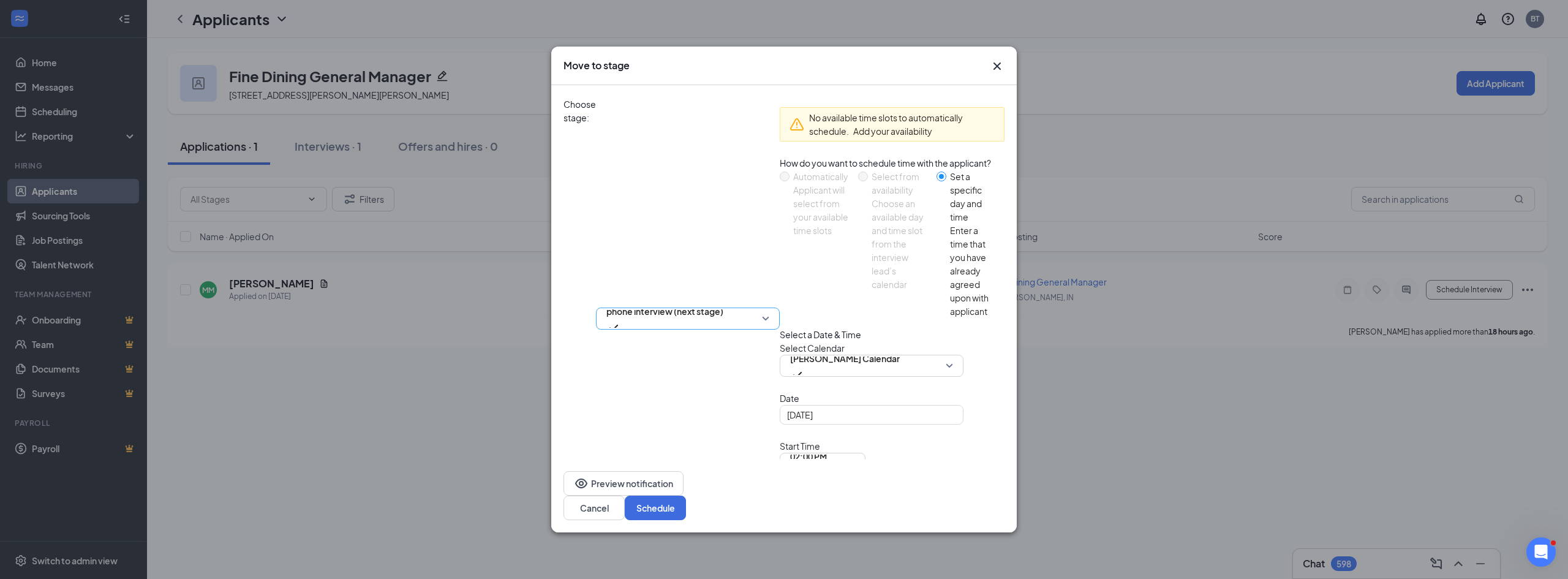
click at [723, 302] on span "phone interview (next stage)" at bounding box center [665, 311] width 117 height 19
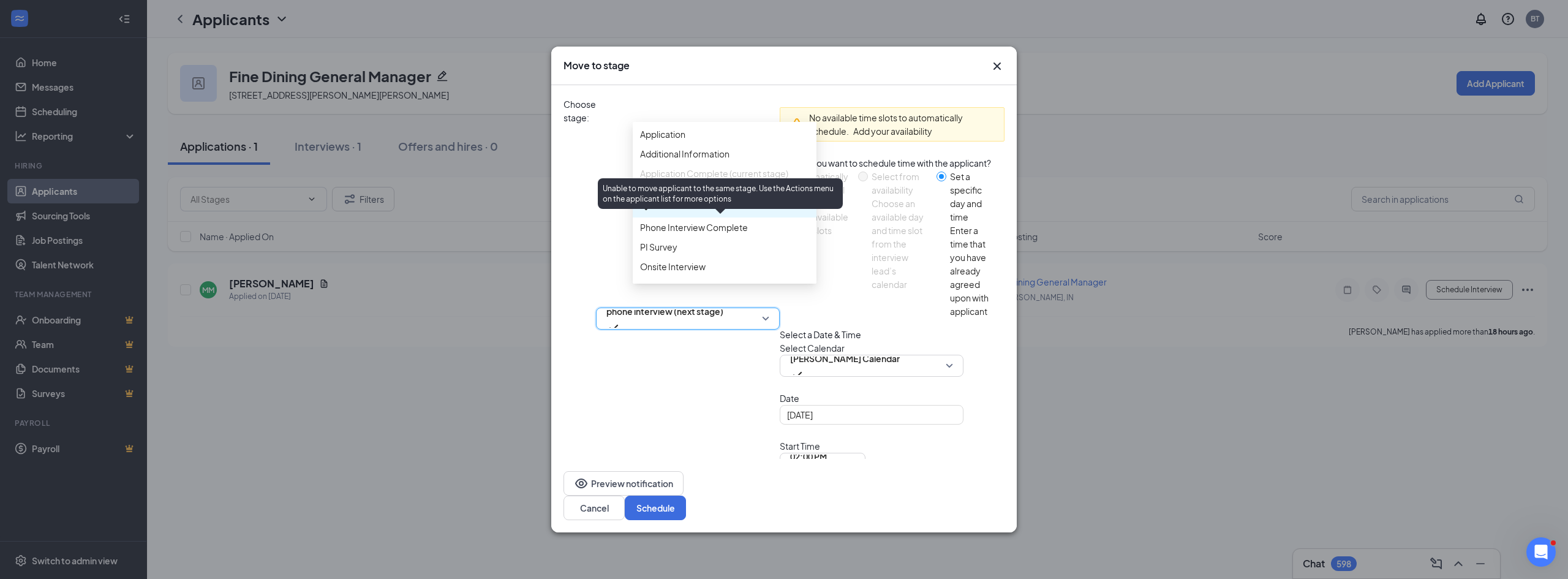
click at [726, 202] on div "Unable to move applicant to the same stage. Use the Actions menu on the applica…" at bounding box center [720, 193] width 245 height 30
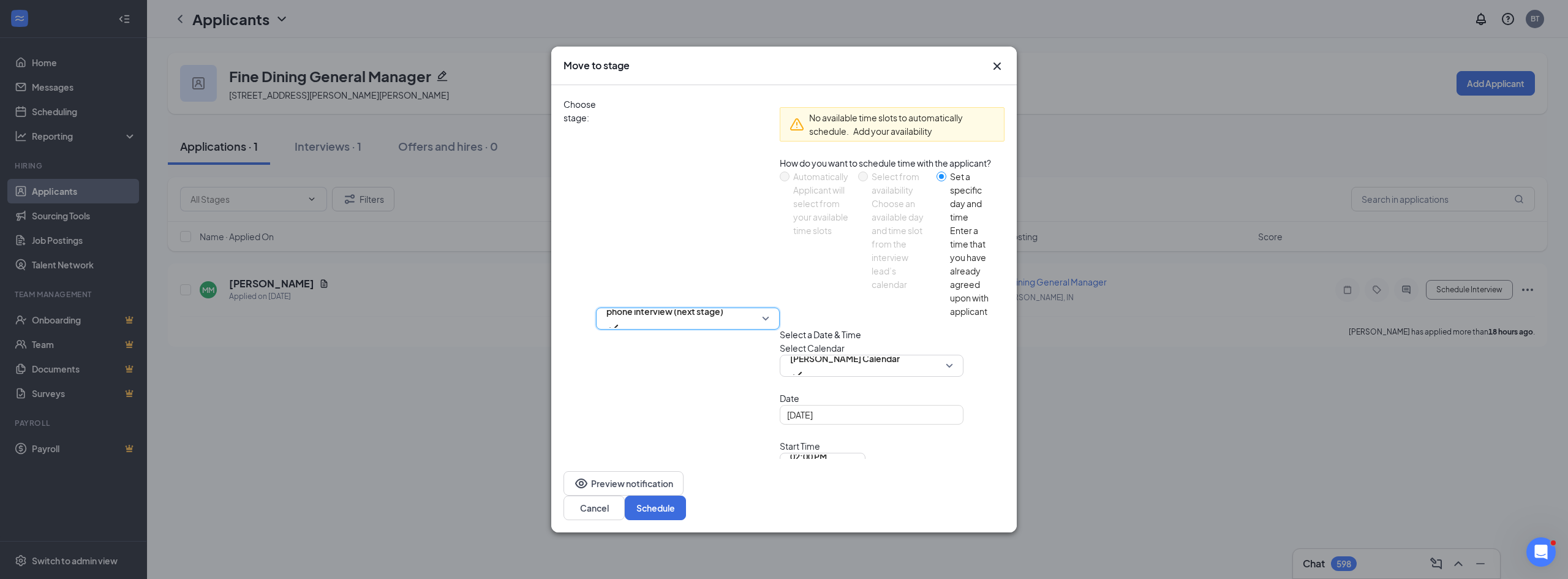
click at [738, 149] on div "Choose stage: 3665705 phone interview (next stage) 3665704 3665705 3665707 Appl…" at bounding box center [784, 318] width 441 height 467
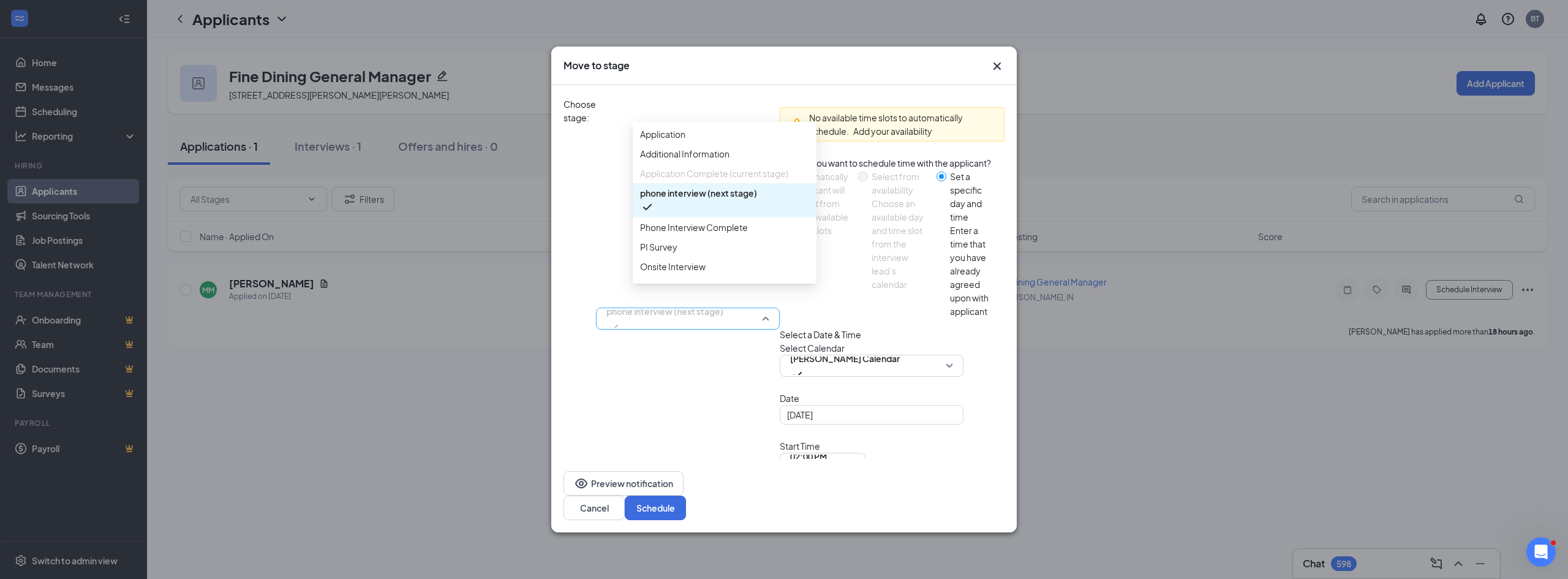
click at [723, 302] on span "phone interview (next stage)" at bounding box center [665, 311] width 117 height 19
click at [734, 234] on span "Phone Interview Complete" at bounding box center [694, 227] width 108 height 13
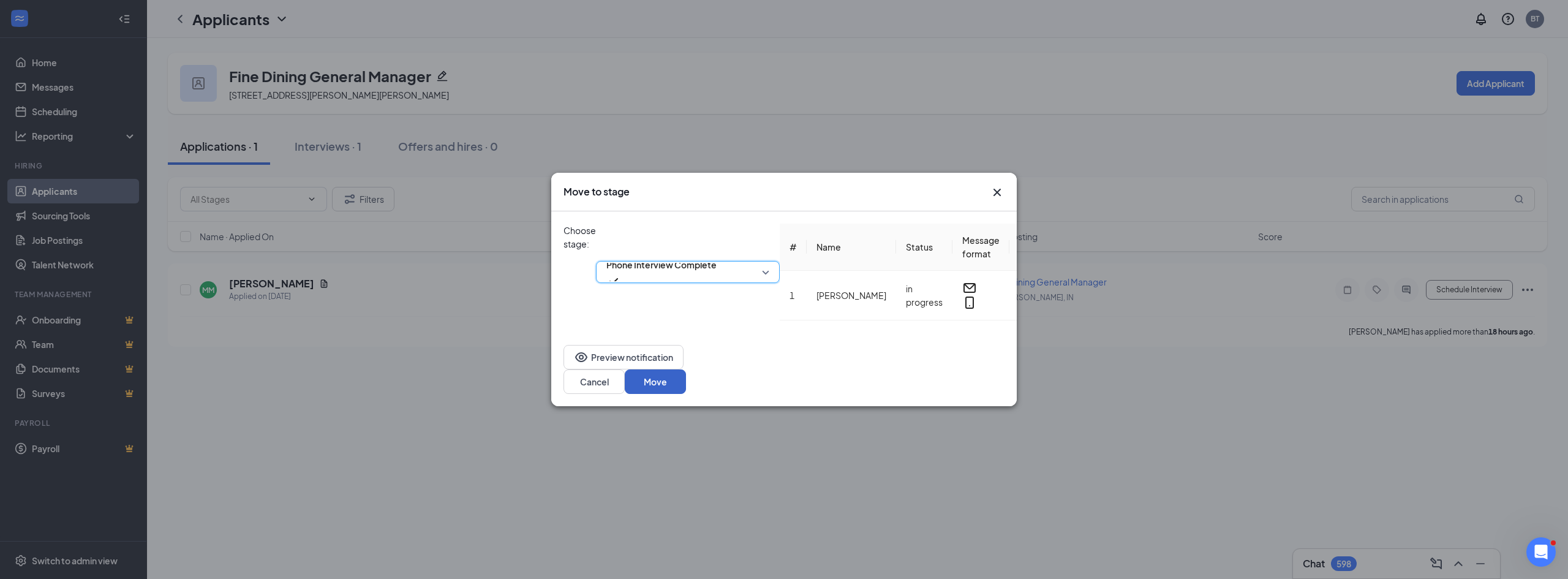
click at [686, 381] on button "Move" at bounding box center [655, 382] width 61 height 25
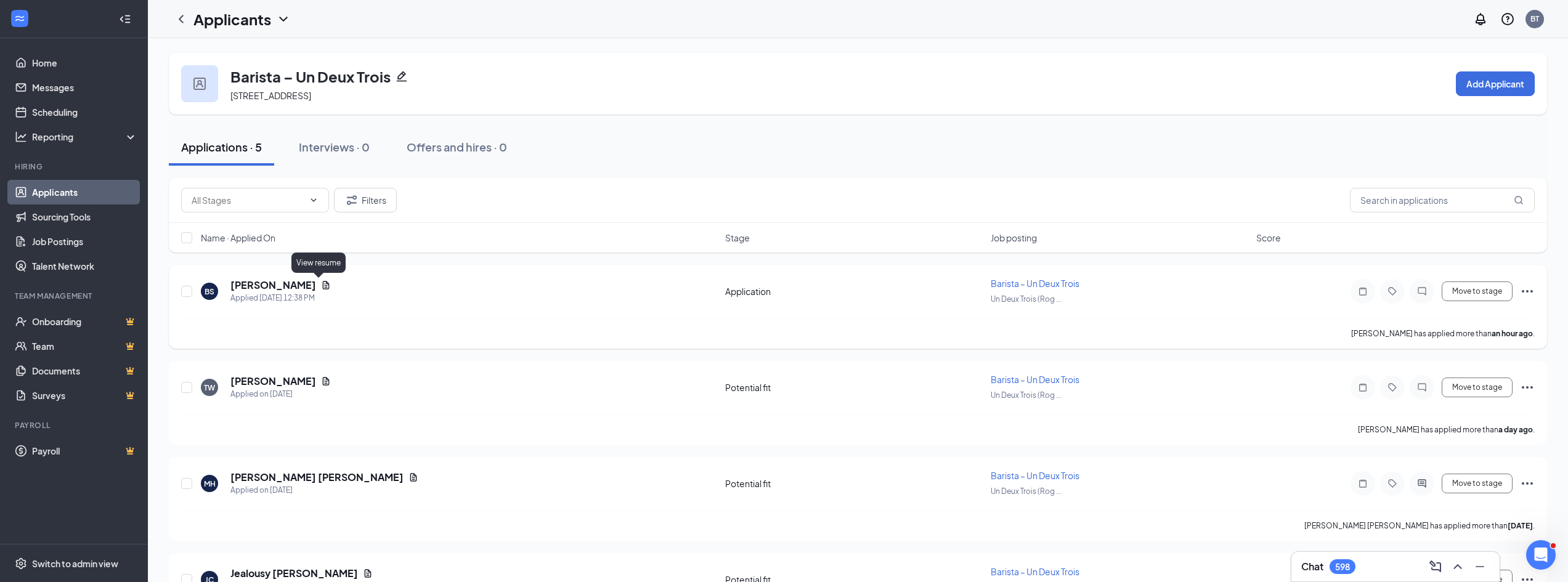
click at [323, 282] on icon "Document" at bounding box center [325, 285] width 10 height 10
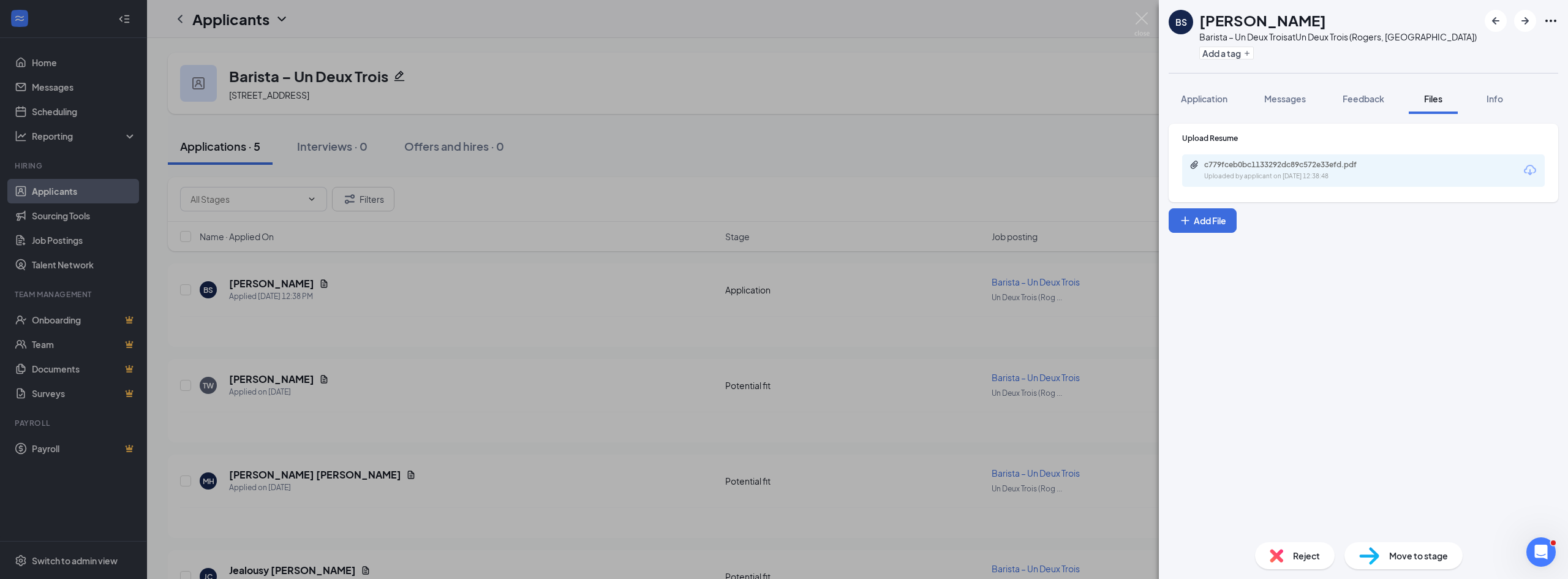
click at [1301, 168] on div "c779fceb0bc1133292dc89c572e33efd.pdf" at bounding box center [1290, 165] width 172 height 10
click at [1303, 561] on span "Reject" at bounding box center [1306, 556] width 27 height 13
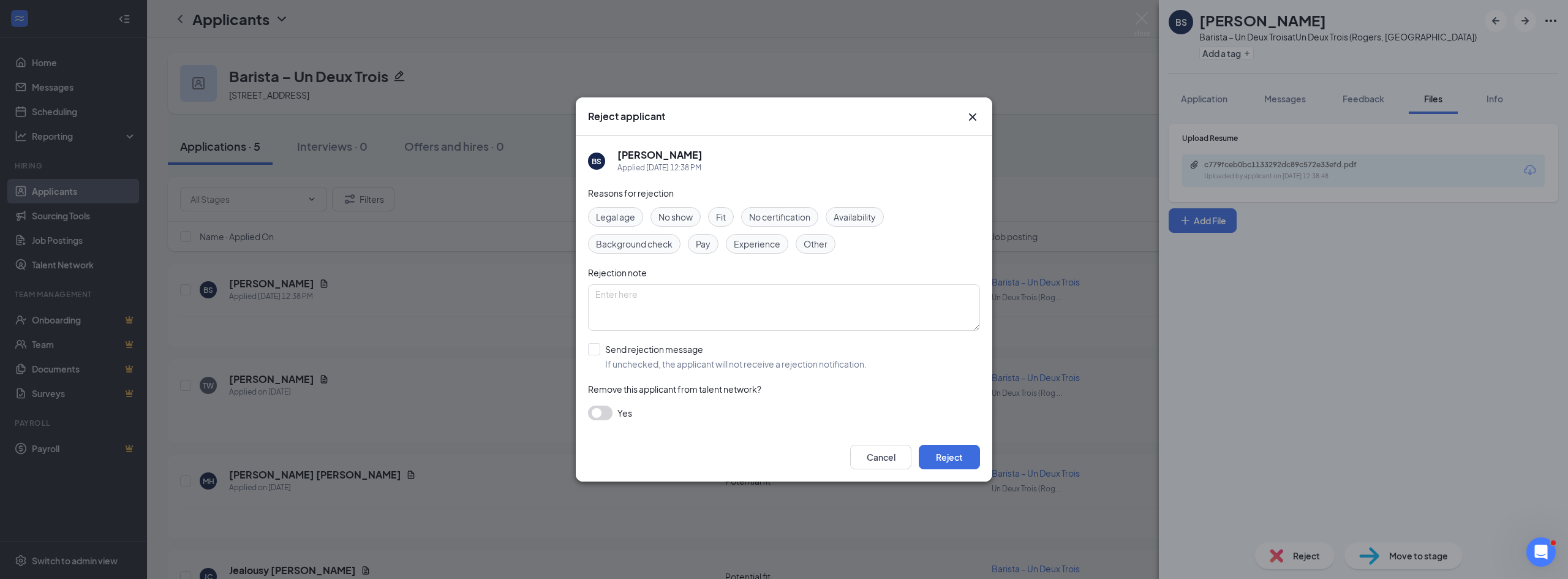
click at [760, 247] on span "Experience" at bounding box center [757, 244] width 47 height 13
click at [624, 353] on input "Send rejection message If unchecked, the applicant will not receive a rejection…" at bounding box center [727, 356] width 278 height 27
checkbox input "true"
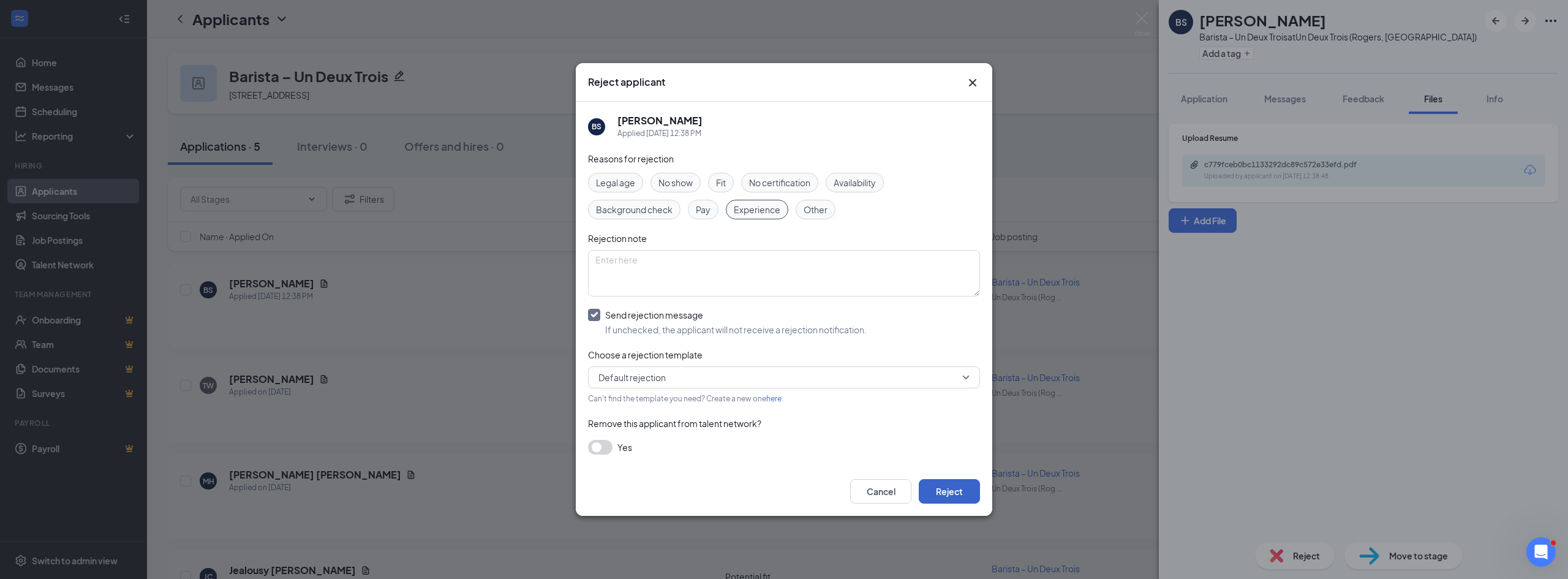
click at [956, 495] on button "Reject" at bounding box center [949, 492] width 61 height 25
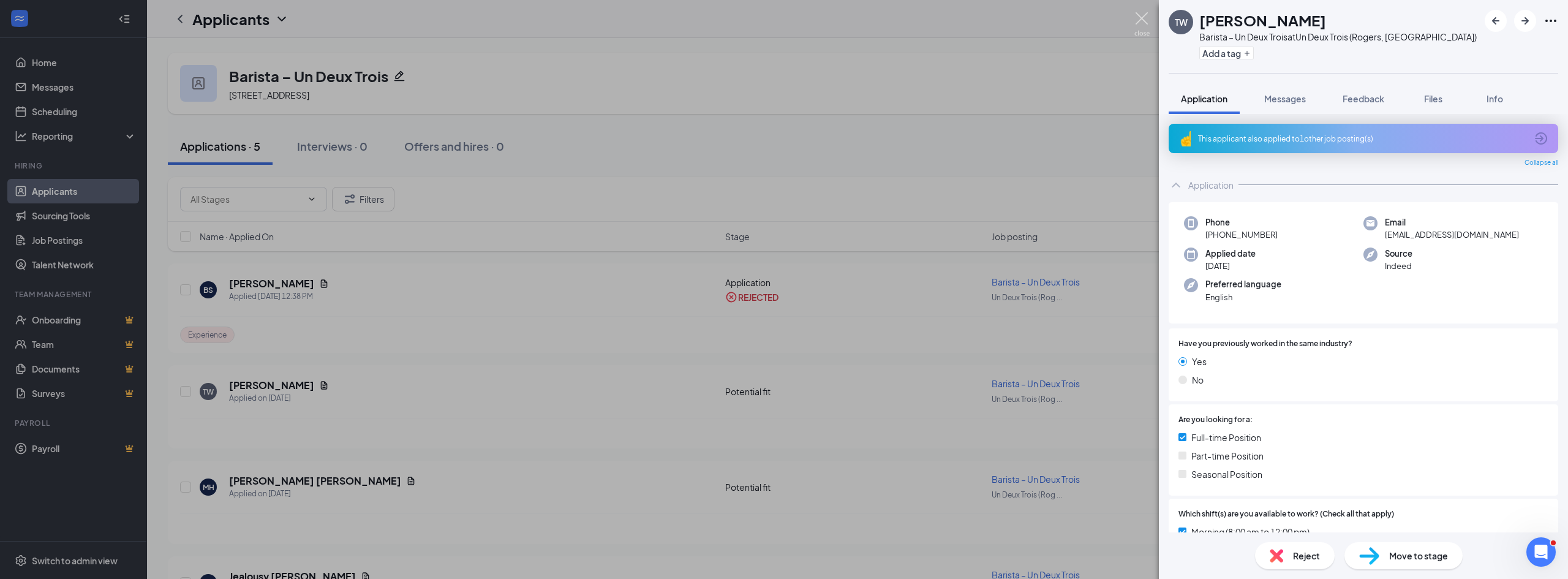
drag, startPoint x: 1139, startPoint y: 13, endPoint x: 1083, endPoint y: 3, distance: 56.9
click at [1139, 13] on img at bounding box center [1142, 24] width 16 height 24
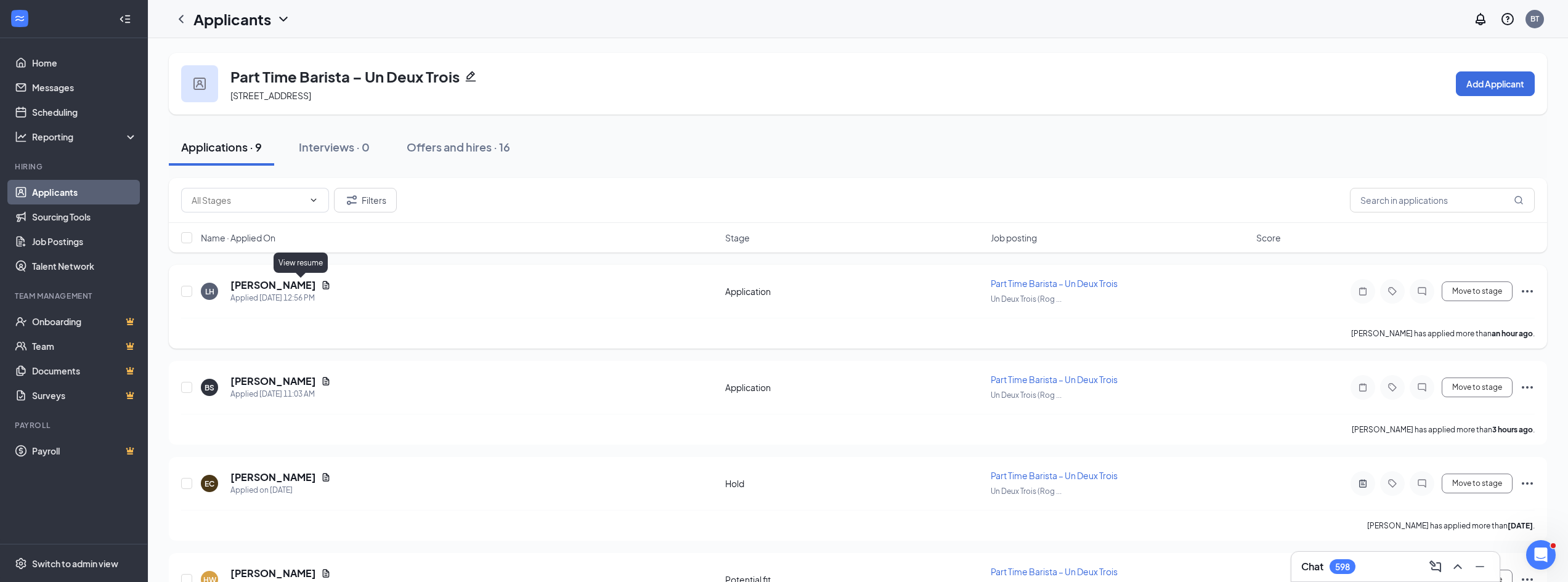
click at [321, 283] on icon "Document" at bounding box center [325, 285] width 10 height 10
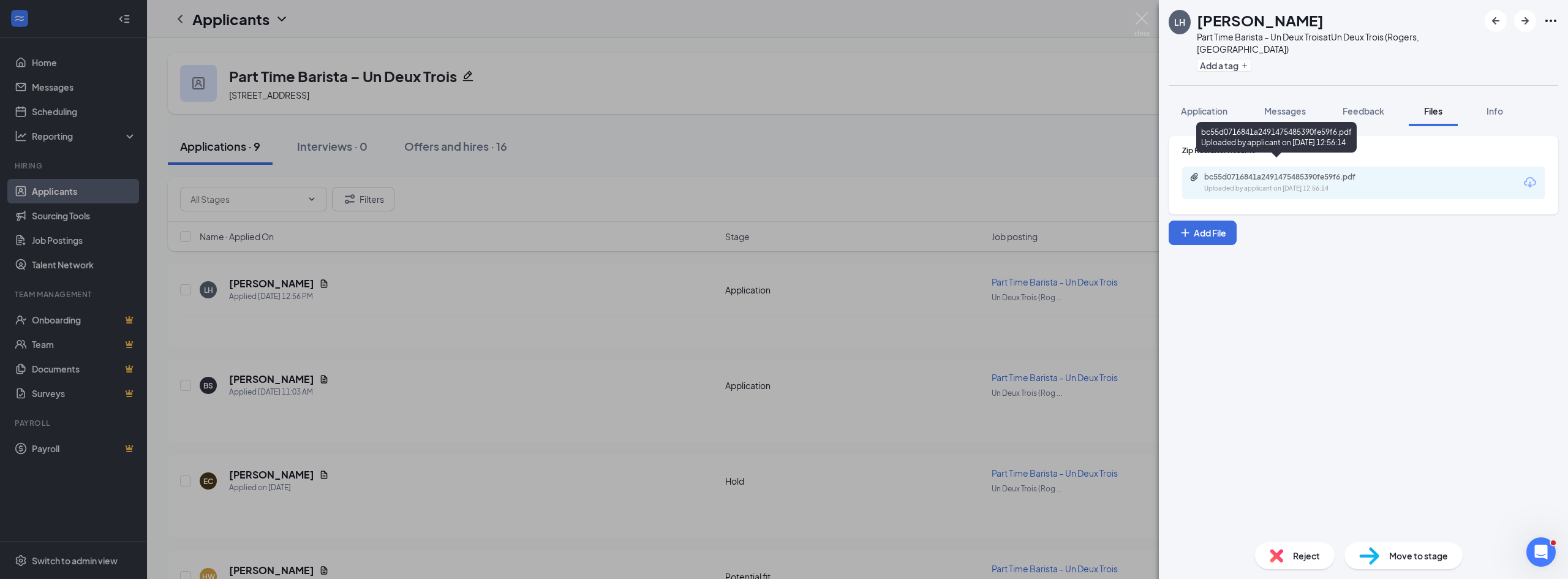
click at [1276, 172] on div "bc55d0716841a2491475485390fe59f6.pdf" at bounding box center [1290, 177] width 172 height 10
click at [1290, 550] on div "Reject" at bounding box center [1295, 556] width 79 height 27
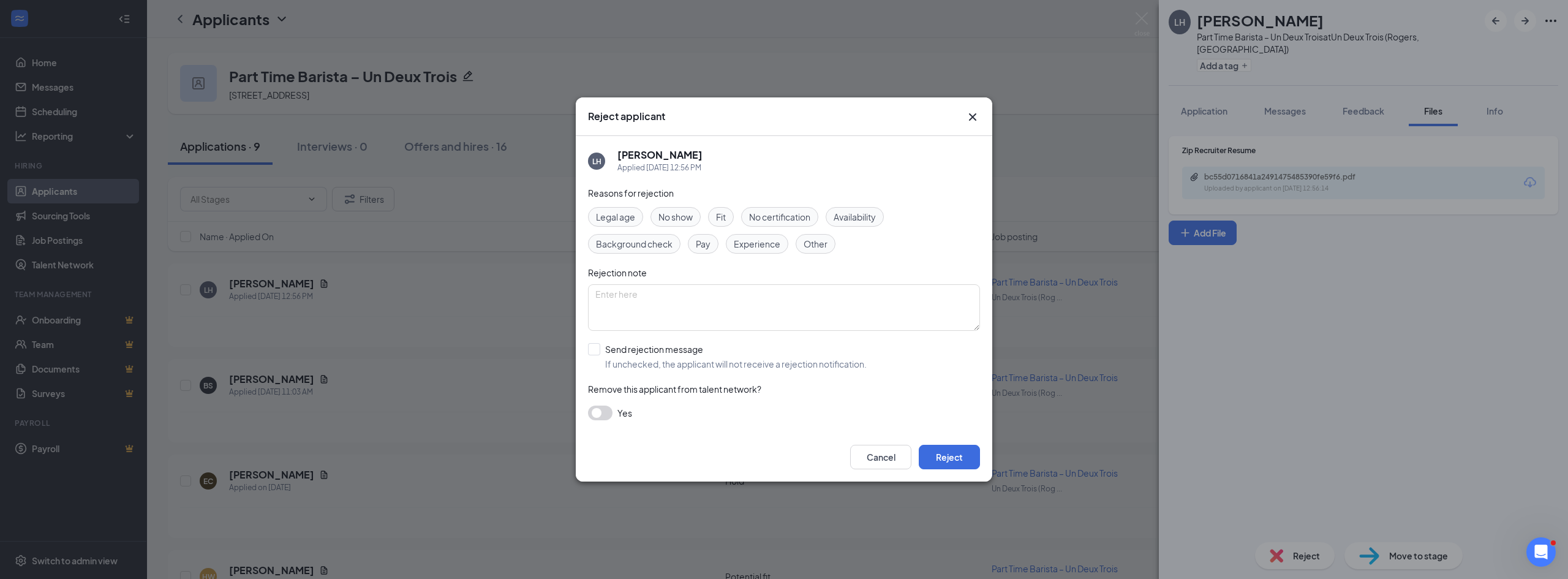
click at [742, 244] on span "Experience" at bounding box center [757, 244] width 47 height 13
click at [621, 351] on input "Send rejection message If unchecked, the applicant will not receive a rejection…" at bounding box center [727, 356] width 278 height 27
checkbox input "true"
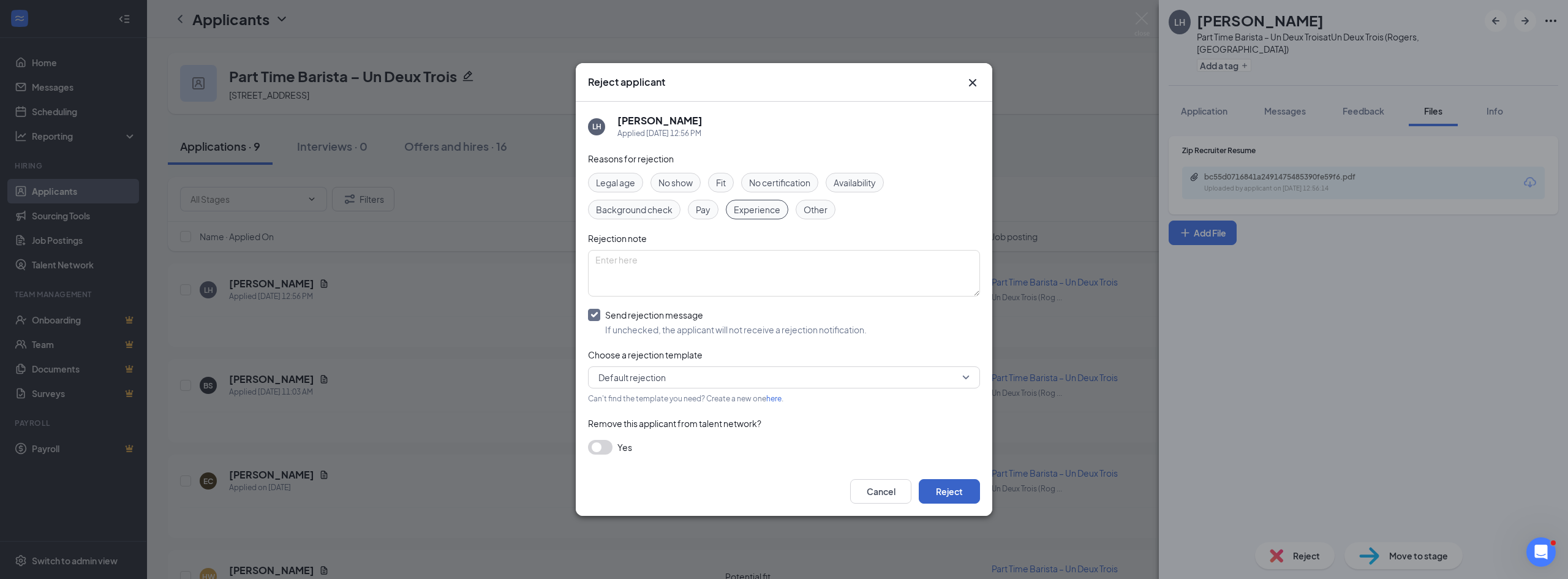
click at [956, 488] on button "Reject" at bounding box center [949, 492] width 61 height 25
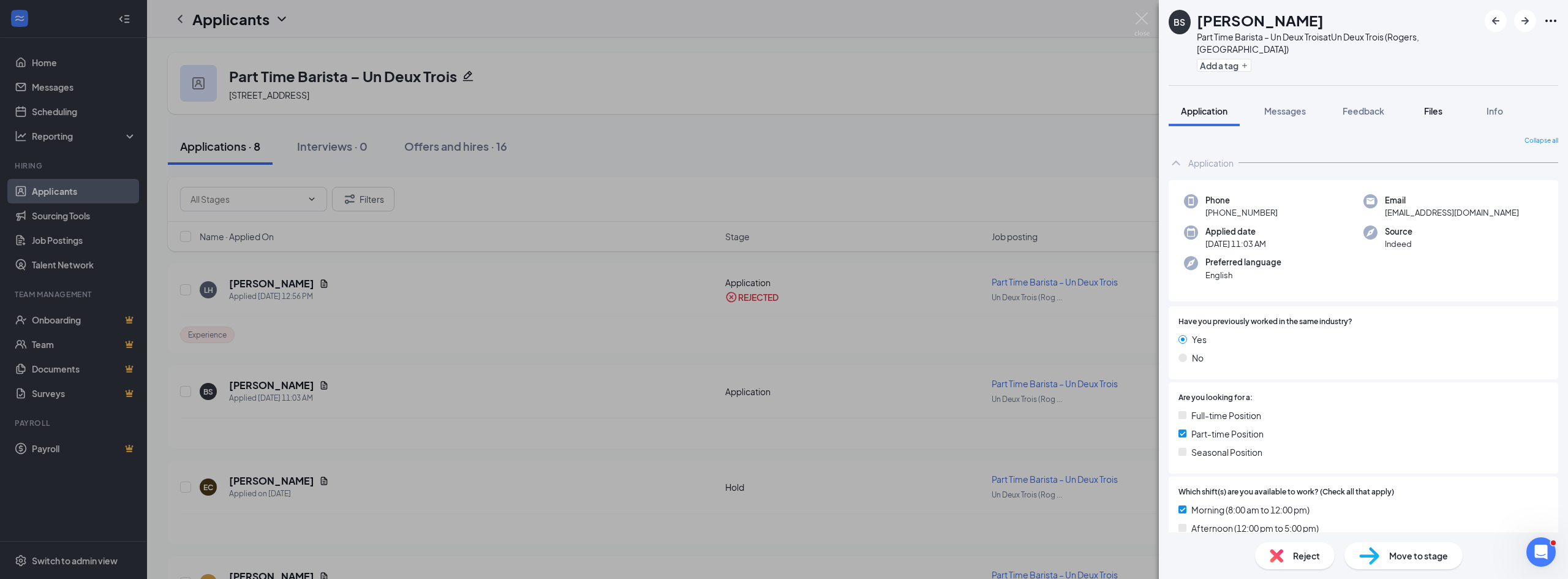
click at [1423, 105] on div "Files" at bounding box center [1433, 111] width 25 height 12
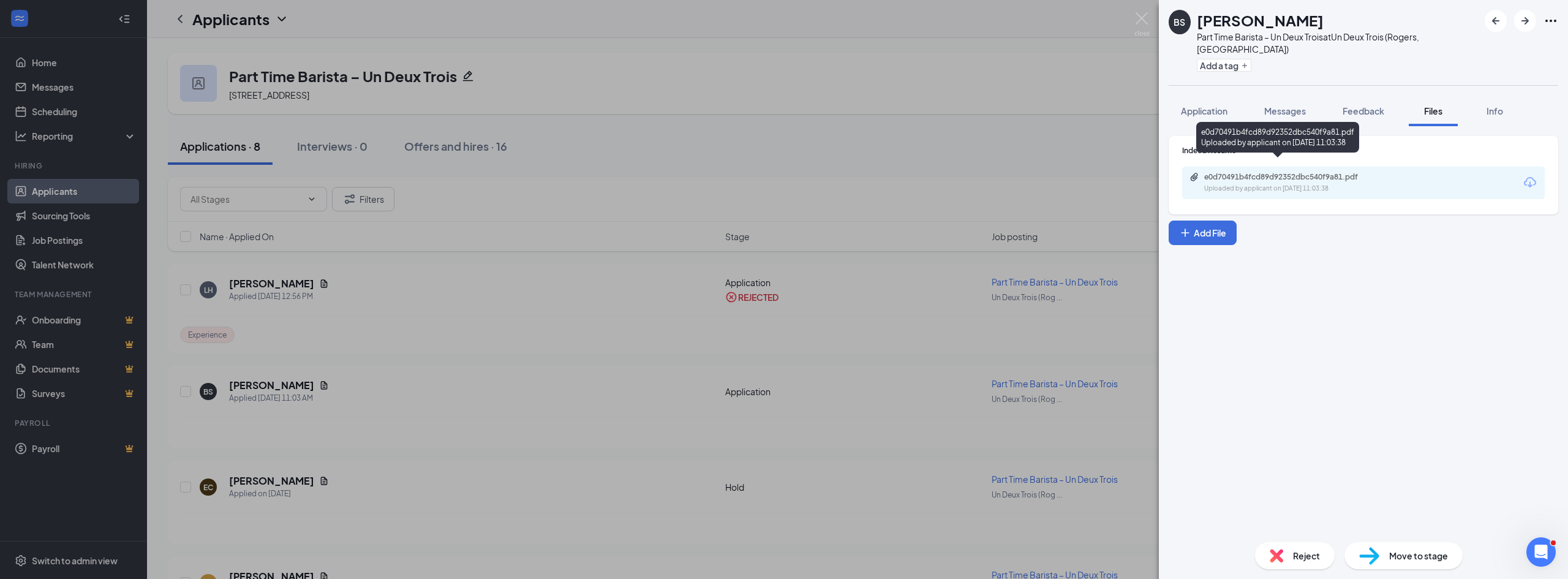
click at [1315, 172] on div "e0d70491b4fcd89d92352dbc540f9a81.pdf" at bounding box center [1290, 177] width 172 height 10
click at [1283, 556] on div "Reject" at bounding box center [1295, 556] width 79 height 27
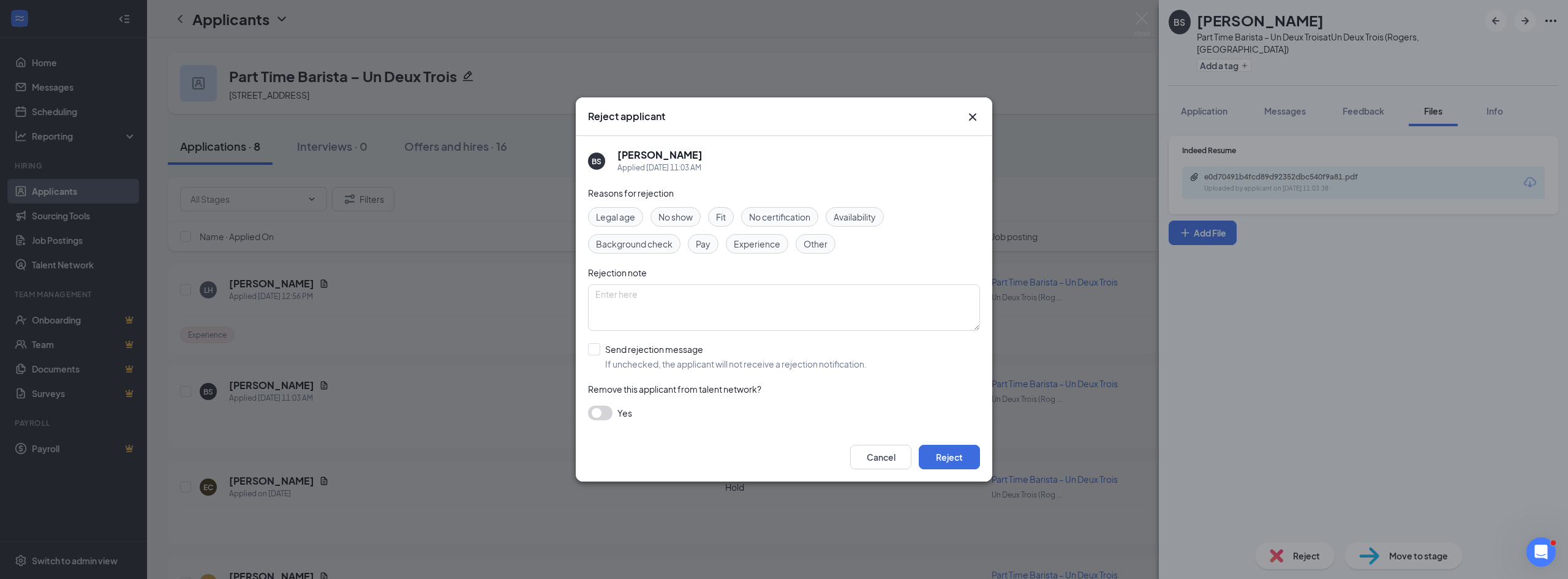
click at [730, 235] on div "Legal age No show Fit No certification Availability Background check Pay Experi…" at bounding box center [784, 230] width 392 height 47
click at [751, 252] on div "Experience" at bounding box center [757, 244] width 62 height 19
click at [668, 349] on input "Send rejection message If unchecked, the applicant will not receive a rejection…" at bounding box center [727, 356] width 278 height 27
checkbox input "true"
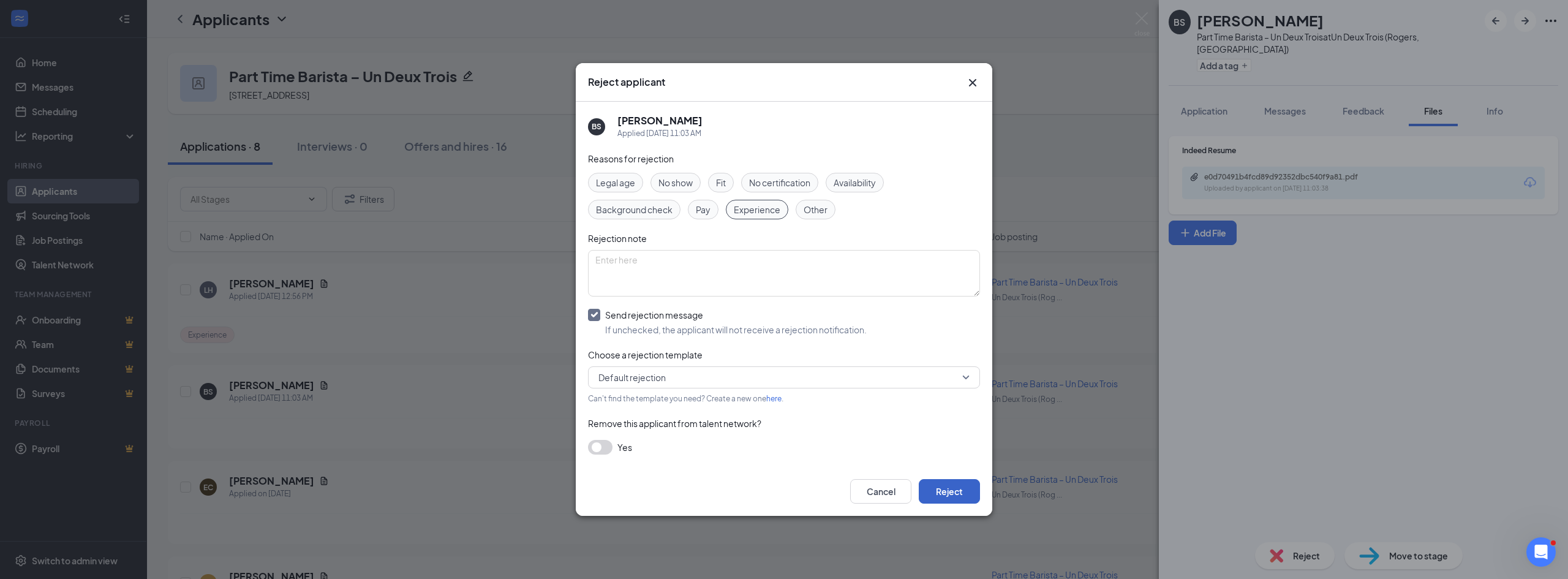
click at [956, 490] on button "Reject" at bounding box center [949, 492] width 61 height 25
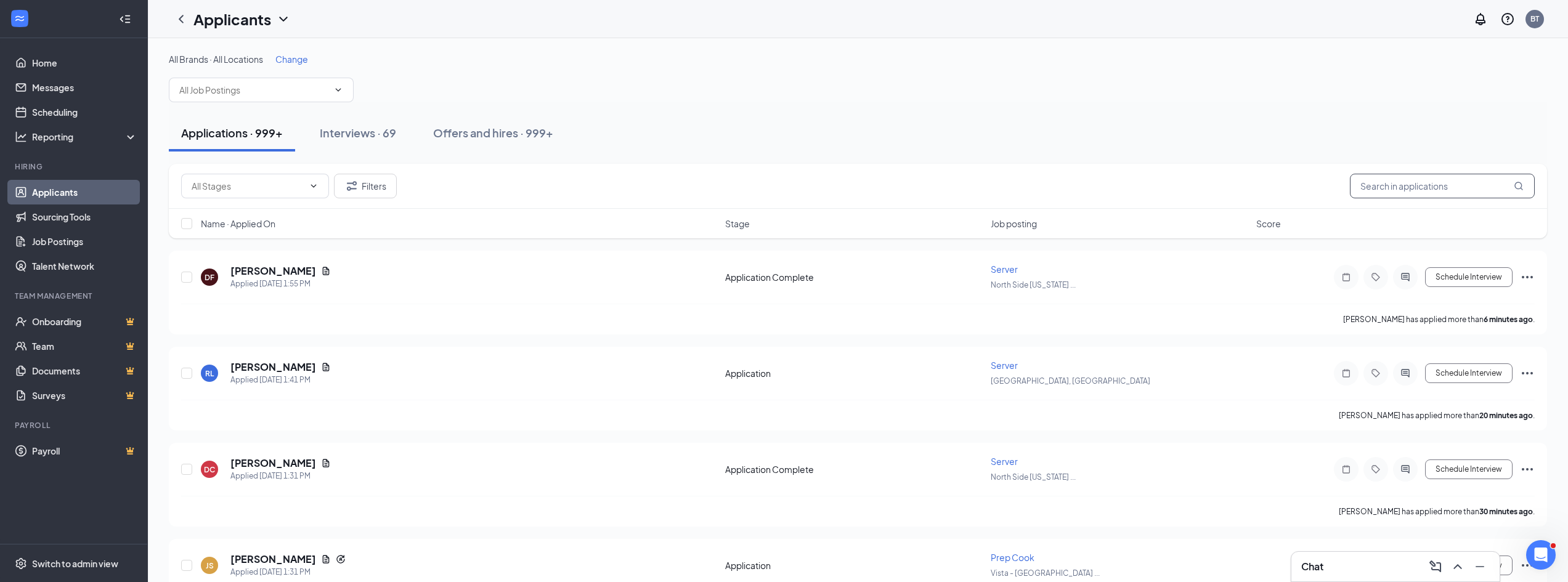
click at [1405, 187] on input "text" at bounding box center [1442, 186] width 185 height 25
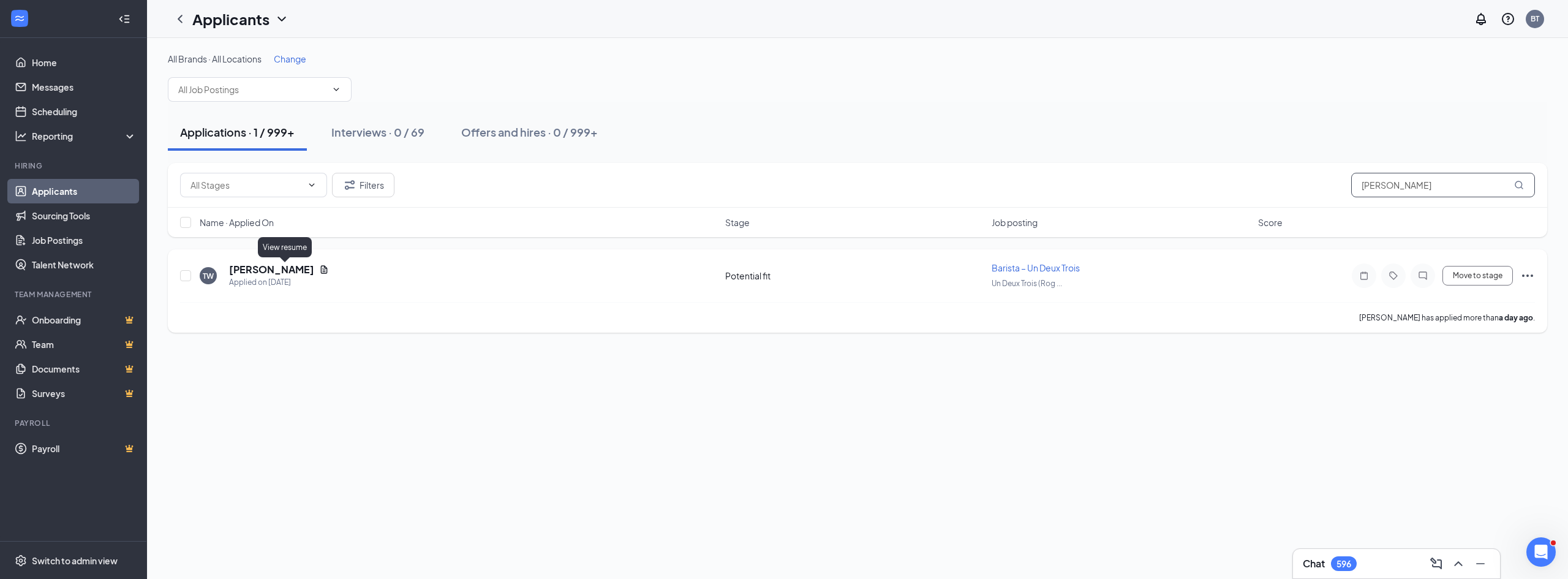
type input "[PERSON_NAME]"
click at [321, 273] on icon "Document" at bounding box center [324, 269] width 7 height 8
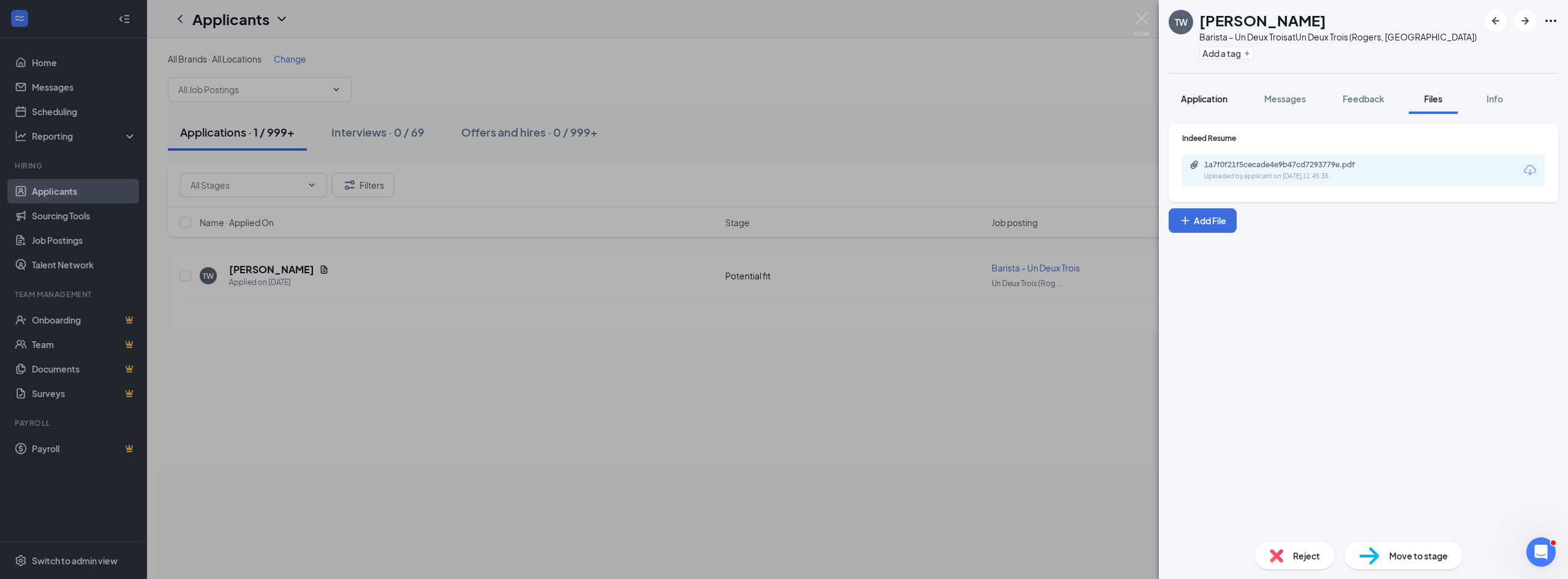
click at [1216, 96] on span "Application" at bounding box center [1204, 99] width 47 height 11
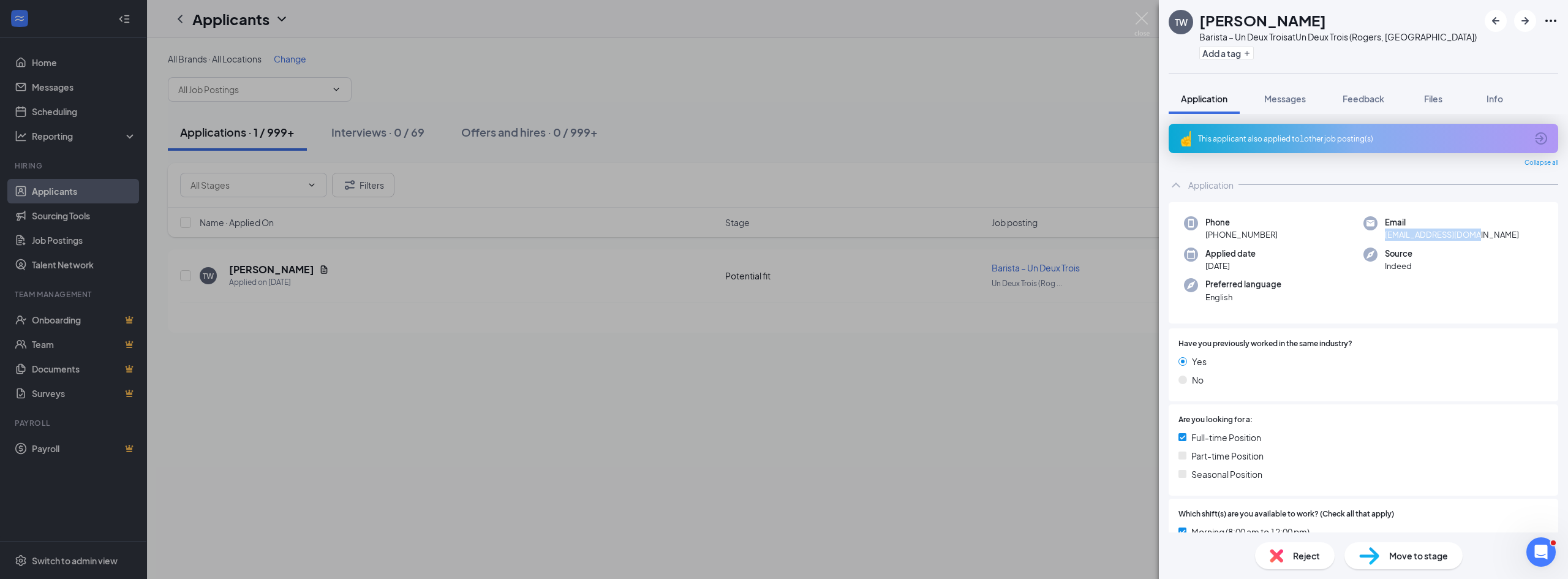
drag, startPoint x: 1490, startPoint y: 230, endPoint x: 1376, endPoint y: 239, distance: 114.4
click at [1376, 239] on div "Email [EMAIL_ADDRESS][DOMAIN_NAME]" at bounding box center [1453, 229] width 180 height 25
drag, startPoint x: 1276, startPoint y: 19, endPoint x: 1192, endPoint y: 21, distance: 84.0
click at [1192, 21] on div "TW [PERSON_NAME] Barista – Un Deux Trois at Un Deux Trois ([GEOGRAPHIC_DATA], […" at bounding box center [1323, 37] width 308 height 54
copy div "[PERSON_NAME]"
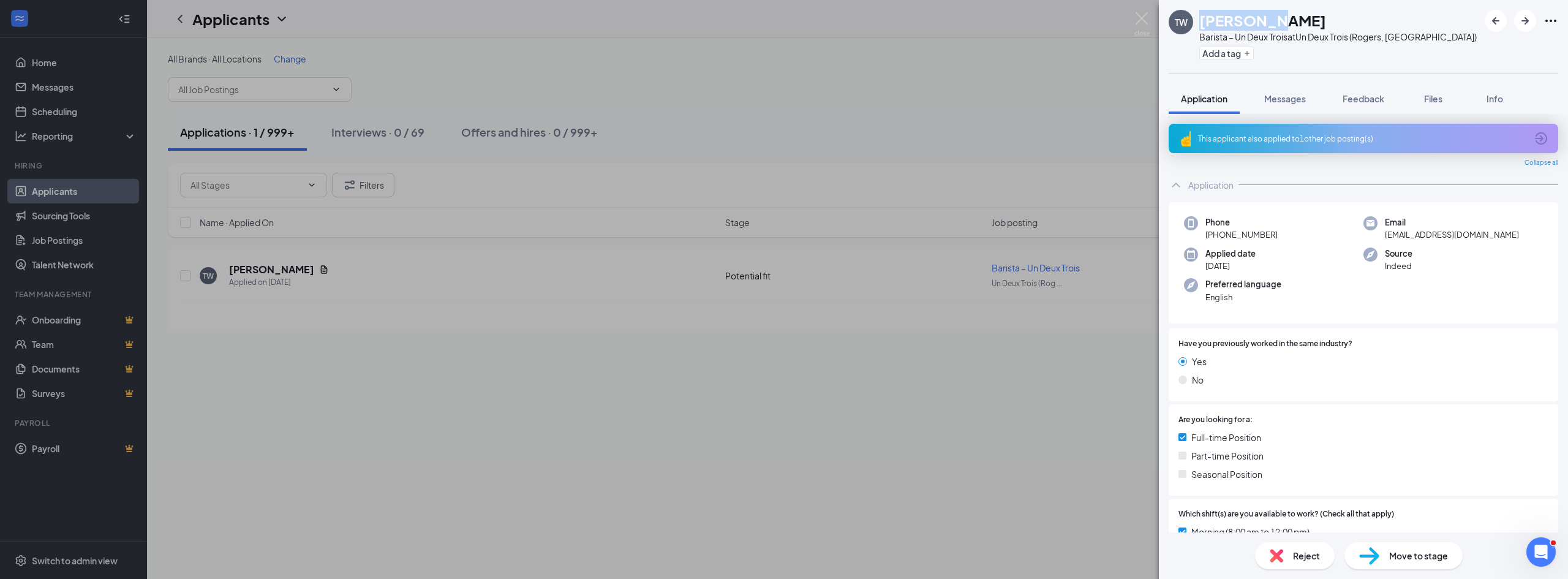
drag, startPoint x: 1233, startPoint y: 237, endPoint x: 1217, endPoint y: 238, distance: 16.0
click at [1217, 238] on div "Phone [PHONE_NUMBER]" at bounding box center [1273, 229] width 180 height 25
copy span "[PHONE_NUMBER]"
click at [1430, 90] on button "Files" at bounding box center [1433, 98] width 49 height 30
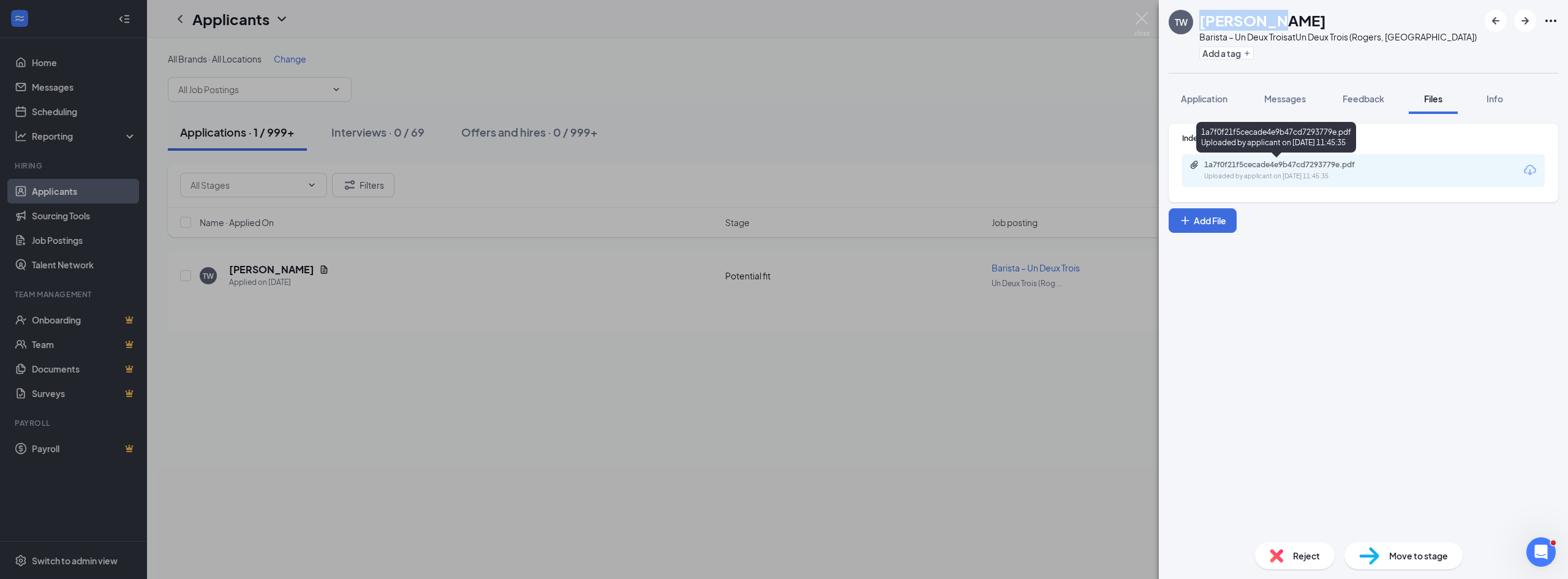
click at [1232, 168] on div "1a7f0f21f5cecade4e9b47cd7293779e.pdf" at bounding box center [1290, 165] width 172 height 10
click at [1137, 16] on img at bounding box center [1142, 24] width 16 height 24
